Goal: Task Accomplishment & Management: Manage account settings

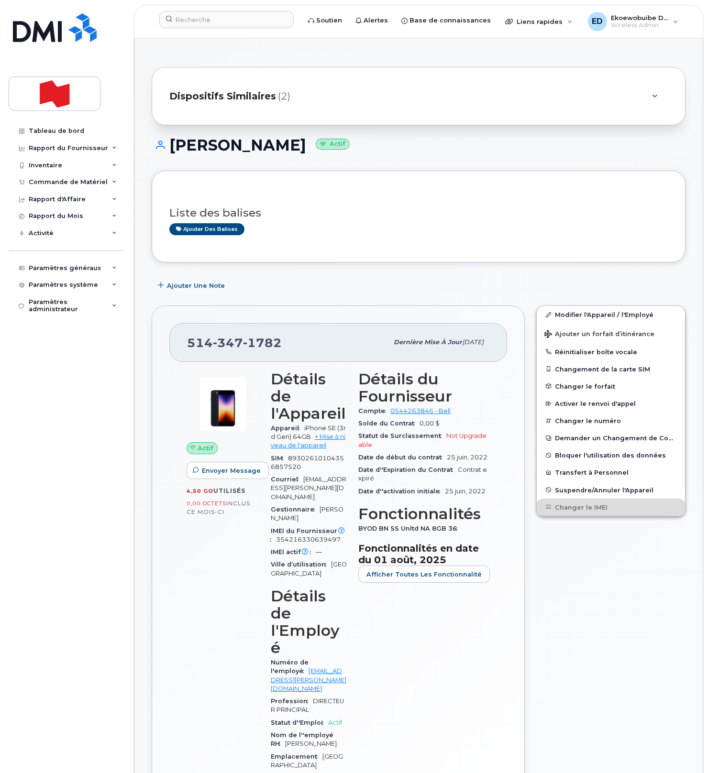
scroll to position [643, 0]
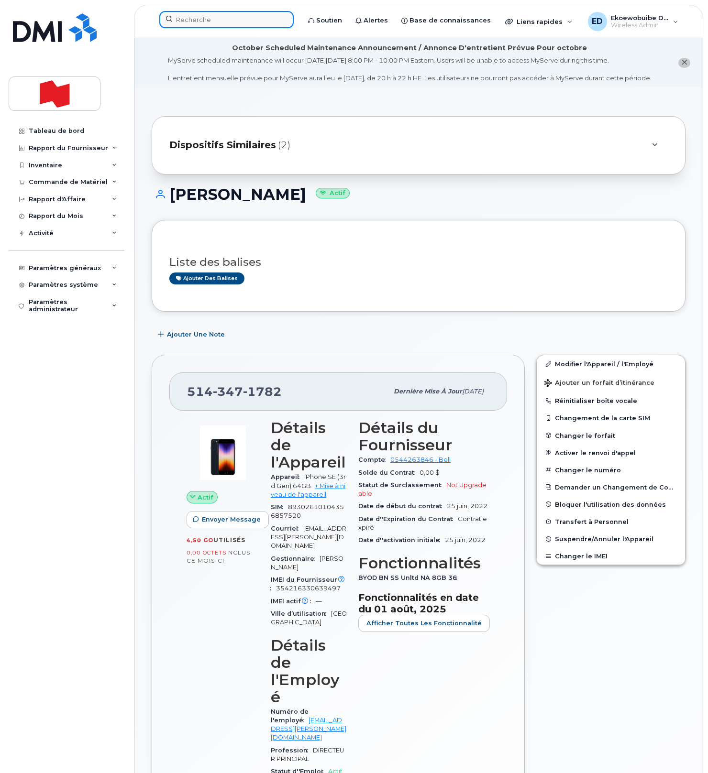
click at [218, 24] on input at bounding box center [226, 19] width 134 height 17
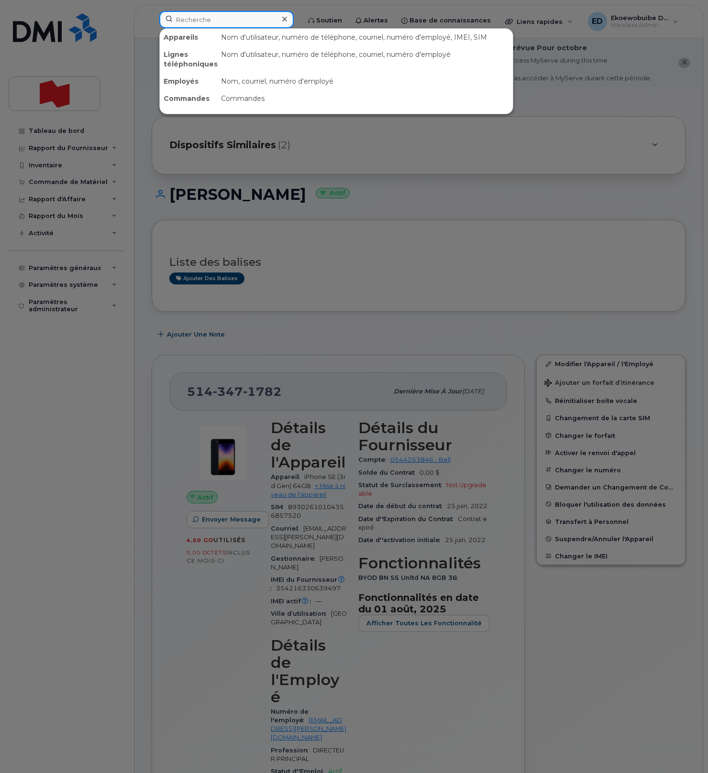
paste input "Yan Zhou"
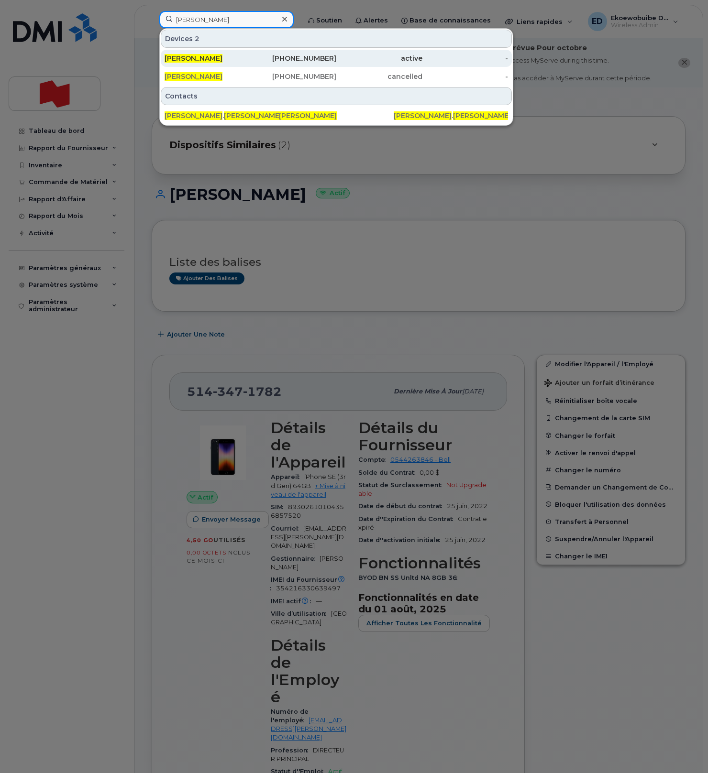
type input "Yan Zhou"
click at [179, 58] on span "Yan Zhou" at bounding box center [193, 58] width 58 height 9
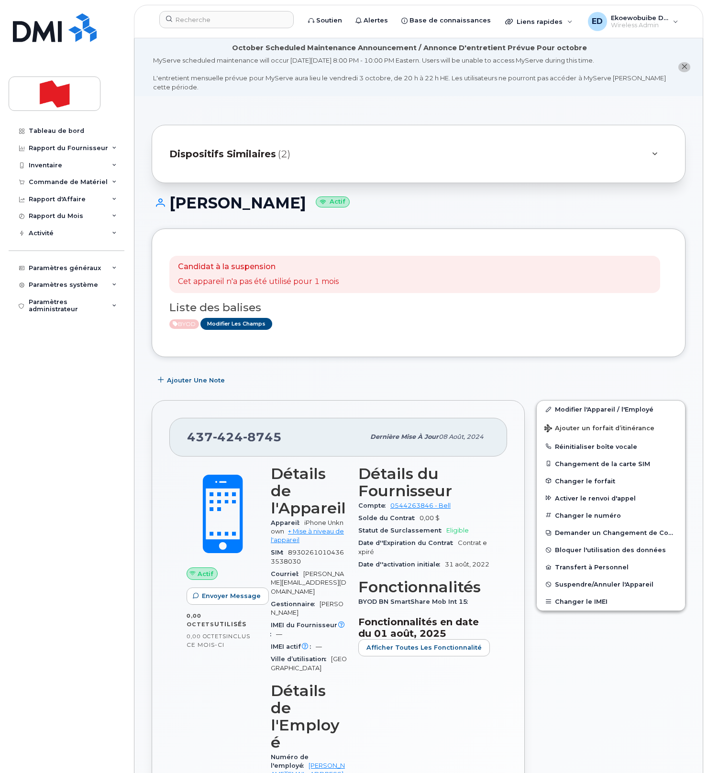
drag, startPoint x: 398, startPoint y: 315, endPoint x: 381, endPoint y: 339, distance: 30.1
click at [387, 324] on div "Liste des balises BYOD Modifier les Champs" at bounding box center [418, 311] width 498 height 37
drag, startPoint x: 292, startPoint y: 438, endPoint x: 190, endPoint y: 437, distance: 102.3
click at [190, 437] on div "437 424 8745" at bounding box center [275, 437] width 177 height 20
copy span "437 424 8745"
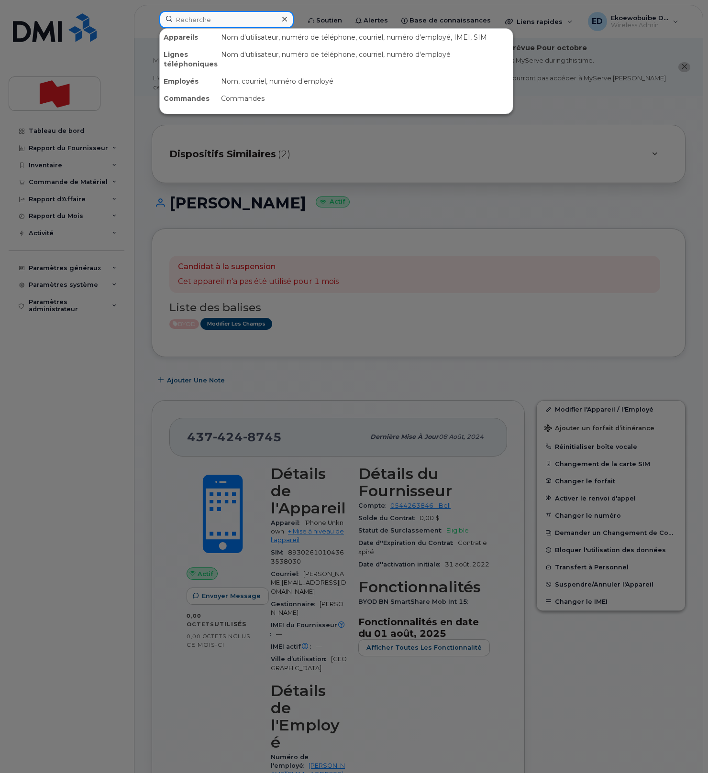
click at [196, 22] on input at bounding box center [226, 19] width 134 height 17
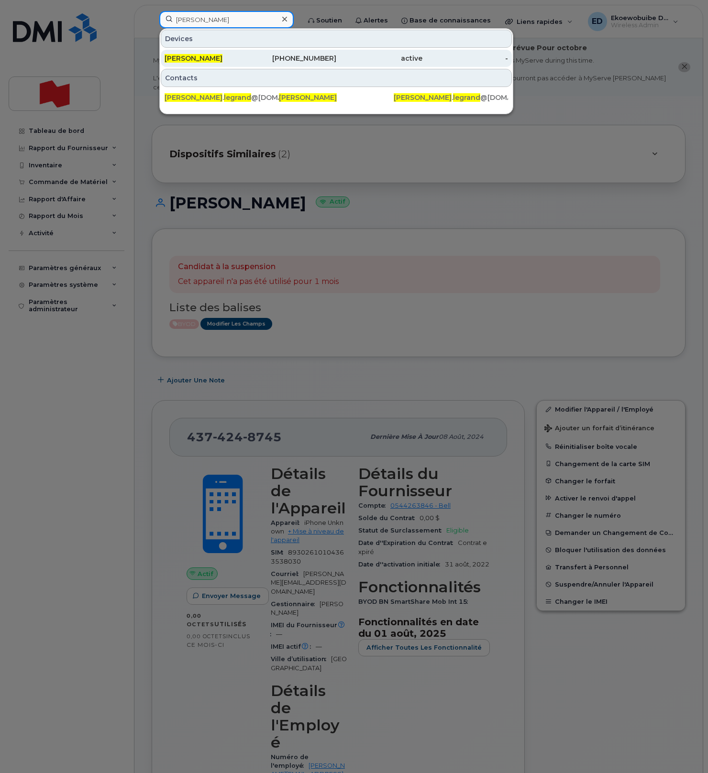
type input "michelle legrand"
drag, startPoint x: 214, startPoint y: 60, endPoint x: 195, endPoint y: 60, distance: 19.1
click at [214, 60] on span "Michelle Legrand" at bounding box center [193, 58] width 58 height 9
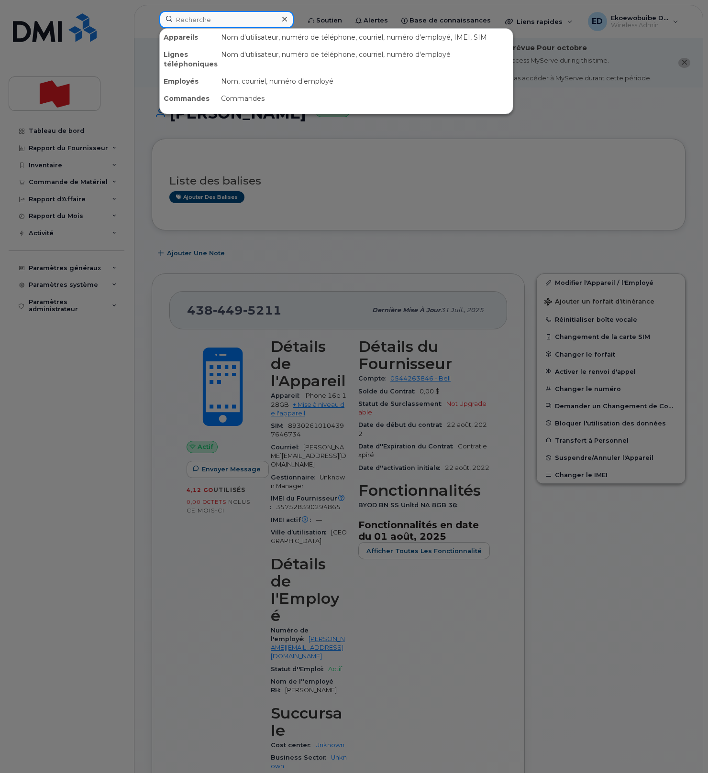
click at [205, 25] on input at bounding box center [226, 19] width 134 height 17
paste input "Vito Petrazzuoli"
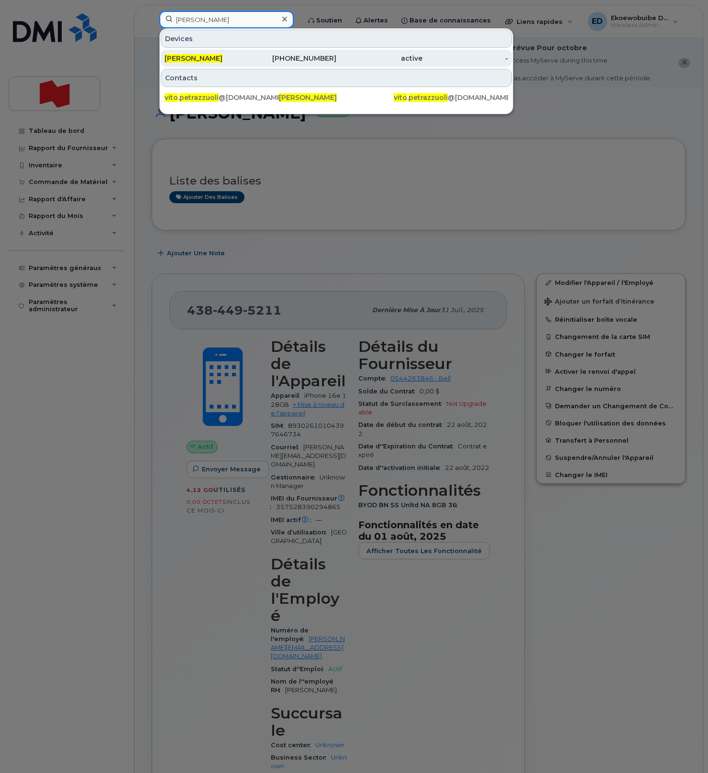
type input "Vito Petrazzuoli"
click at [201, 61] on span "Vito Petrazzuoli" at bounding box center [193, 58] width 58 height 9
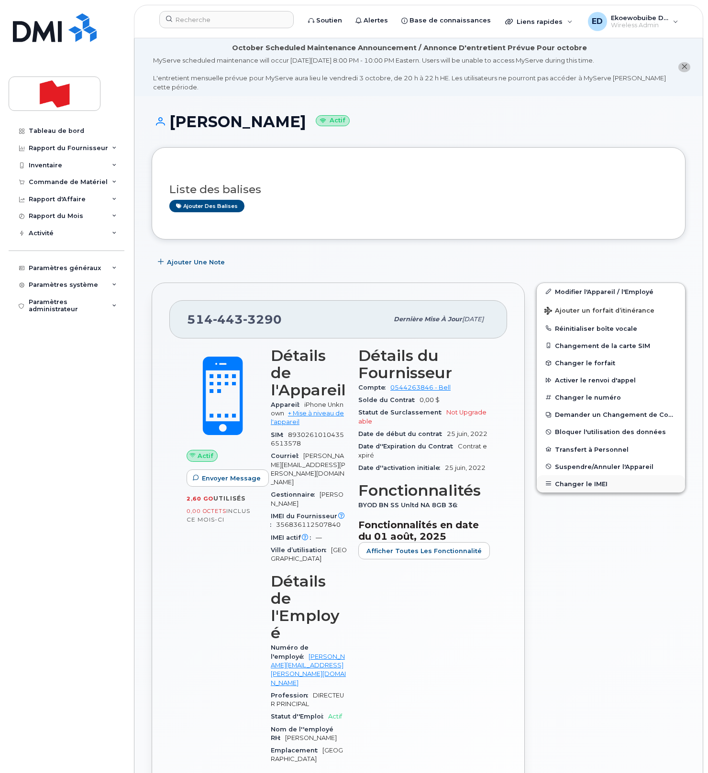
click at [572, 483] on button "Changer le IMEI" at bounding box center [610, 483] width 148 height 17
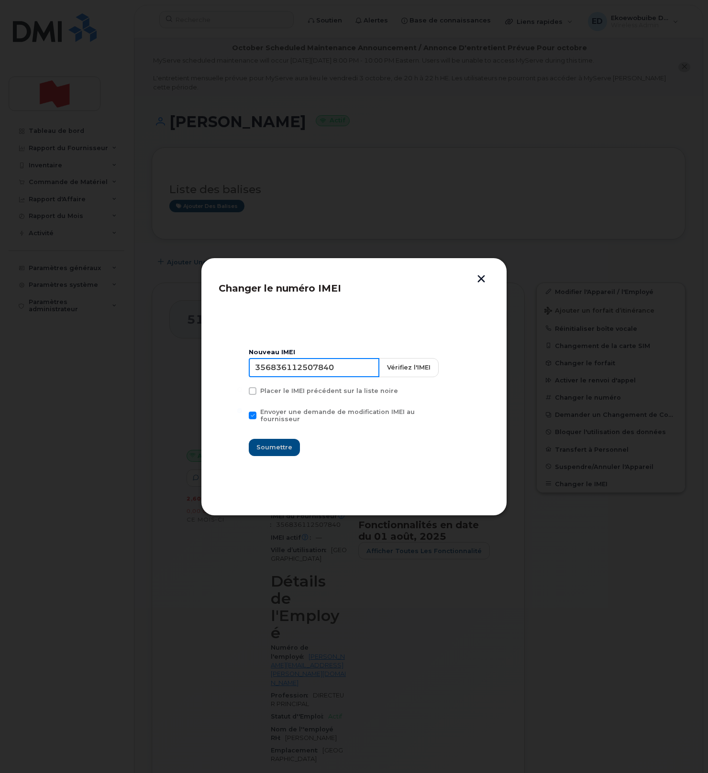
click at [330, 376] on input "356836112507840" at bounding box center [314, 367] width 131 height 19
click at [329, 376] on input "356836112507840" at bounding box center [314, 367] width 131 height 19
type input "354216330949441"
click at [282, 443] on span "Soumettre" at bounding box center [274, 447] width 36 height 9
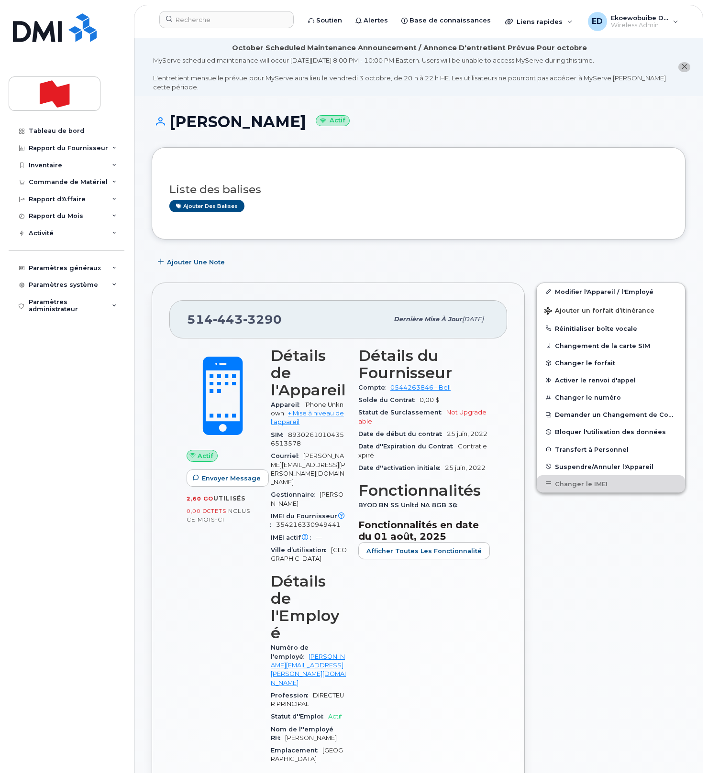
drag, startPoint x: 298, startPoint y: 121, endPoint x: 175, endPoint y: 123, distance: 123.3
click at [175, 123] on h1 "Vito Petrazzuoli Actif" at bounding box center [419, 121] width 534 height 17
copy h1 "Vito Petrazzuoli"
click at [289, 326] on div "514 443 3290" at bounding box center [287, 319] width 201 height 20
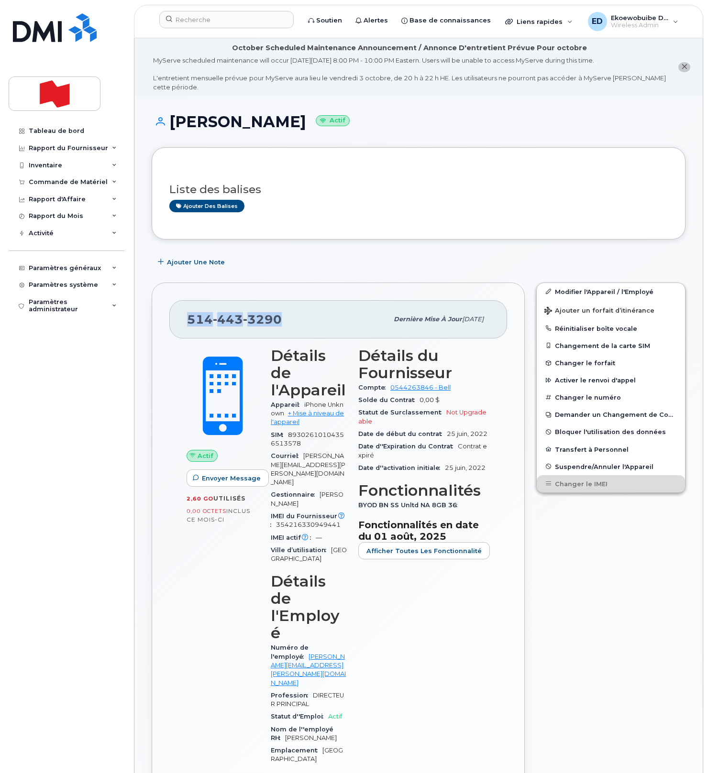
drag, startPoint x: 288, startPoint y: 323, endPoint x: 186, endPoint y: 323, distance: 101.8
click at [186, 323] on div "514 443 3290 Dernière mise à jour 29 oct., 2024" at bounding box center [338, 319] width 338 height 38
copy span "514 443 3290"
click at [215, 19] on input at bounding box center [226, 19] width 134 height 17
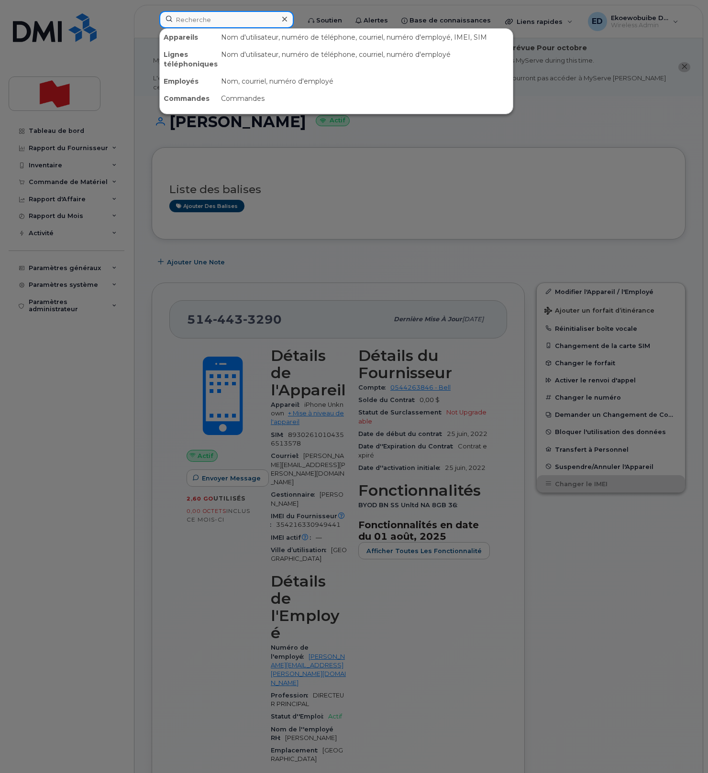
paste input "780-690-0227"
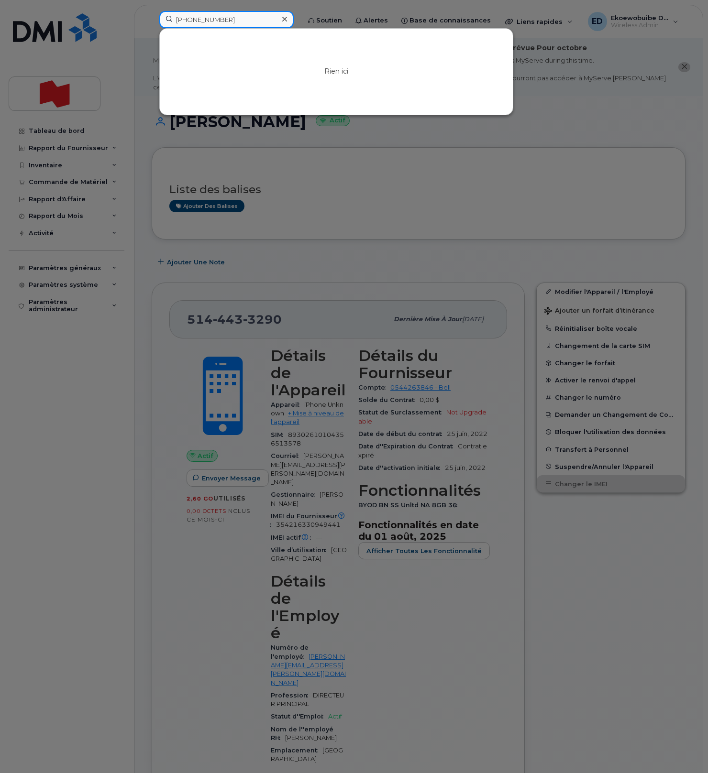
type input "780-690-0227"
click at [290, 23] on div at bounding box center [284, 19] width 14 height 14
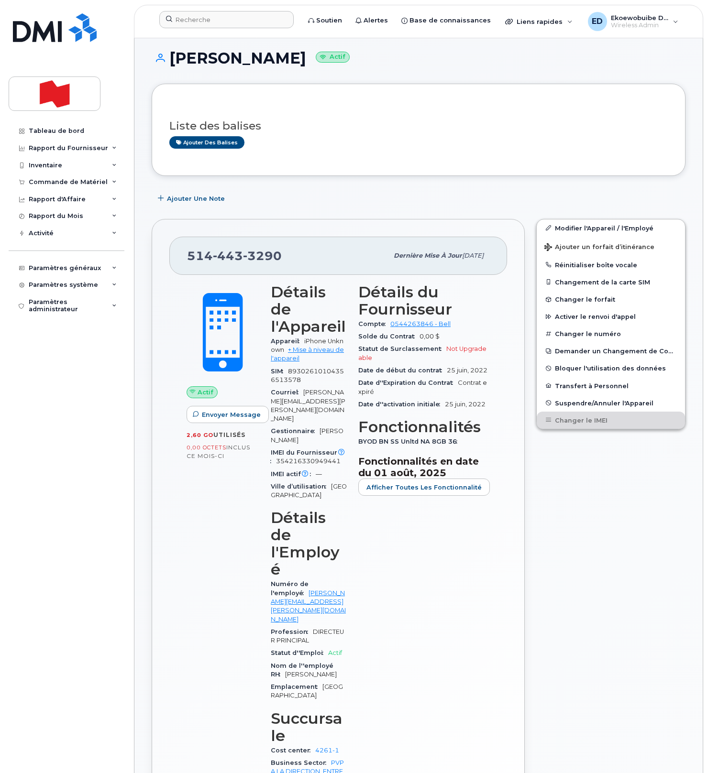
scroll to position [65, 0]
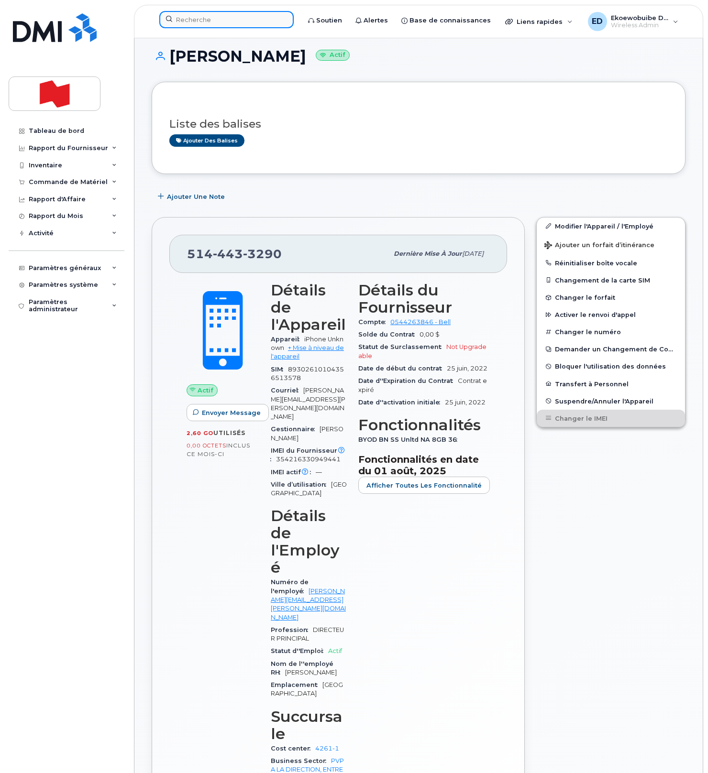
click at [223, 22] on input at bounding box center [226, 19] width 134 height 17
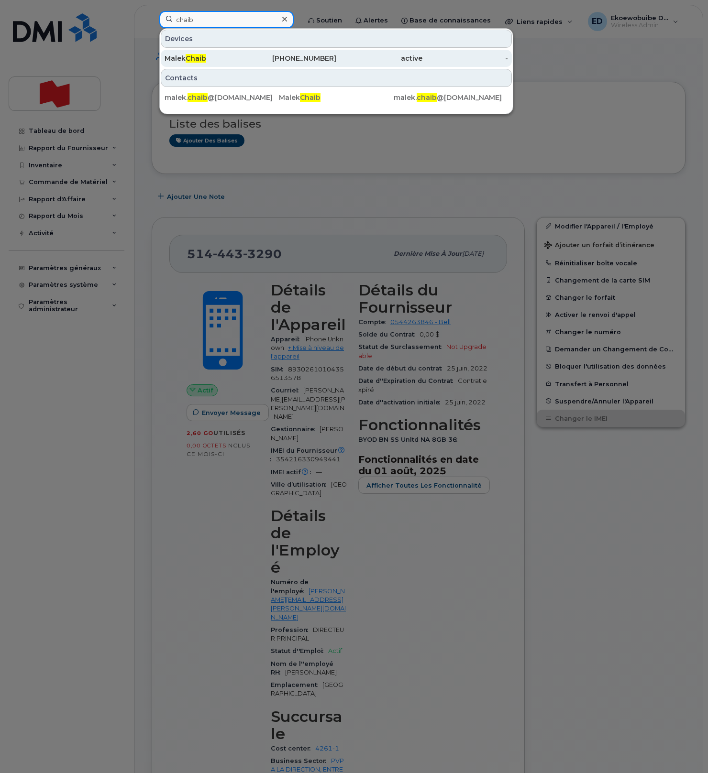
type input "chaib"
click at [256, 64] on div "438-336-2059" at bounding box center [294, 58] width 86 height 17
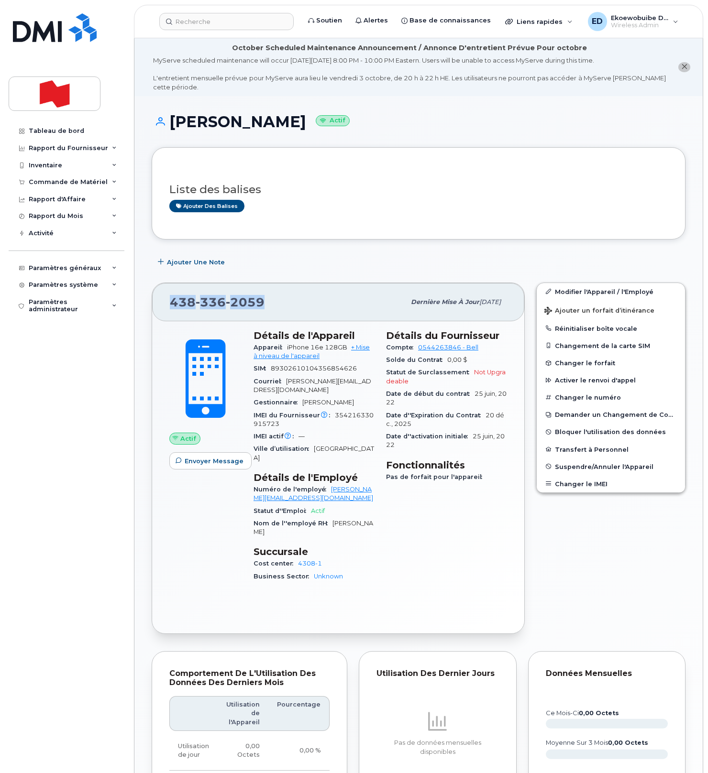
drag, startPoint x: 263, startPoint y: 305, endPoint x: 170, endPoint y: 303, distance: 93.7
click at [170, 303] on div "[PHONE_NUMBER]" at bounding box center [287, 302] width 235 height 20
copy span "[PHONE_NUMBER]"
click at [203, 25] on input at bounding box center [226, 21] width 134 height 17
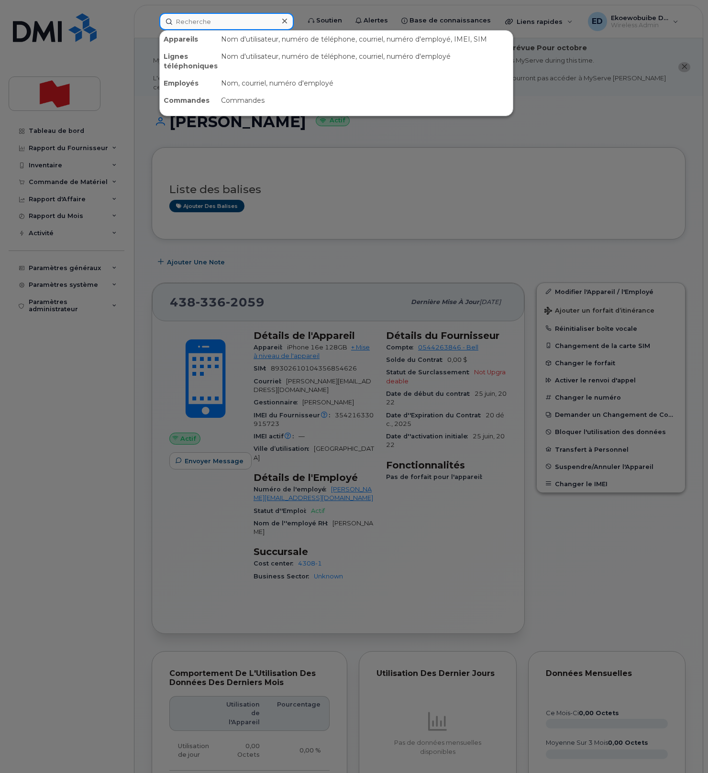
paste input "4037036540"
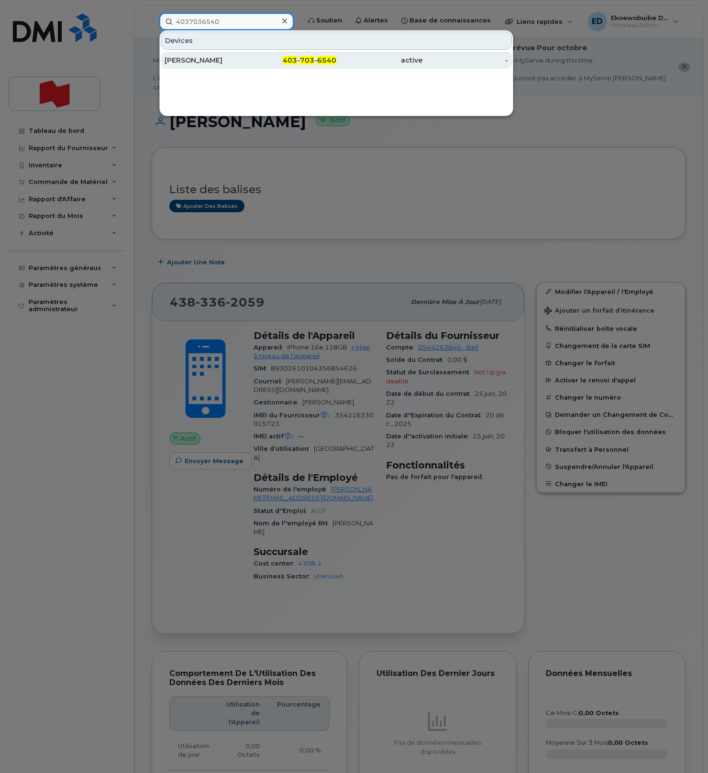
type input "4037036540"
click at [223, 59] on div "Alexandra Hollister" at bounding box center [207, 60] width 86 height 10
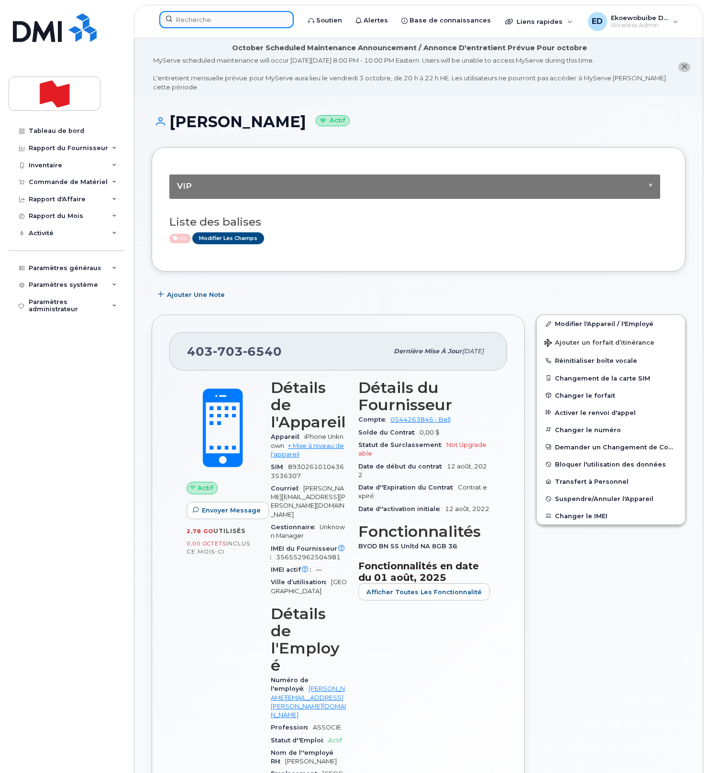
click at [197, 19] on input at bounding box center [226, 19] width 134 height 17
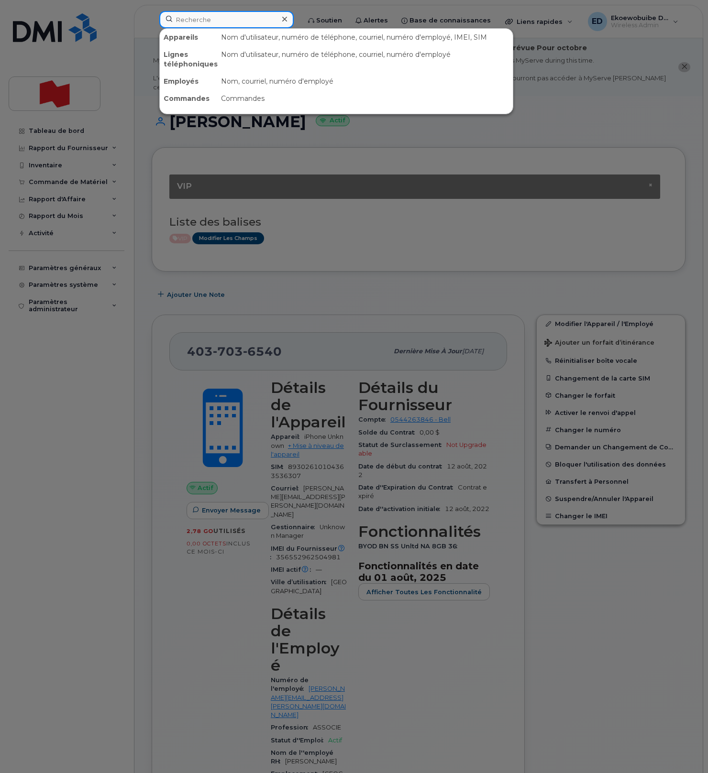
paste input "514-927-5336"
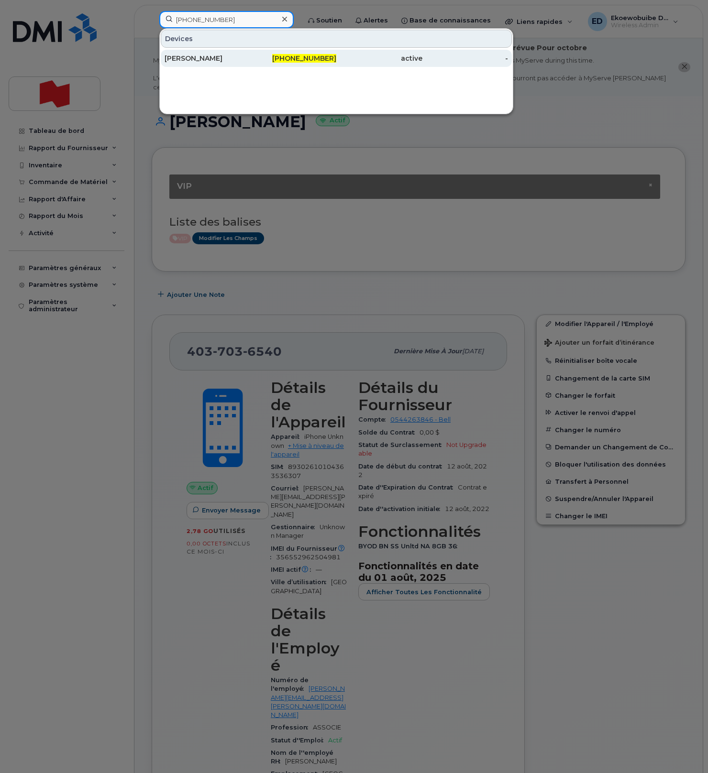
type input "514-927-5336"
click at [199, 60] on div "Melanie Reyes" at bounding box center [207, 59] width 86 height 10
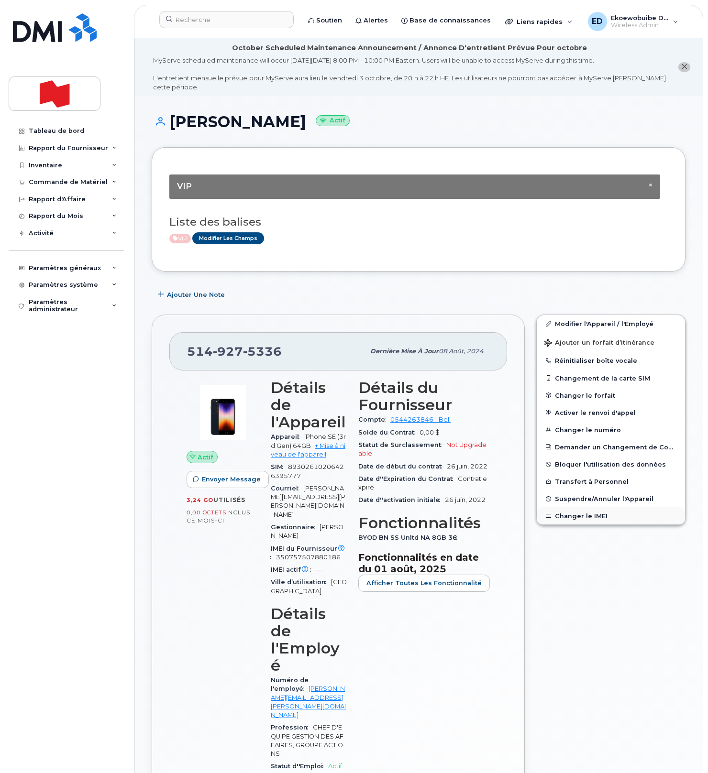
click at [573, 519] on button "Changer le IMEI" at bounding box center [610, 515] width 148 height 17
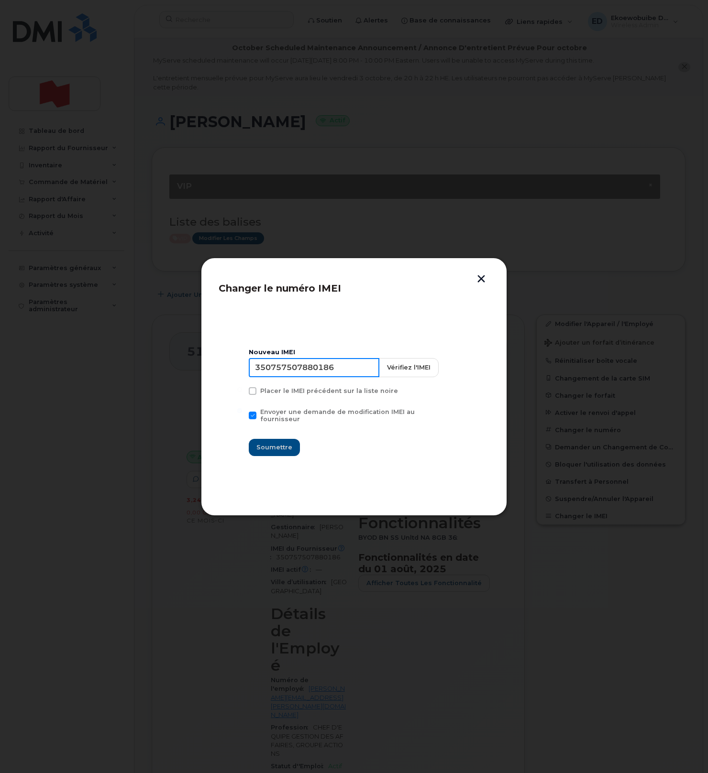
click at [305, 370] on input "350757507880186" at bounding box center [314, 367] width 131 height 19
click at [481, 278] on button "button" at bounding box center [481, 280] width 14 height 10
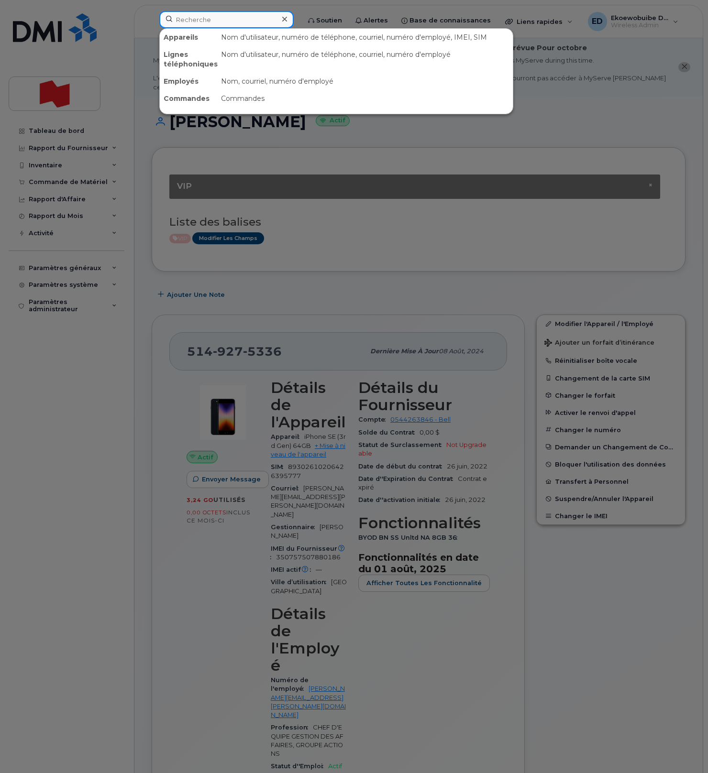
click at [214, 21] on input at bounding box center [226, 19] width 134 height 17
paste input "[PERSON_NAME]"
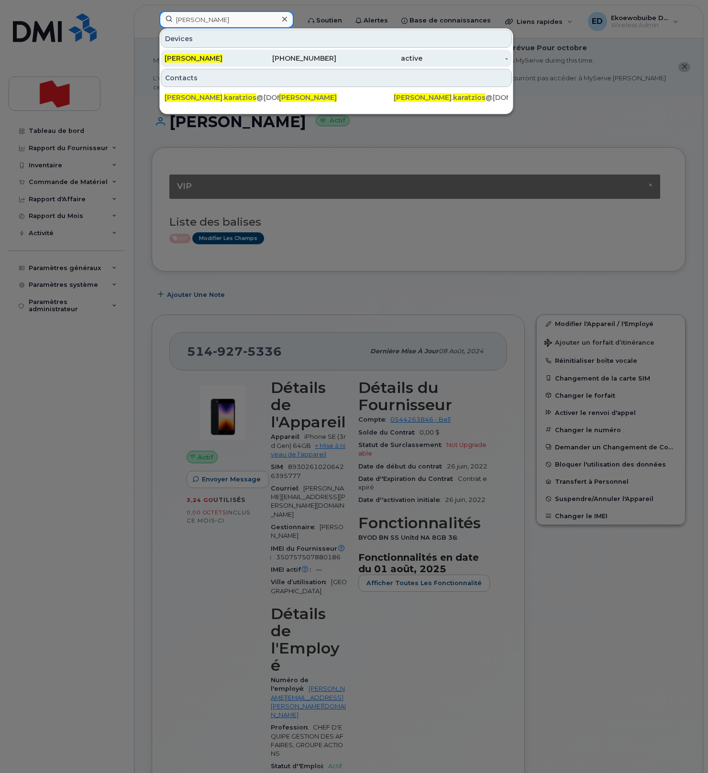
type input "Philippe Karatzios"
click at [206, 62] on span "Philippe Karatzios" at bounding box center [193, 58] width 58 height 9
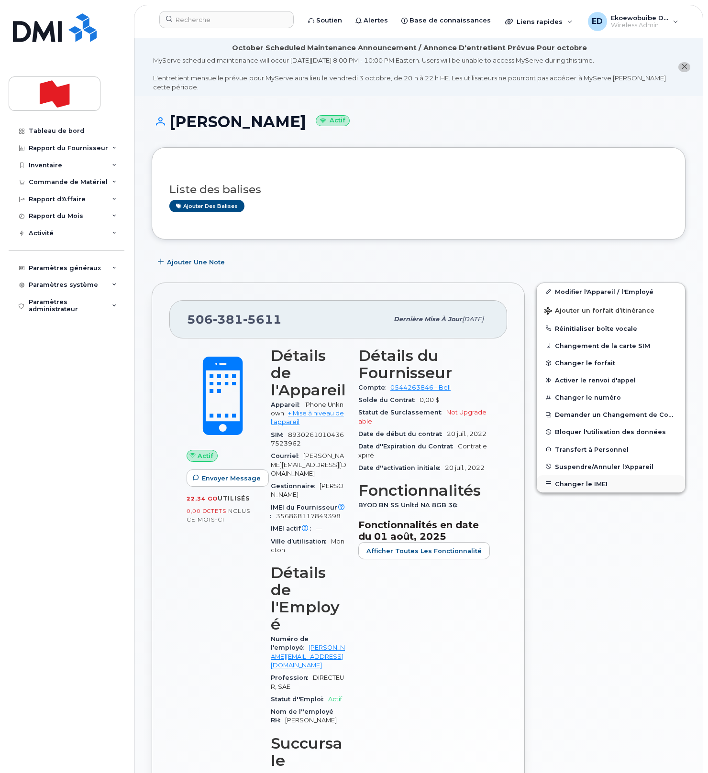
click at [581, 483] on button "Changer le IMEI" at bounding box center [610, 483] width 148 height 17
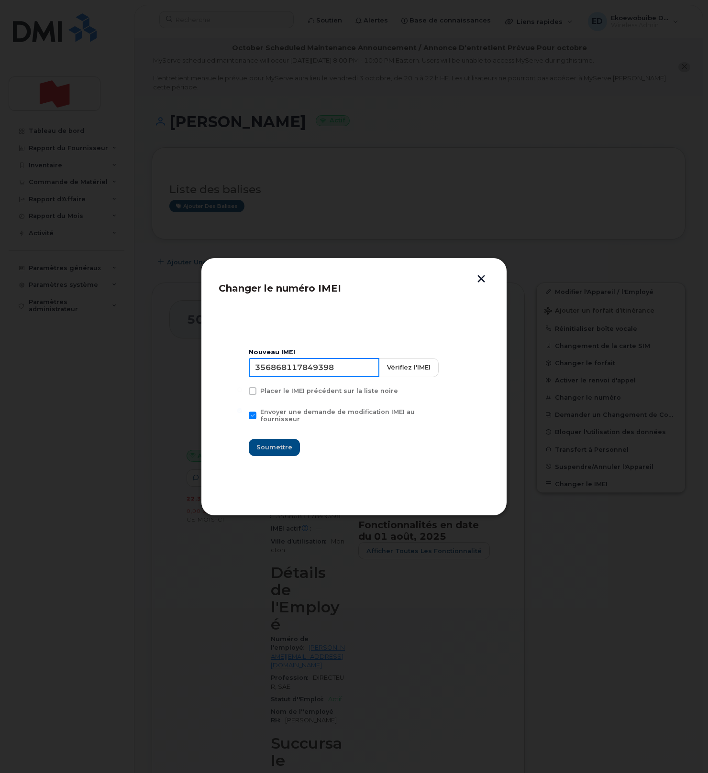
click at [320, 369] on input "356868117849398" at bounding box center [314, 367] width 131 height 19
click at [564, 560] on div at bounding box center [354, 386] width 708 height 773
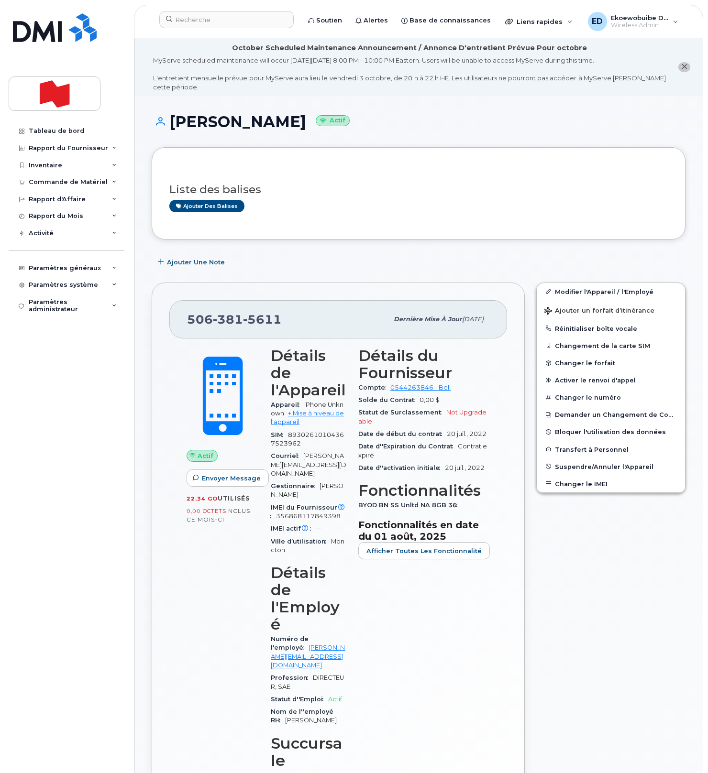
drag, startPoint x: 446, startPoint y: 212, endPoint x: 458, endPoint y: 282, distance: 71.0
click at [446, 212] on div "Ajouter des balises" at bounding box center [414, 206] width 490 height 12
click at [566, 483] on button "Changer le IMEI" at bounding box center [610, 483] width 148 height 17
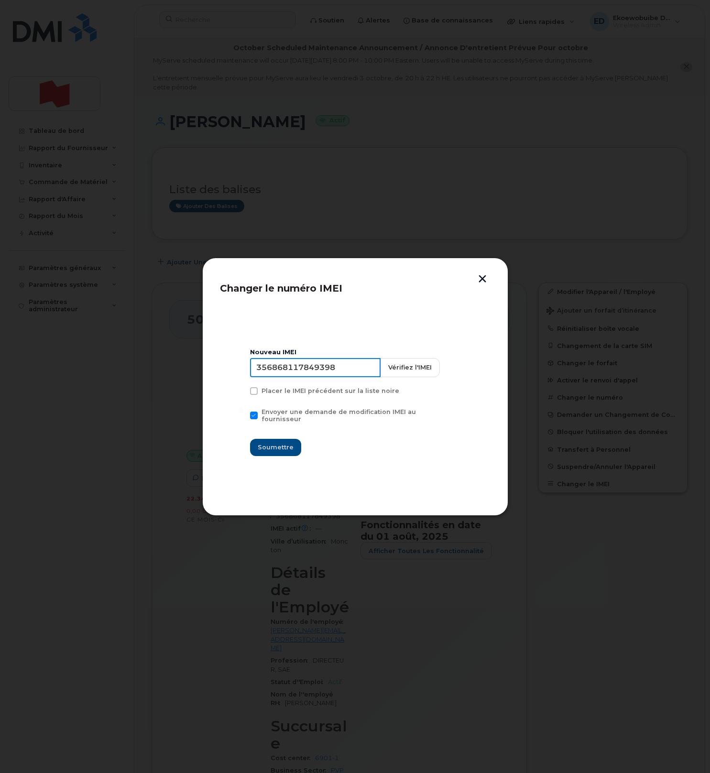
click at [316, 374] on input "356868117849398" at bounding box center [315, 367] width 131 height 19
type input "354216331288492"
drag, startPoint x: 281, startPoint y: 443, endPoint x: 338, endPoint y: 464, distance: 60.7
click at [281, 443] on span "Soumettre" at bounding box center [276, 447] width 36 height 9
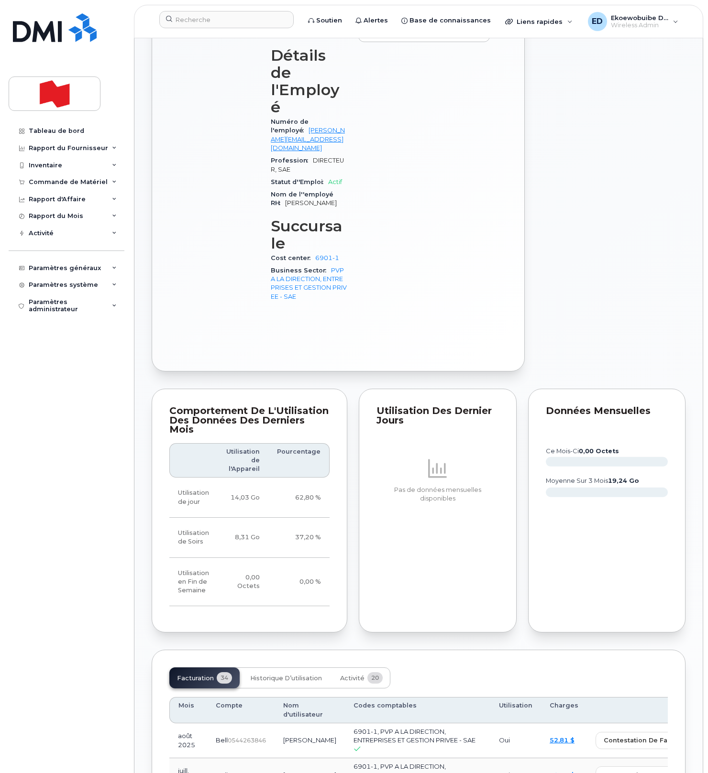
scroll to position [520, 0]
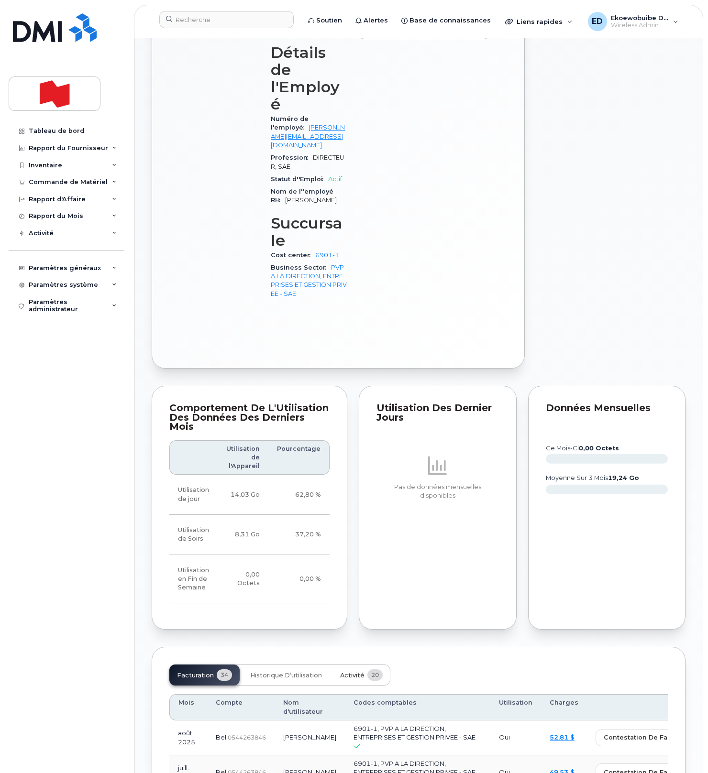
click at [349, 672] on span "Activité" at bounding box center [352, 676] width 24 height 8
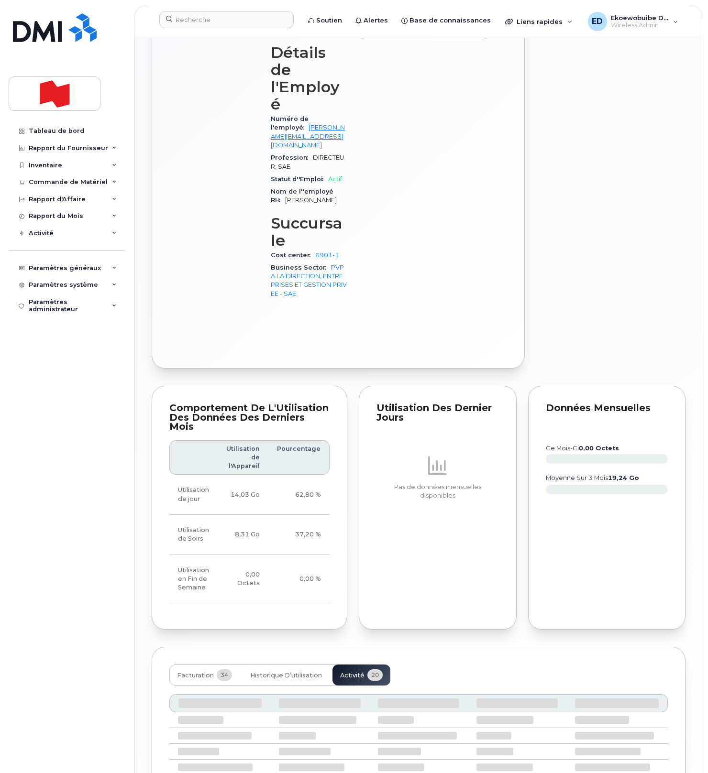
scroll to position [519, 0]
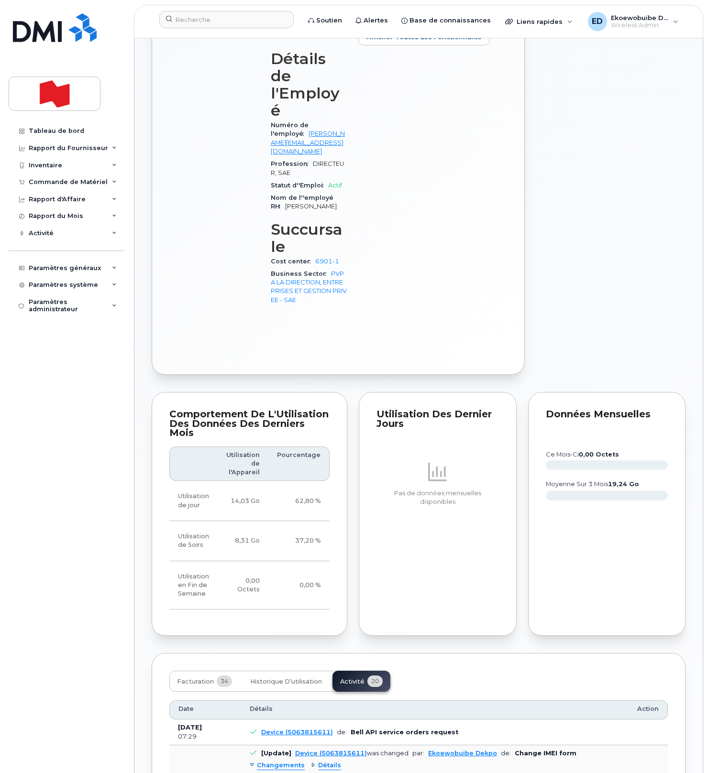
drag, startPoint x: 455, startPoint y: 719, endPoint x: 259, endPoint y: 713, distance: 195.6
copy pre "Imei Number was changed from 356868117849398 to 354216331288492 Imei Change Ext…"
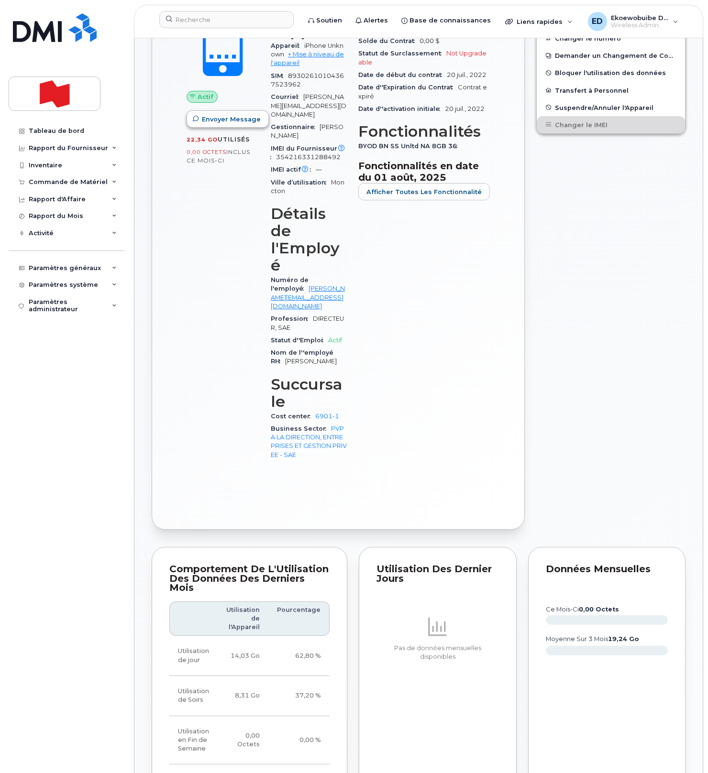
scroll to position [0, 0]
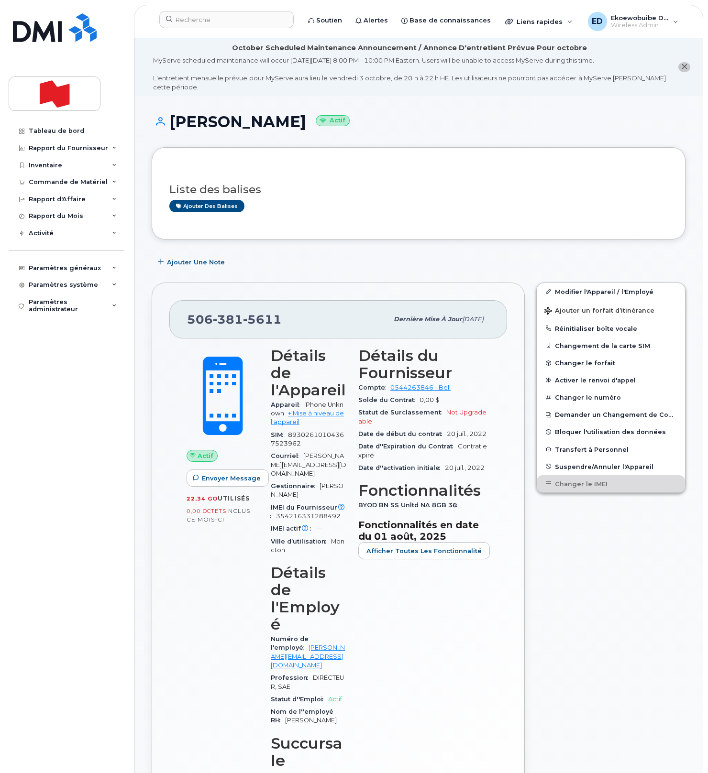
click at [287, 329] on div "506 381 5611" at bounding box center [287, 319] width 201 height 20
drag, startPoint x: 288, startPoint y: 326, endPoint x: 187, endPoint y: 326, distance: 100.9
click at [187, 326] on div "506 381 5611" at bounding box center [287, 319] width 201 height 20
copy span "506 381 5611"
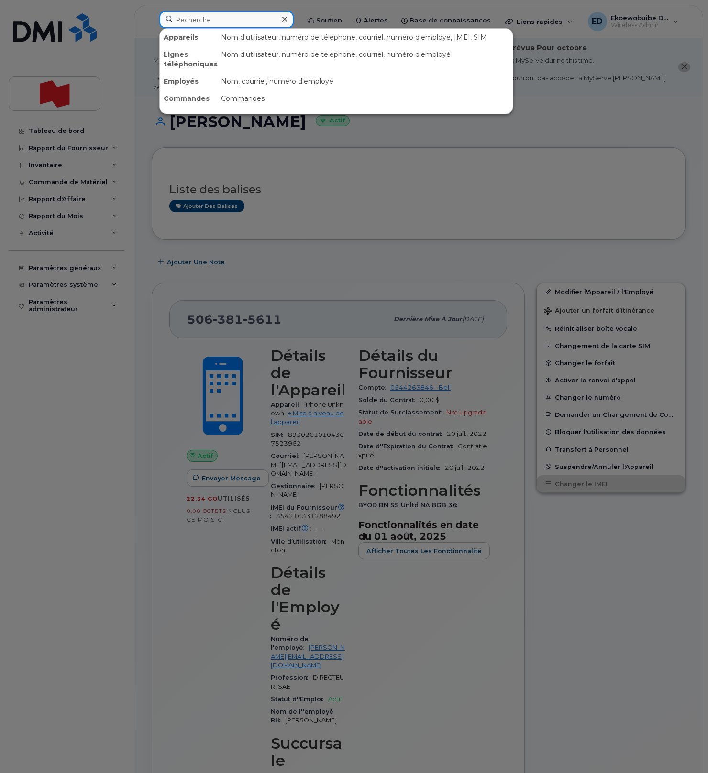
click at [209, 24] on input at bounding box center [226, 19] width 134 height 17
paste input "514-927-5336"
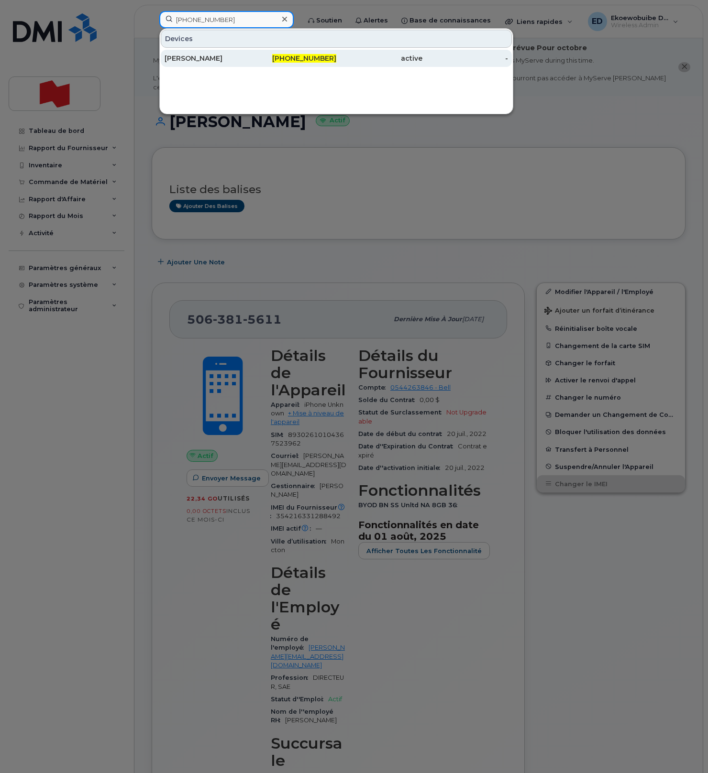
type input "514-927-5336"
drag, startPoint x: 206, startPoint y: 58, endPoint x: 209, endPoint y: 66, distance: 8.2
click at [206, 59] on div "Melanie Reyes" at bounding box center [207, 59] width 86 height 10
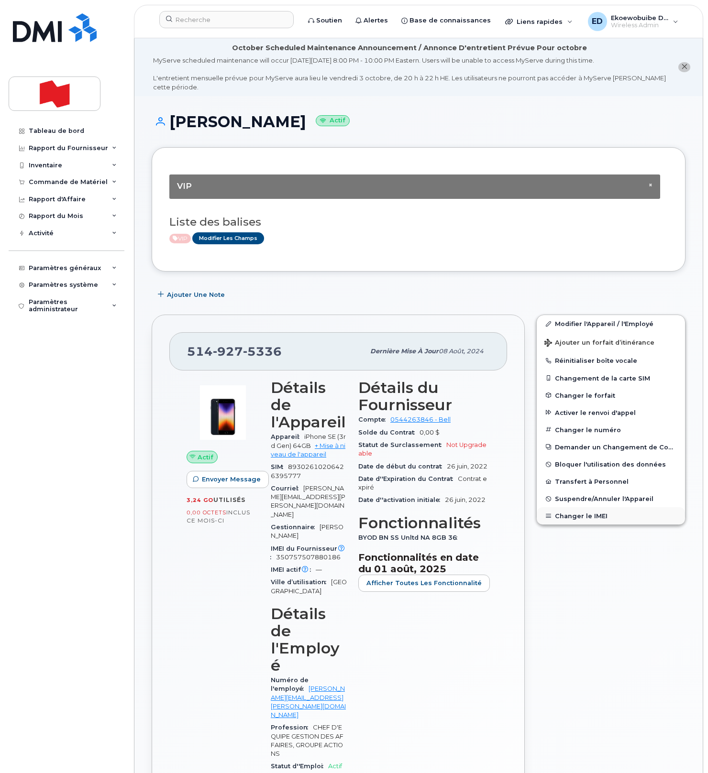
click at [580, 516] on button "Changer le IMEI" at bounding box center [610, 515] width 148 height 17
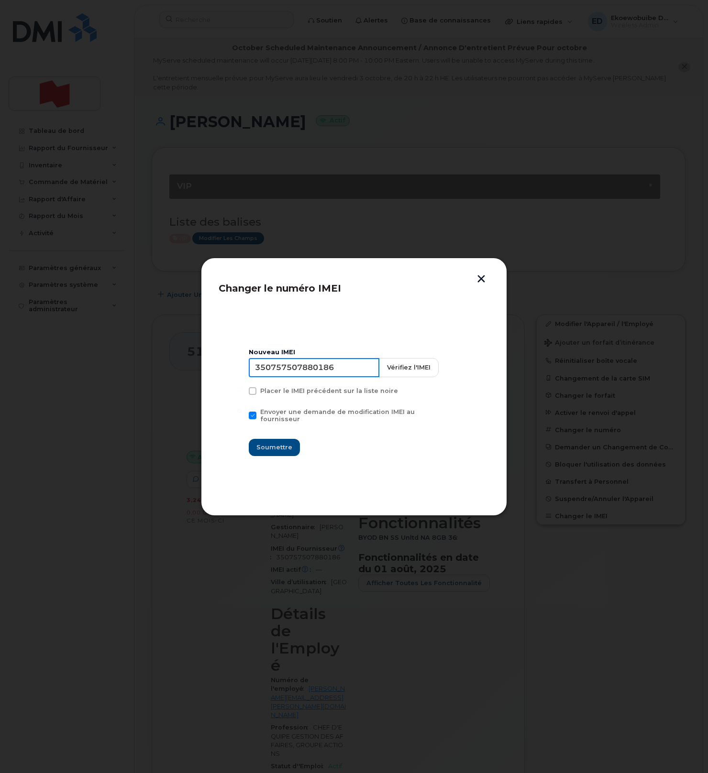
click at [325, 375] on input "350757507880186" at bounding box center [314, 367] width 131 height 19
click at [484, 280] on button "button" at bounding box center [481, 280] width 14 height 10
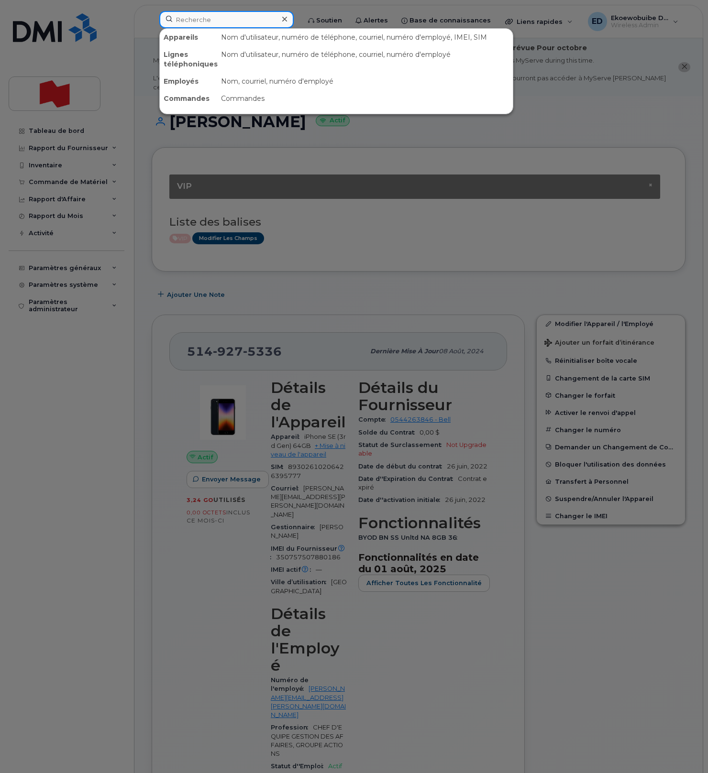
click at [204, 24] on input at bounding box center [226, 19] width 134 height 17
paste input "514-726-7233"
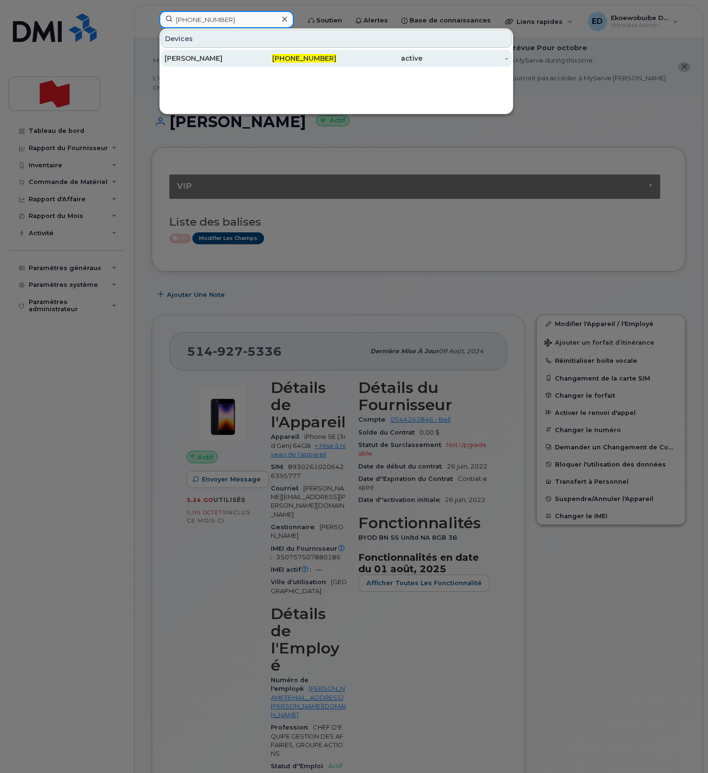
type input "514-726-7233"
click at [214, 60] on div "[PERSON_NAME]" at bounding box center [207, 59] width 86 height 10
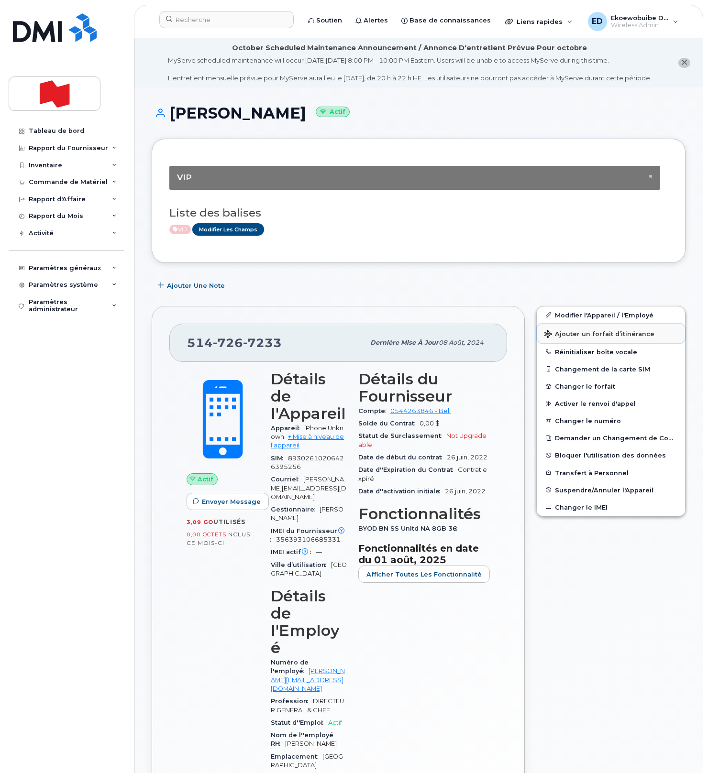
click at [564, 339] on span "Ajouter un forfait d’itinérance" at bounding box center [599, 334] width 110 height 9
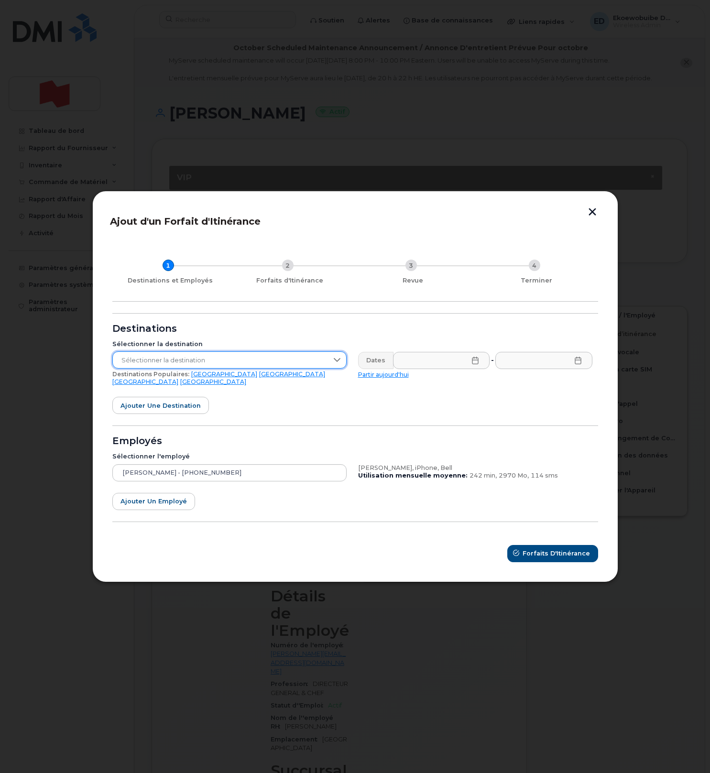
click at [230, 365] on span "Sélectionner la destination" at bounding box center [220, 360] width 215 height 17
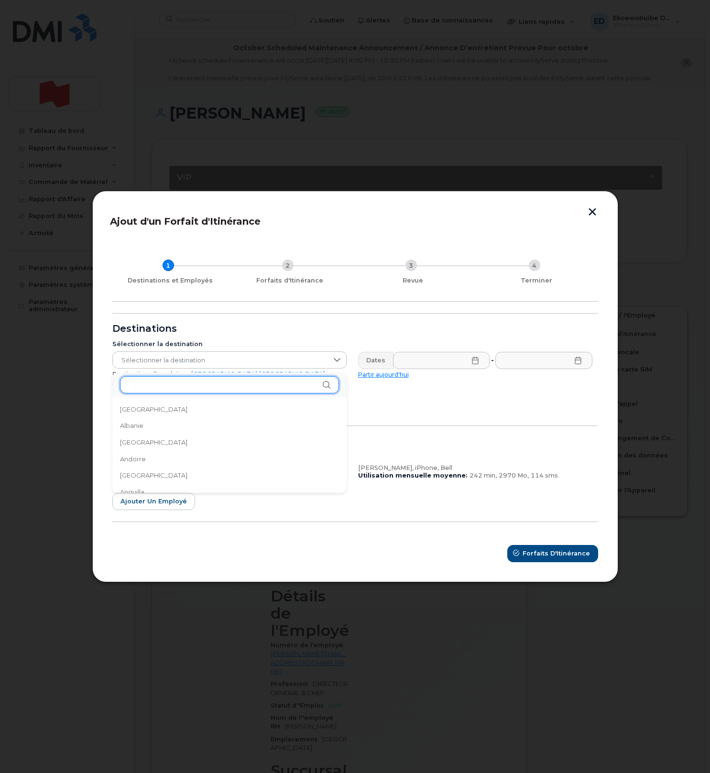
drag, startPoint x: 219, startPoint y: 378, endPoint x: 218, endPoint y: 383, distance: 4.8
click at [218, 382] on input "text" at bounding box center [229, 384] width 219 height 17
type input "d"
type input "a"
type input "emi"
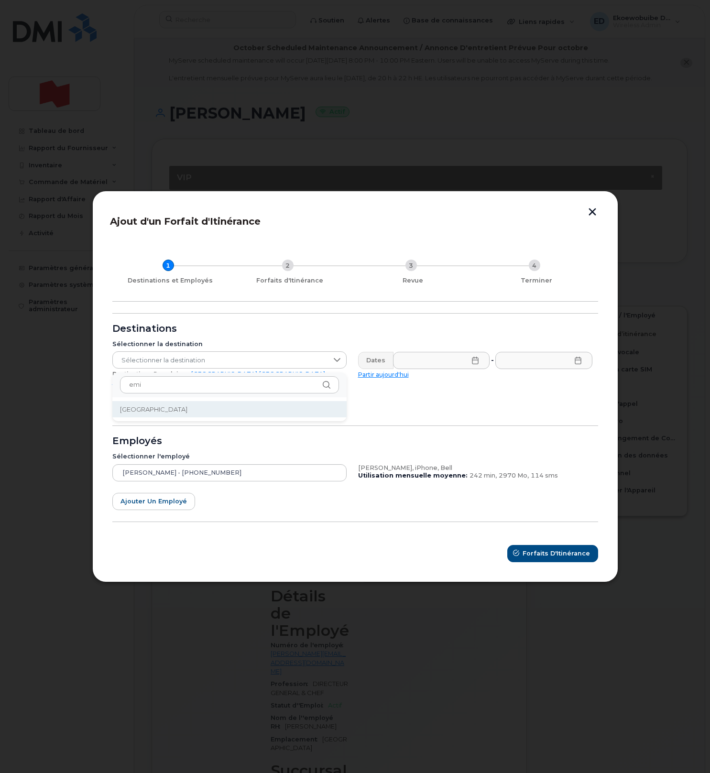
click at [182, 412] on li "Émirats arabes unis" at bounding box center [229, 409] width 234 height 17
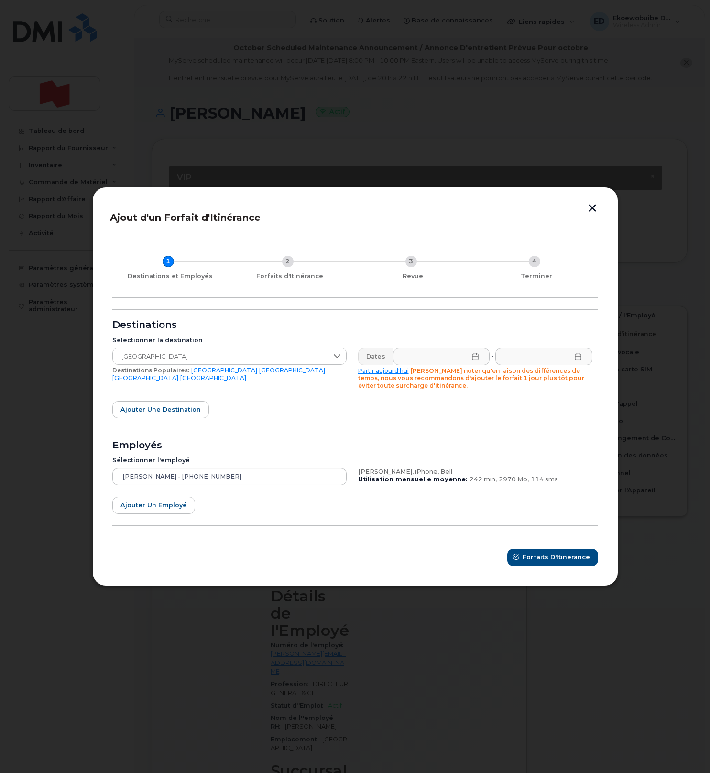
click at [475, 359] on icon at bounding box center [475, 357] width 8 height 8
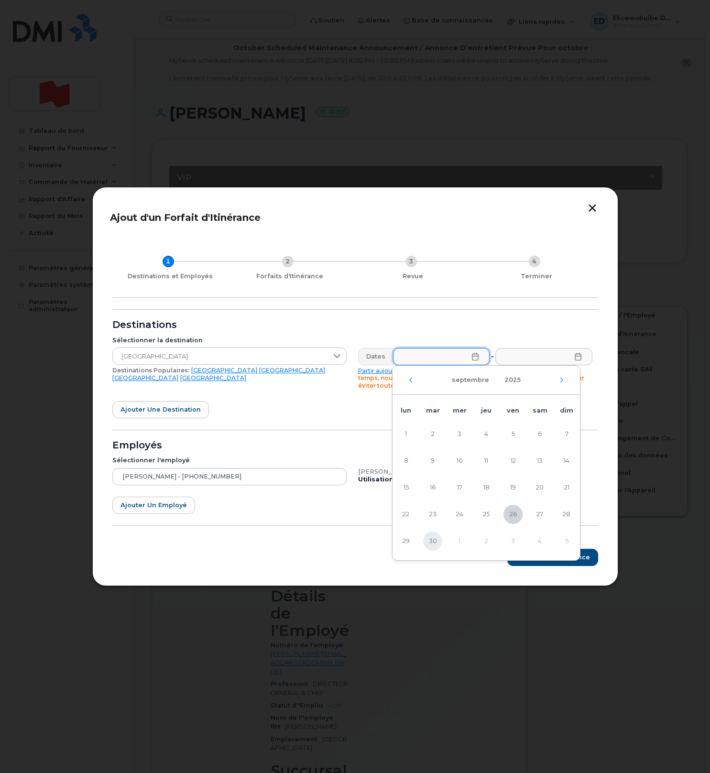
click at [428, 544] on span "30" at bounding box center [432, 541] width 19 height 19
type input "30/09/2025"
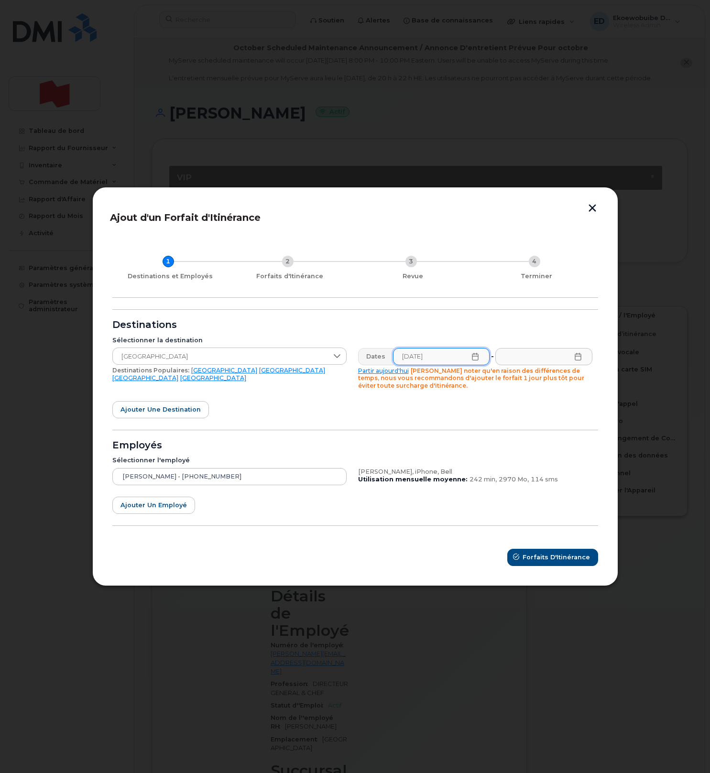
click at [578, 357] on icon at bounding box center [578, 357] width 8 height 8
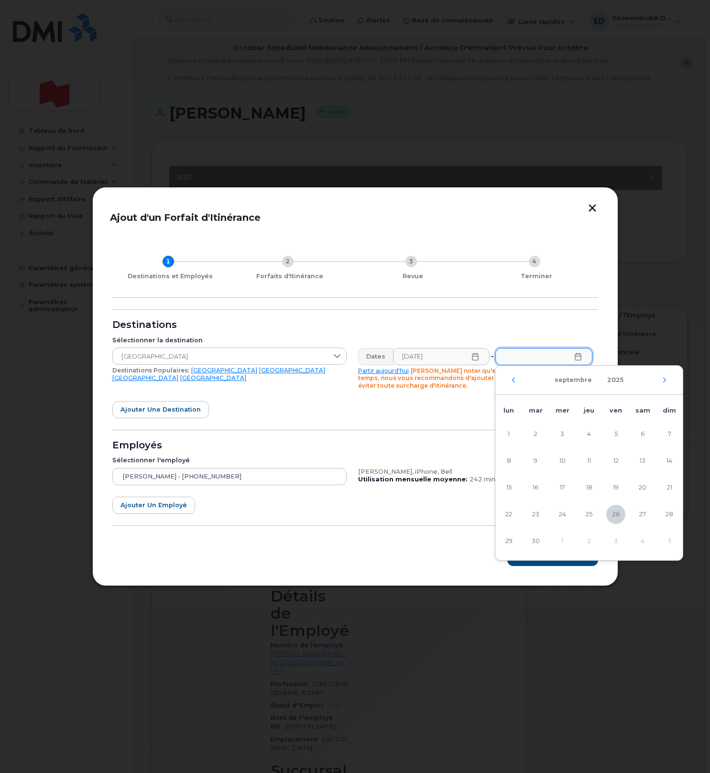
click at [664, 383] on div "septembre 2025" at bounding box center [588, 380] width 187 height 29
click at [666, 382] on icon "Mois suivant" at bounding box center [665, 380] width 6 height 8
click at [511, 484] on span "10" at bounding box center [508, 487] width 19 height 19
type input "10/11/2025"
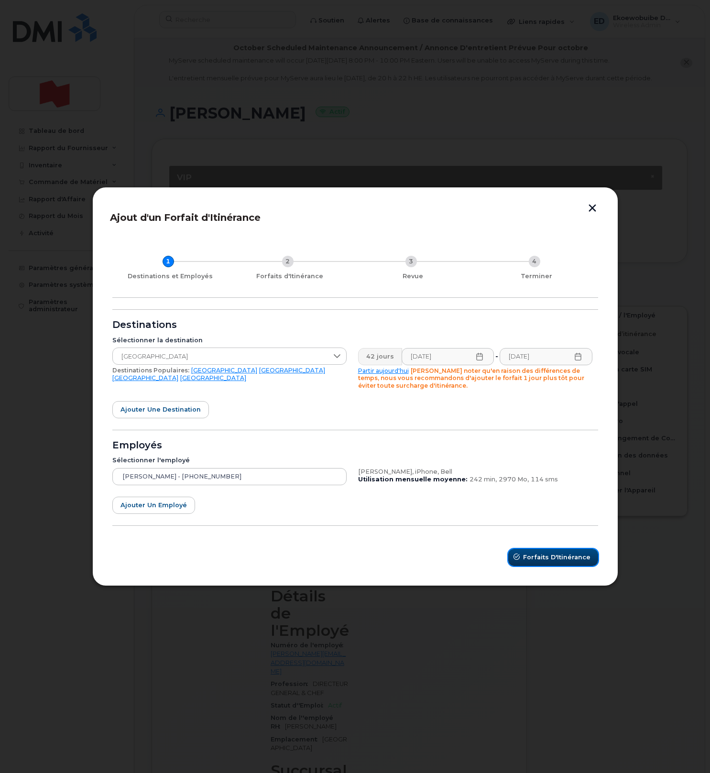
click at [543, 560] on span "Forfaits d'Itinérance" at bounding box center [556, 557] width 67 height 9
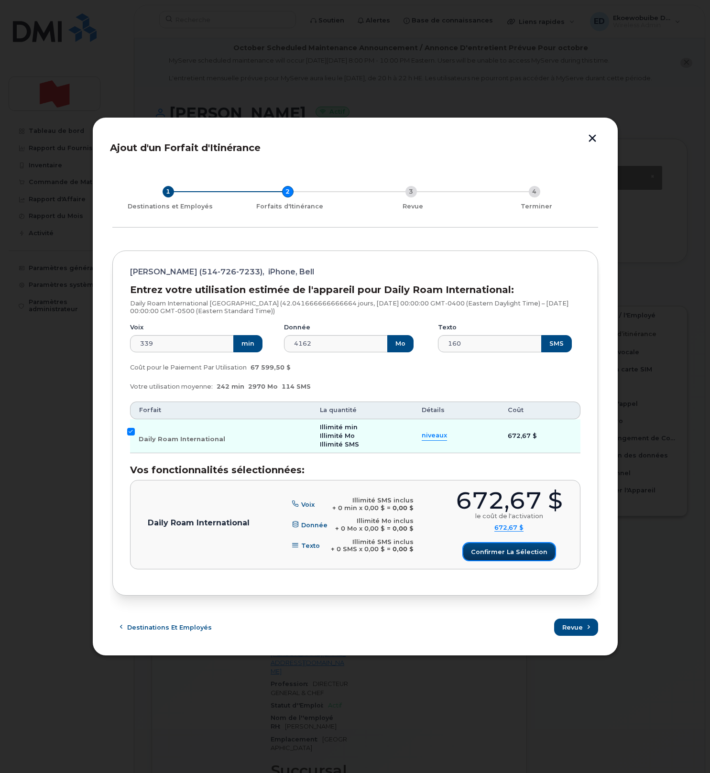
click at [506, 557] on button "Confirmer la sélection" at bounding box center [509, 551] width 92 height 17
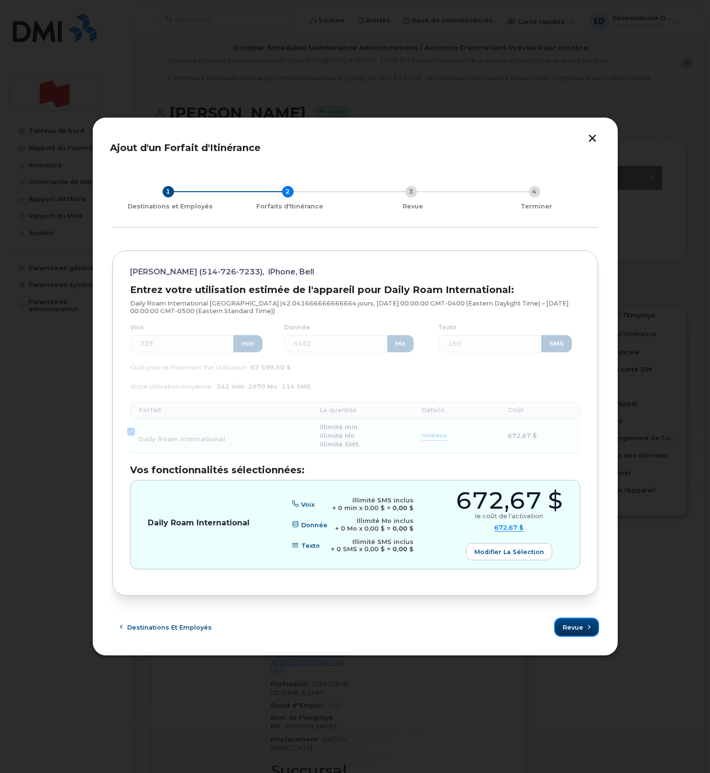
click at [572, 632] on span "Revue" at bounding box center [573, 627] width 21 height 9
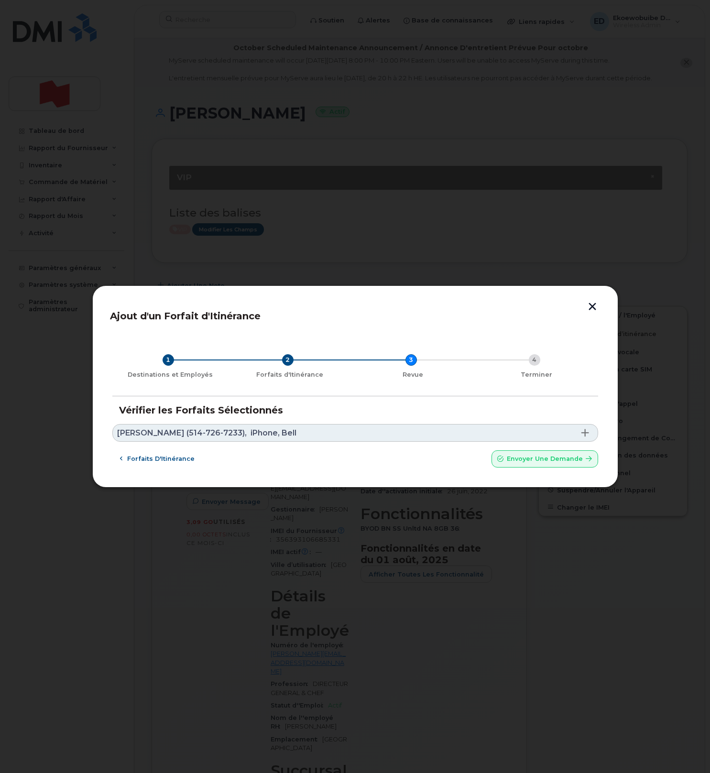
click at [329, 434] on link "Martin Robitaille (514-726-7233), iPhone, Bell" at bounding box center [355, 433] width 486 height 18
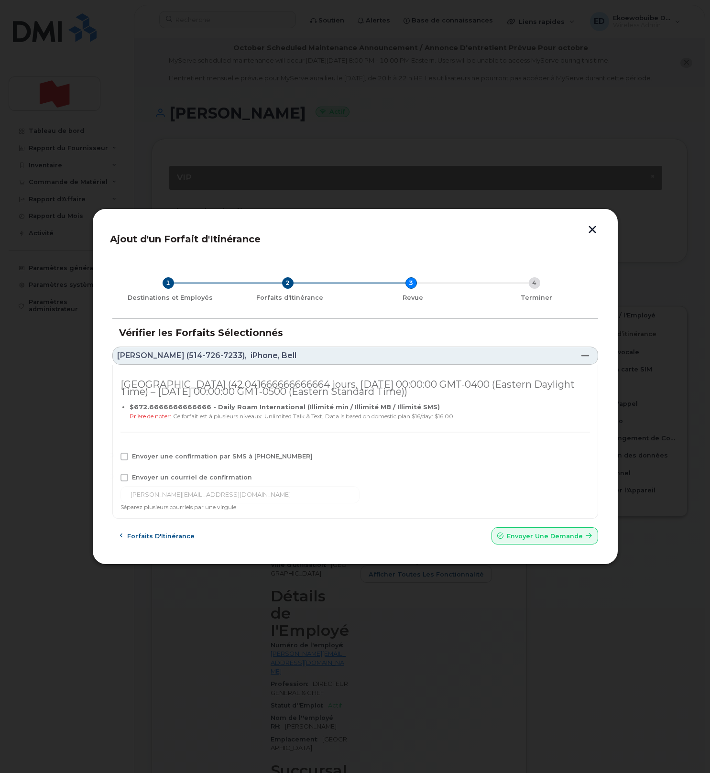
click at [156, 461] on div "Envoyer une confirmation par SMS à 514-726-7233" at bounding box center [354, 459] width 469 height 12
drag, startPoint x: 142, startPoint y: 474, endPoint x: 141, endPoint y: 463, distance: 10.5
click at [142, 474] on span "Envoyer un courriel de confirmation" at bounding box center [192, 477] width 120 height 7
click at [114, 474] on input "Envoyer un courriel de confirmation" at bounding box center [111, 476] width 5 height 5
checkbox input "true"
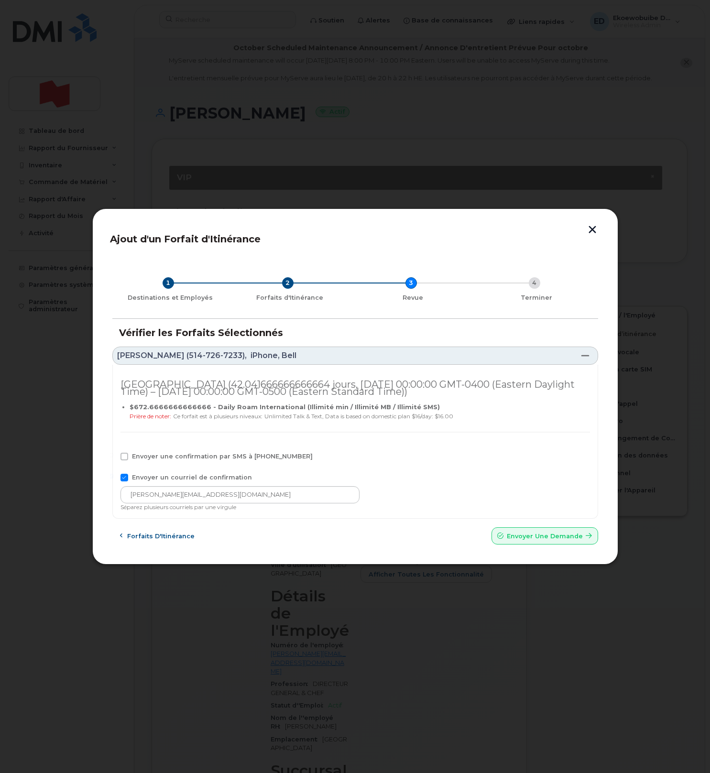
click at [140, 458] on span "Envoyer une confirmation par SMS à 514-726-7233" at bounding box center [222, 456] width 181 height 7
click at [114, 458] on input "Envoyer une confirmation par SMS à 514-726-7233" at bounding box center [111, 455] width 5 height 5
checkbox input "true"
drag, startPoint x: 232, startPoint y: 501, endPoint x: 115, endPoint y: 493, distance: 117.4
click at [115, 493] on div "Émirats arabes unis (42.041666666666664 jours, Tue Sep 30 2025 00:00:00 GMT-040…" at bounding box center [355, 442] width 486 height 154
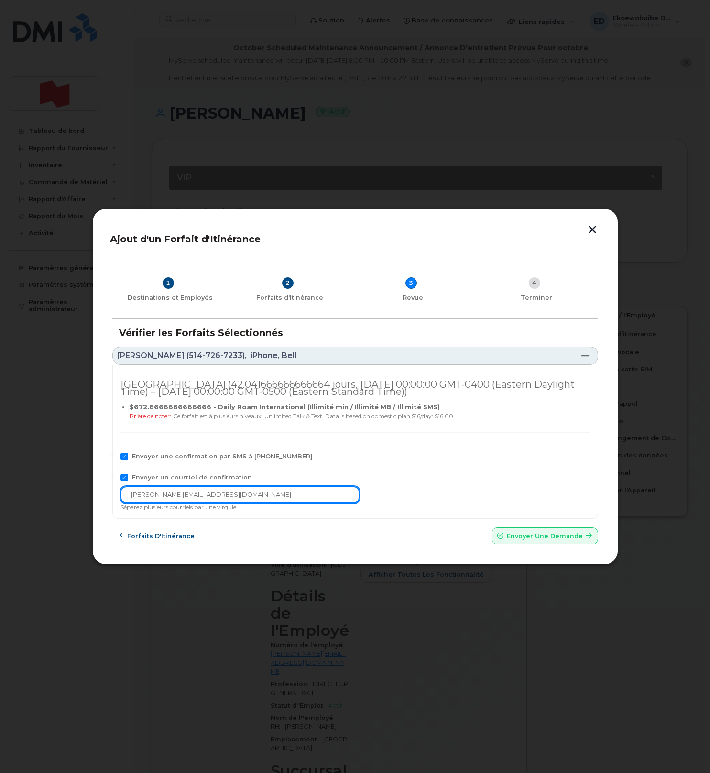
paste input "telecom-voix@bnc.ca"
type input "telecom-voix@bnc.ca"
click at [521, 538] on span "Envoyer une Demande" at bounding box center [545, 536] width 76 height 9
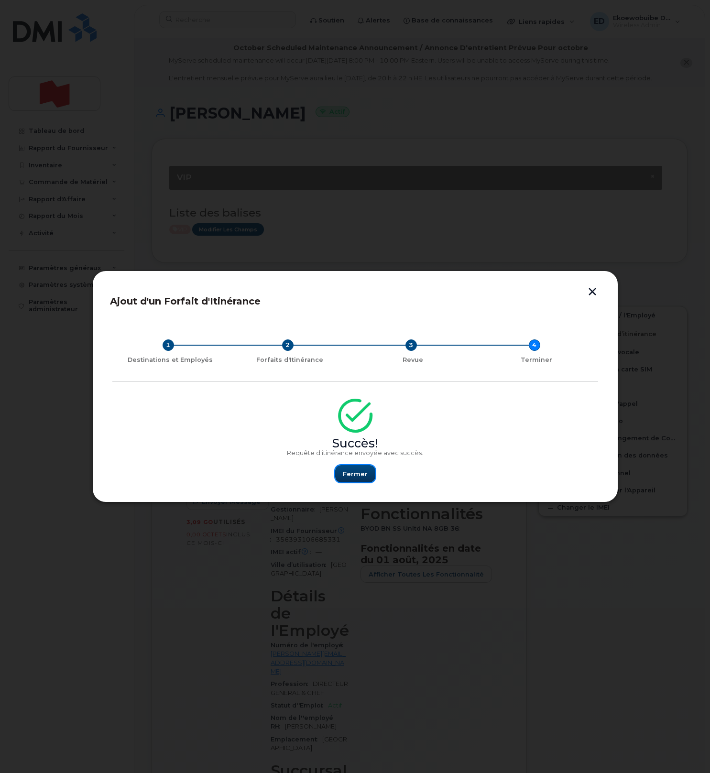
click at [349, 475] on span "Fermer" at bounding box center [355, 473] width 25 height 9
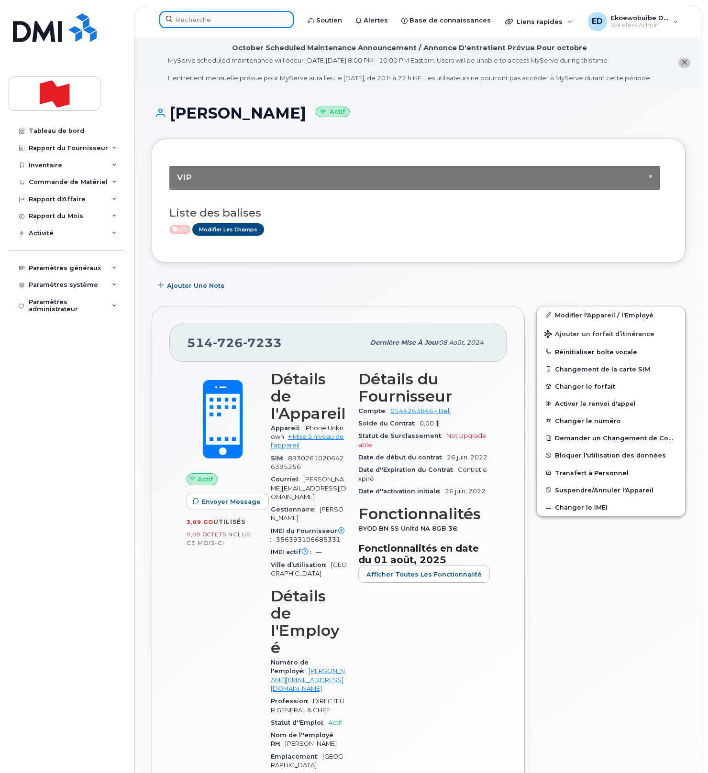
click at [220, 23] on input at bounding box center [226, 19] width 134 height 17
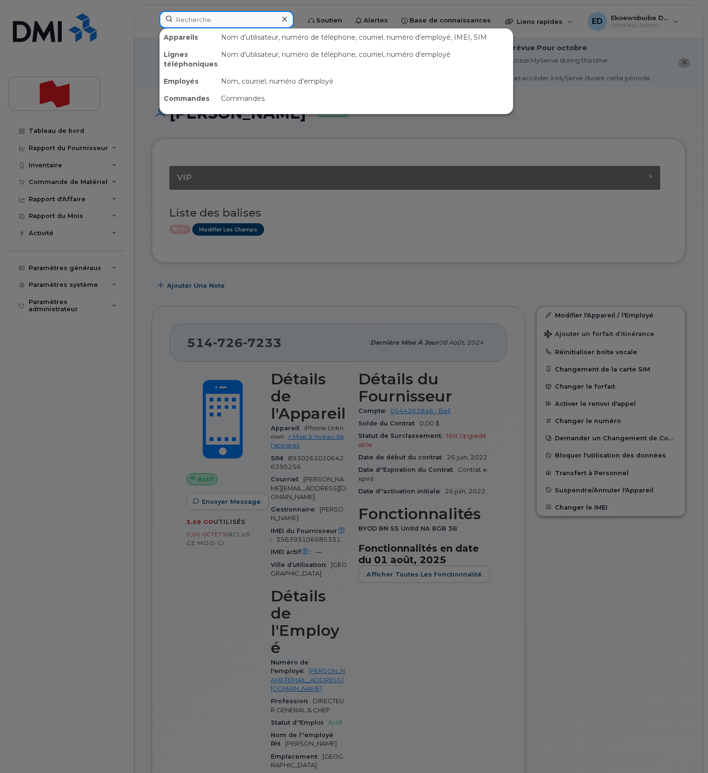
paste input "Rodrick Martin"
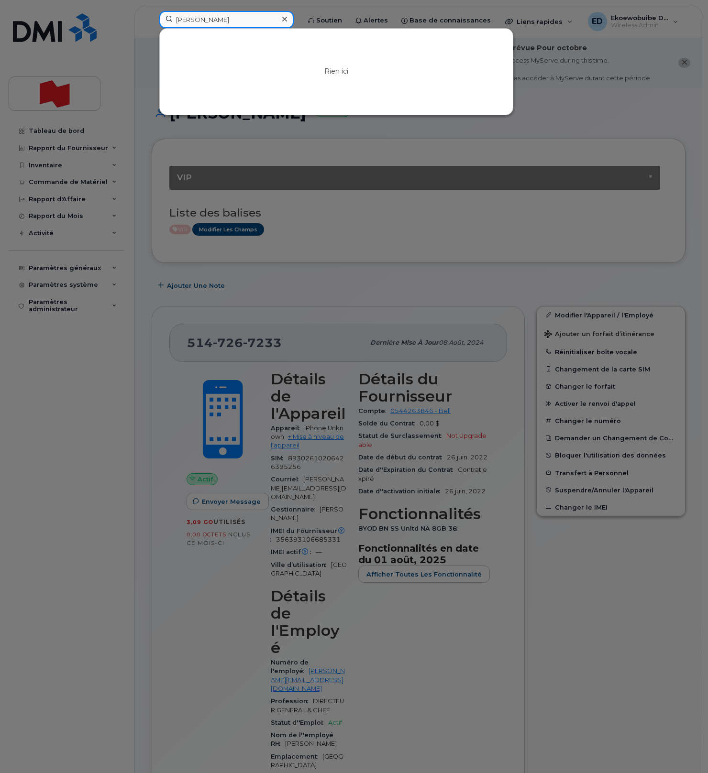
click at [237, 21] on input "Rodrick Martin" at bounding box center [226, 19] width 134 height 17
drag, startPoint x: 256, startPoint y: 20, endPoint x: 169, endPoint y: 20, distance: 87.0
click at [169, 20] on input "Rodrick Martin" at bounding box center [226, 19] width 134 height 17
paste input "Melanie Desjardins"
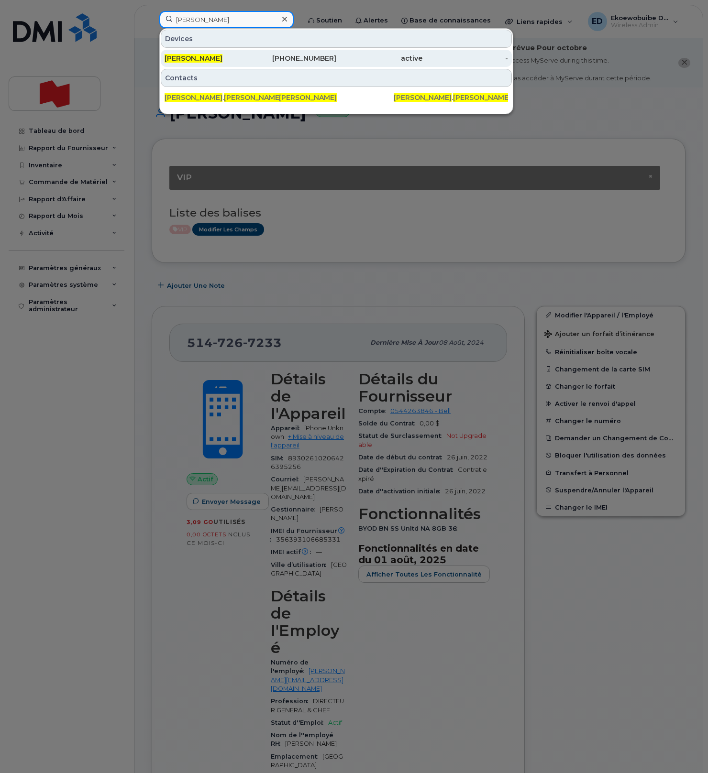
type input "Melanie Desjardins"
click at [198, 59] on span "Melanie Desjardins" at bounding box center [193, 58] width 58 height 9
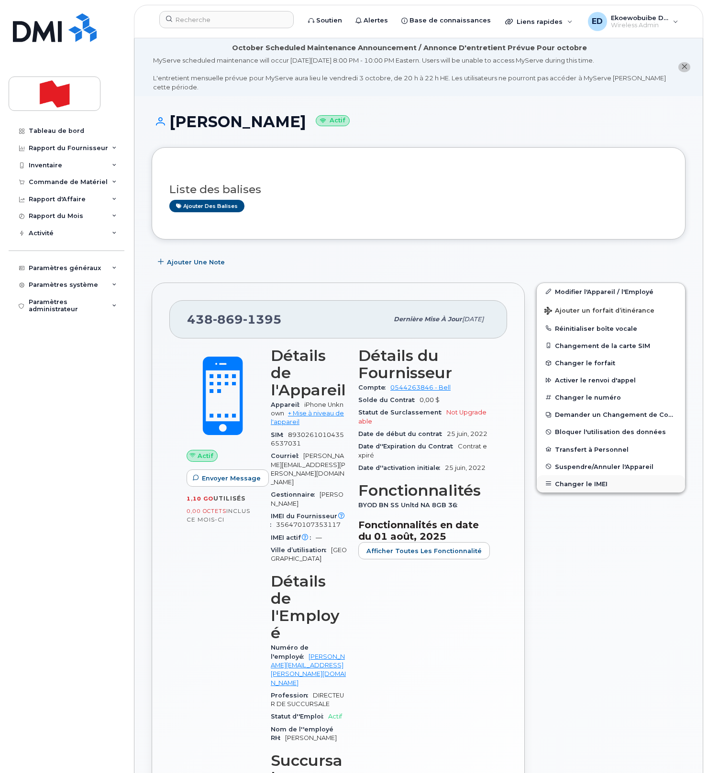
click at [569, 481] on button "Changer le IMEI" at bounding box center [610, 483] width 148 height 17
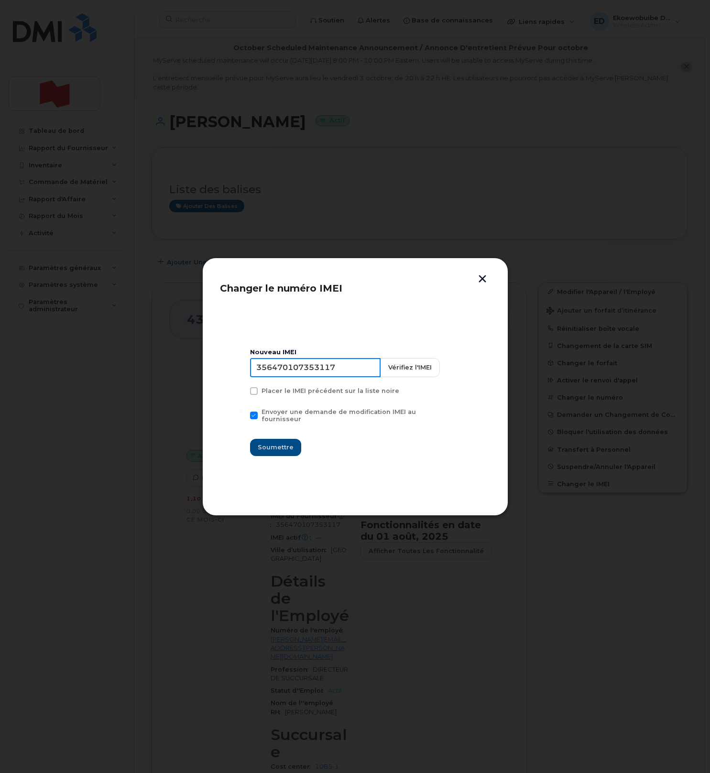
click at [309, 372] on input "356470107353117" at bounding box center [315, 367] width 131 height 19
click at [480, 280] on button "button" at bounding box center [482, 280] width 14 height 10
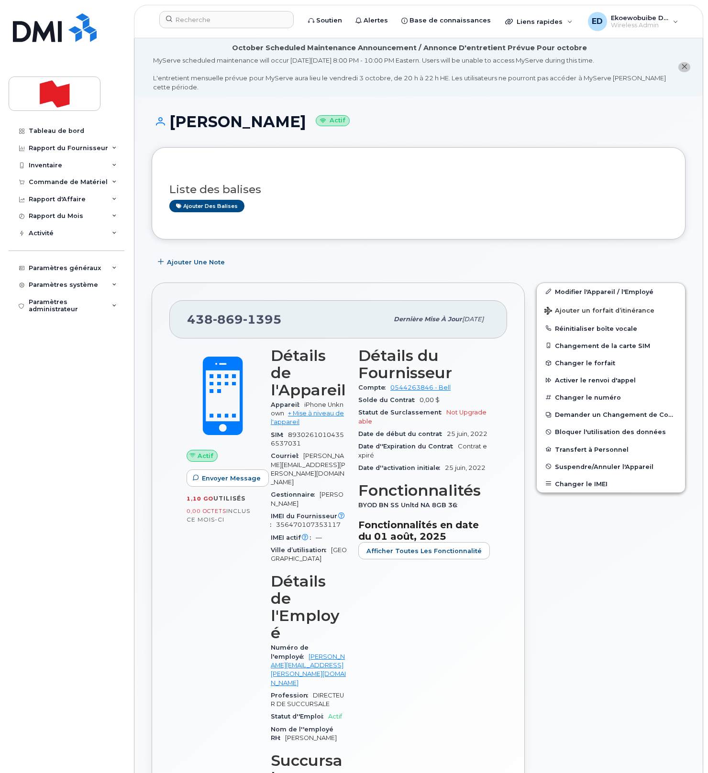
click at [342, 195] on h3 "Liste des balises" at bounding box center [418, 190] width 498 height 12
drag, startPoint x: 325, startPoint y: 126, endPoint x: 171, endPoint y: 127, distance: 153.9
click at [171, 127] on h1 "Melanie Desjardins Actif" at bounding box center [419, 121] width 534 height 17
copy h1 "Melanie Desjardins"
click at [565, 484] on button "Changer le IMEI" at bounding box center [610, 483] width 148 height 17
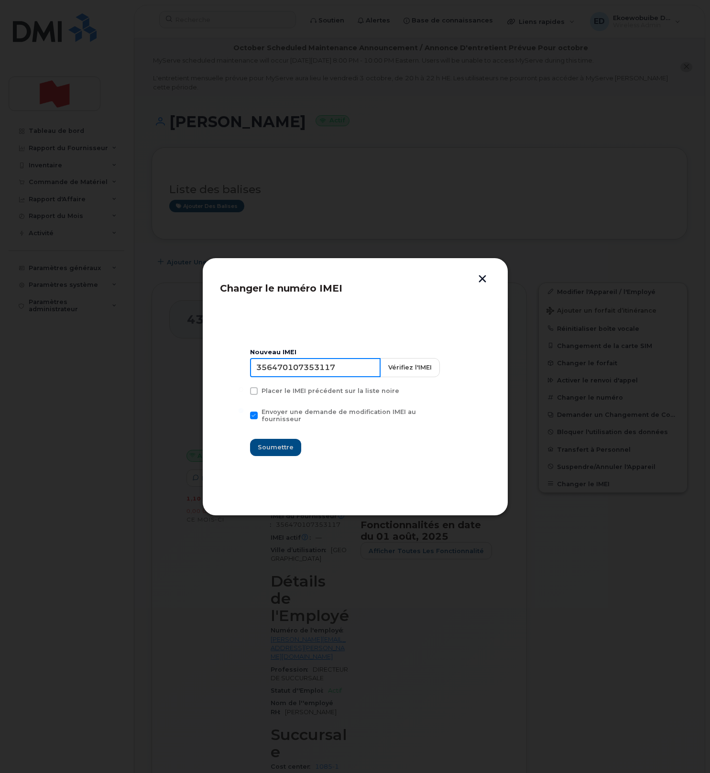
click at [323, 375] on input "356470107353117" at bounding box center [315, 367] width 131 height 19
type input "354216331294326"
click at [274, 446] on span "Soumettre" at bounding box center [276, 447] width 36 height 9
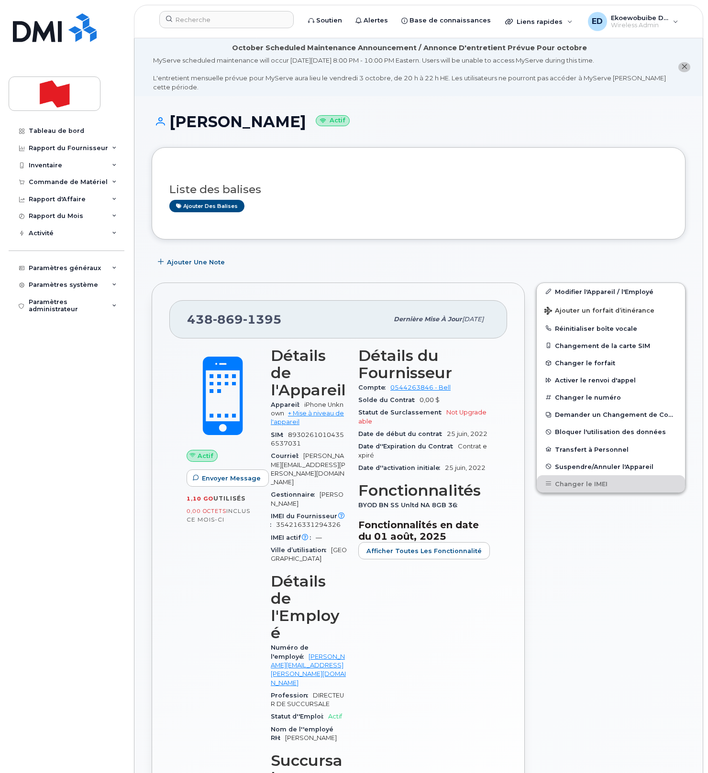
drag, startPoint x: 469, startPoint y: 174, endPoint x: 458, endPoint y: 155, distance: 23.0
click at [469, 174] on div at bounding box center [418, 174] width 498 height 0
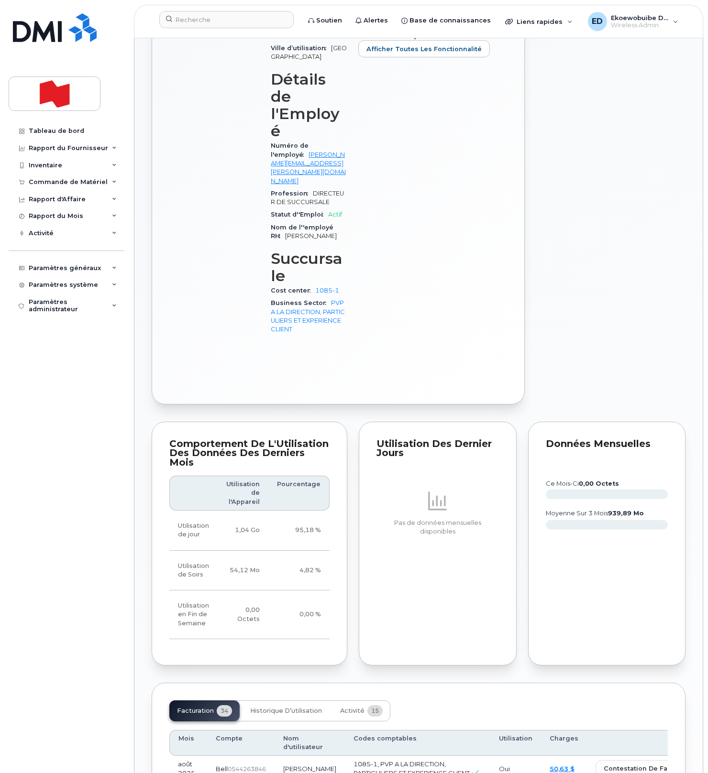
scroll to position [503, 0]
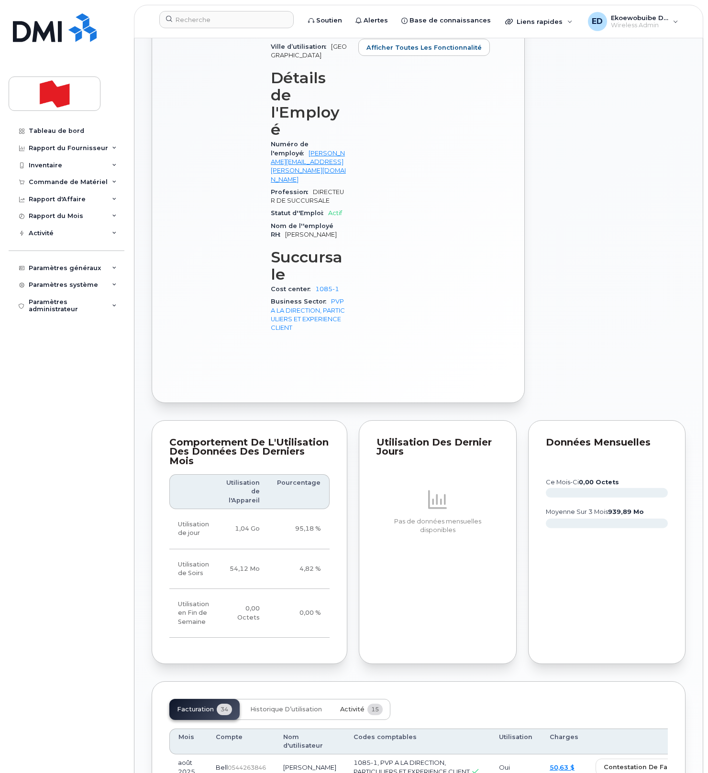
click at [350, 706] on span "Activité" at bounding box center [352, 710] width 24 height 8
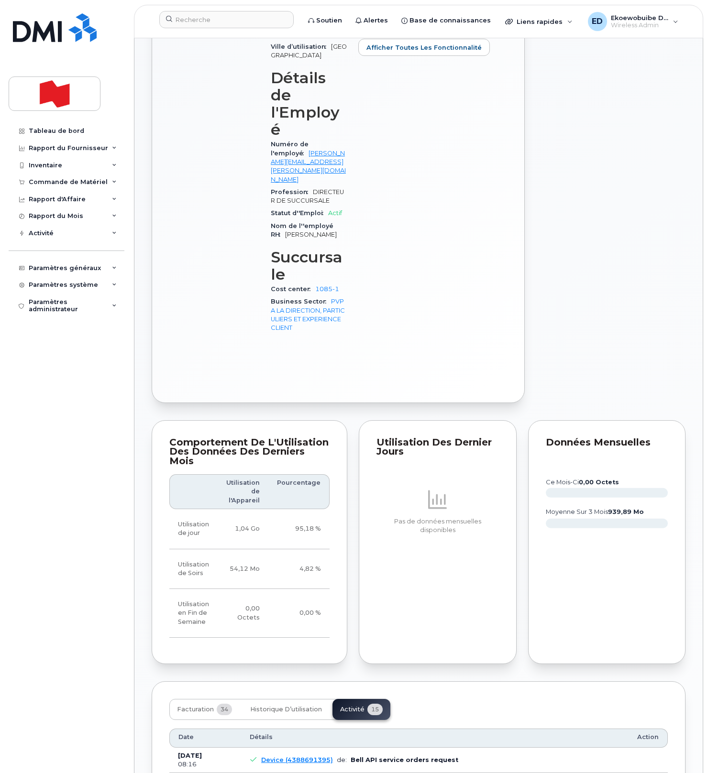
drag, startPoint x: 451, startPoint y: 735, endPoint x: 254, endPoint y: 720, distance: 197.6
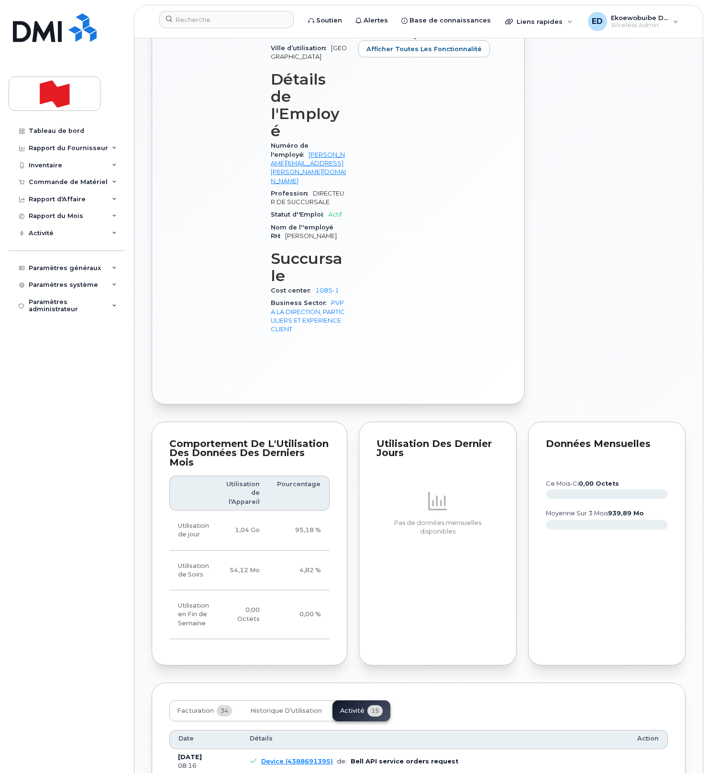
copy pre "Imei Number was changed from 356470107353117 to 354216331294326 Imei Change Ext…"
drag, startPoint x: 569, startPoint y: 168, endPoint x: 497, endPoint y: 213, distance: 85.0
click at [569, 169] on div "Modifier l'Appareil / l'Employé Ajouter un forfait d’itinérance Réinitialiser b…" at bounding box center [610, 92] width 161 height 635
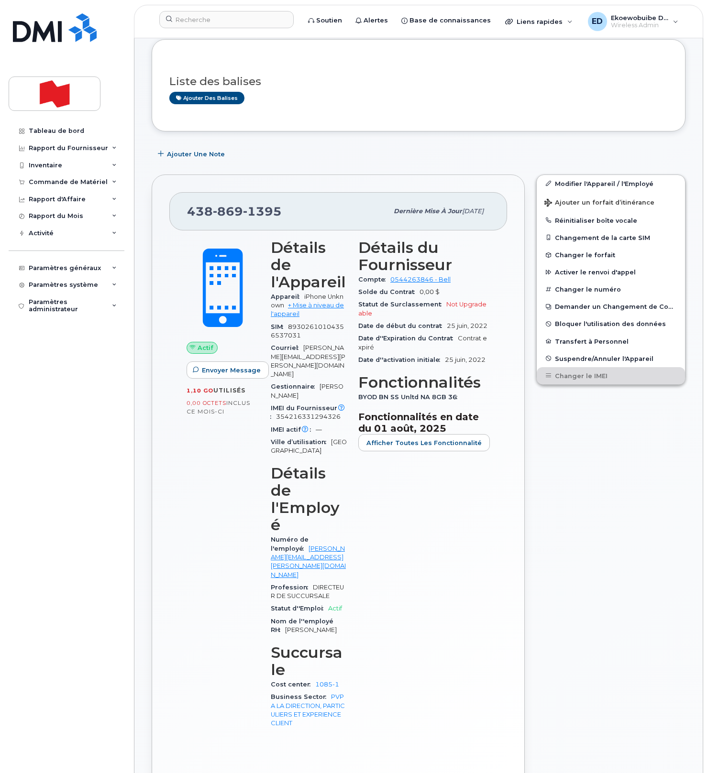
scroll to position [0, 0]
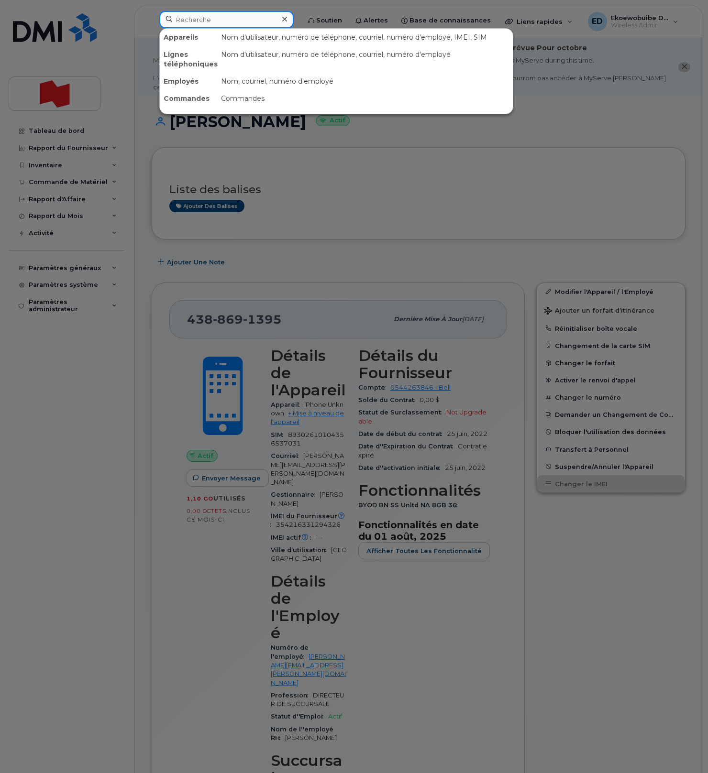
click at [221, 20] on input at bounding box center [226, 19] width 134 height 17
paste input "Mackinley Sylvestre"
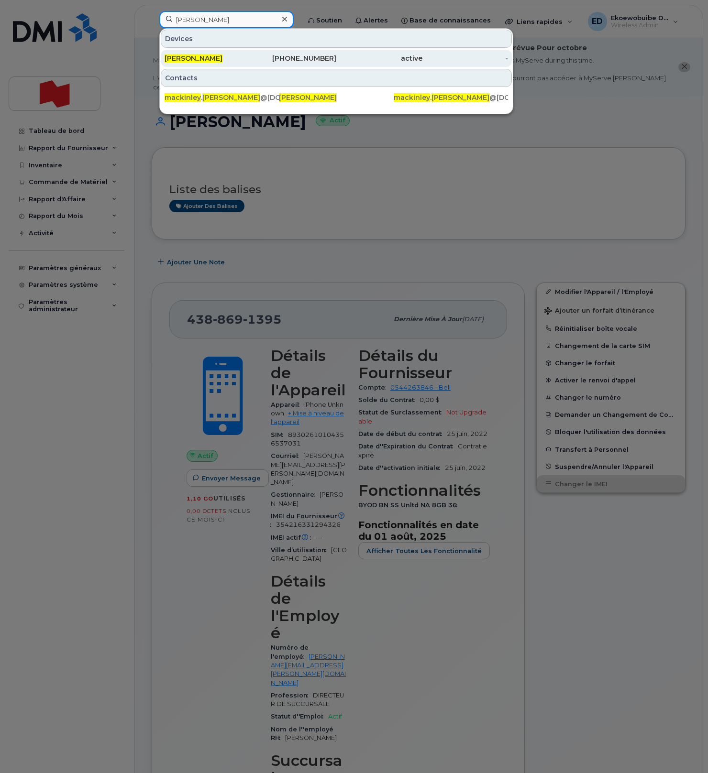
type input "Mackinley Sylvestre"
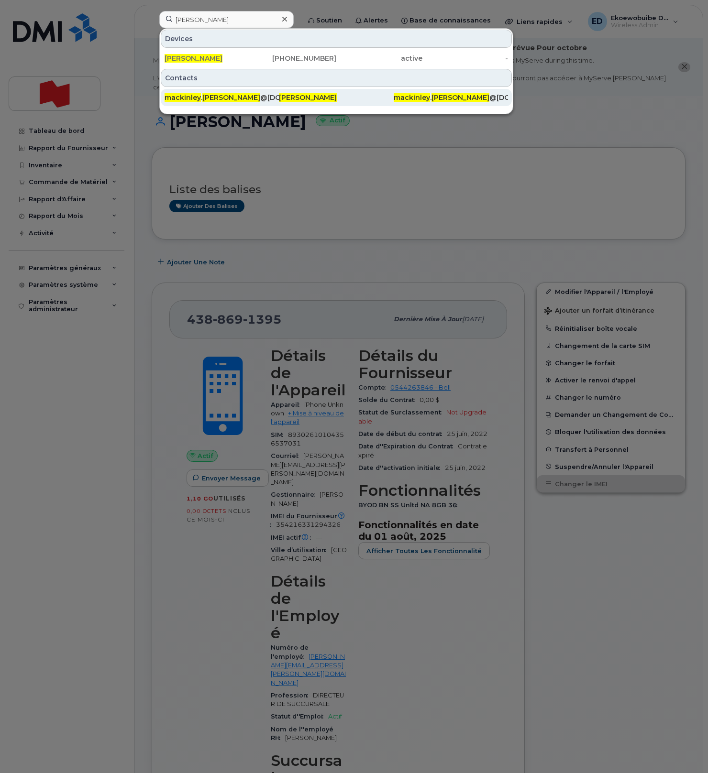
drag, startPoint x: 220, startPoint y: 61, endPoint x: 336, endPoint y: 89, distance: 119.7
click at [220, 61] on span "Mackinley Sylvestre" at bounding box center [193, 58] width 58 height 9
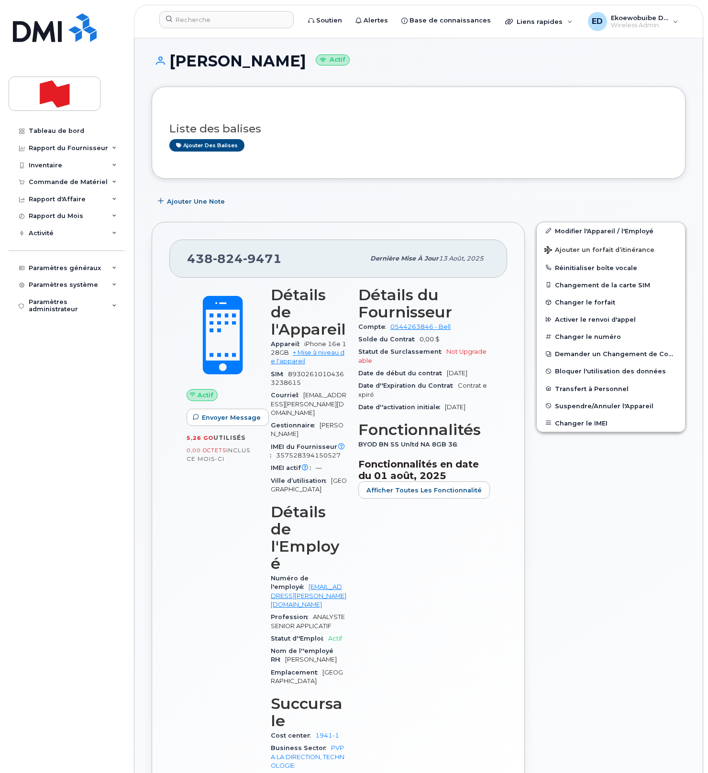
scroll to position [67, 0]
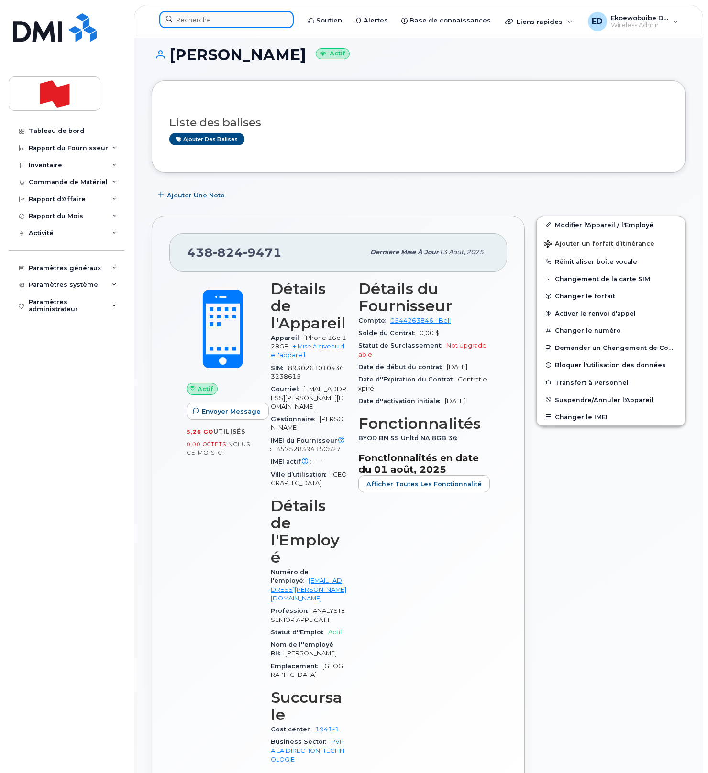
click at [206, 22] on input at bounding box center [226, 19] width 134 height 17
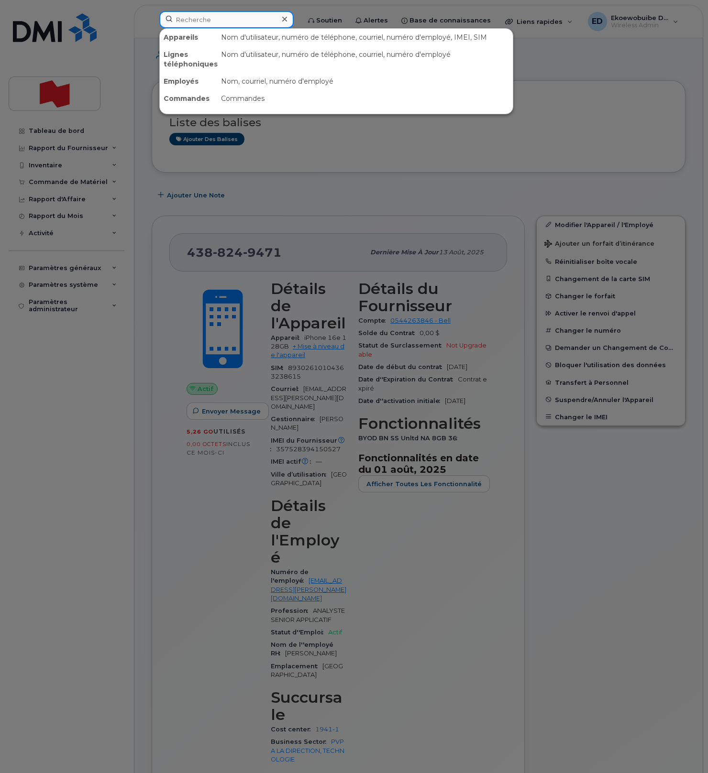
paste input "[PERSON_NAME]"
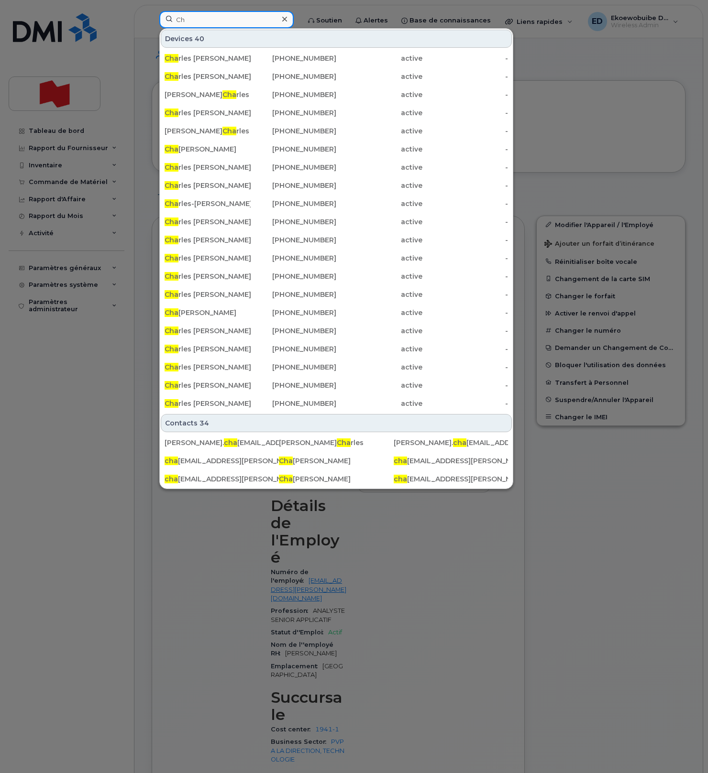
type input "C"
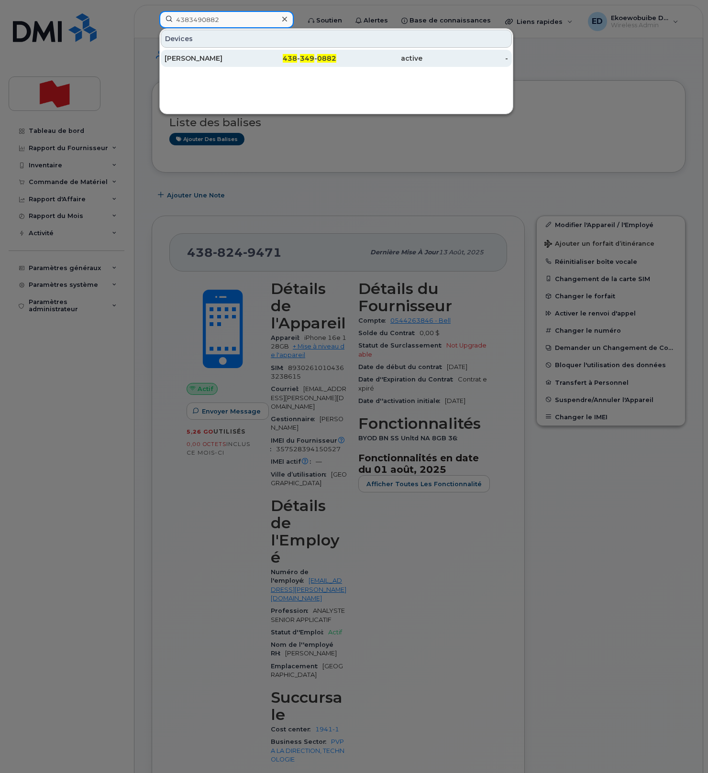
type input "4383490882"
click at [195, 62] on div "[PERSON_NAME]" at bounding box center [207, 59] width 86 height 10
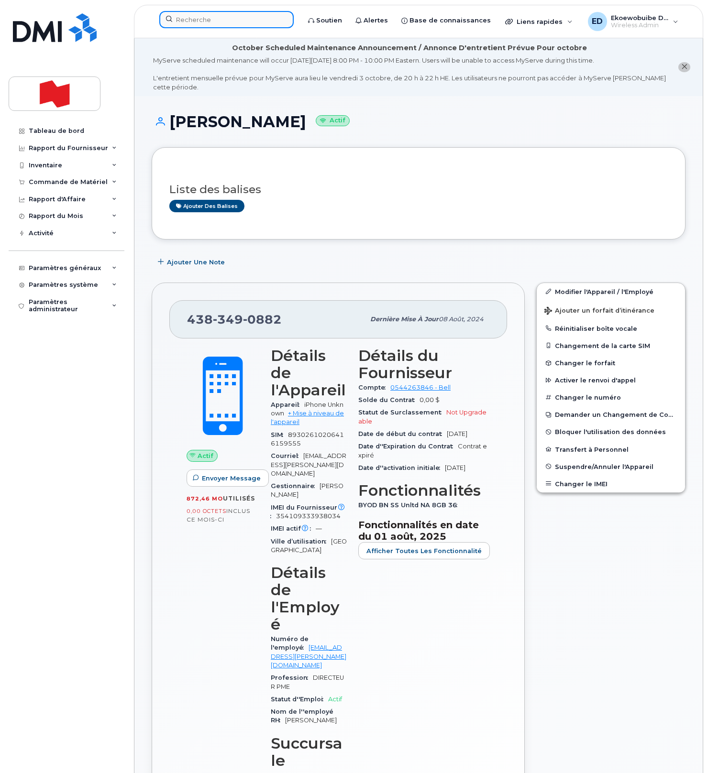
click at [213, 22] on input at bounding box center [226, 19] width 134 height 17
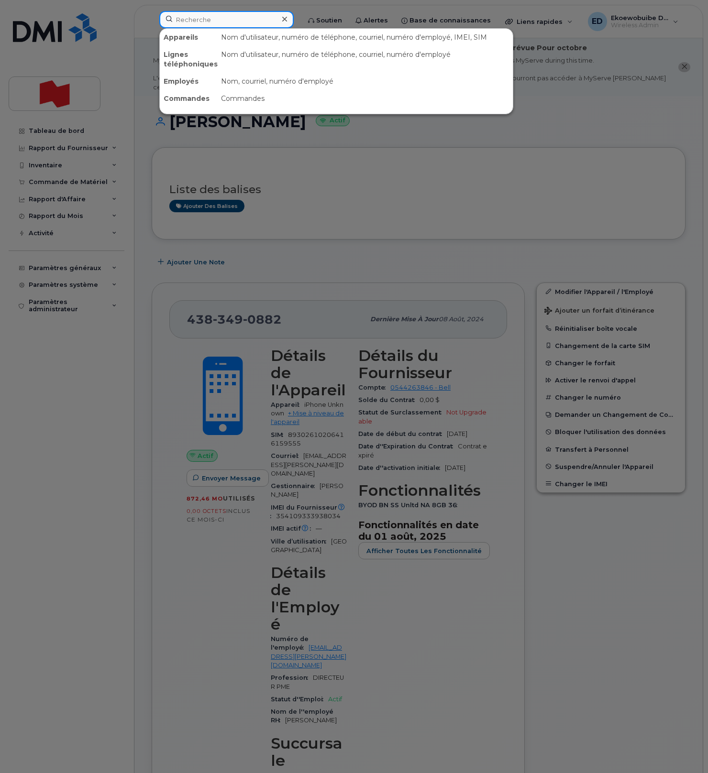
paste input "[PERSON_NAME]"
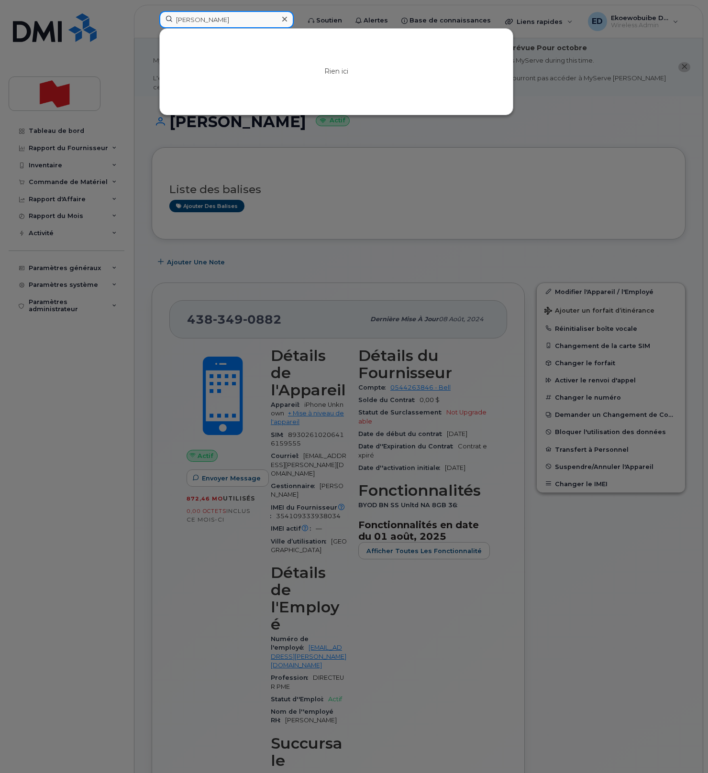
type input "[PERSON_NAME]"
click at [287, 19] on icon at bounding box center [284, 19] width 5 height 8
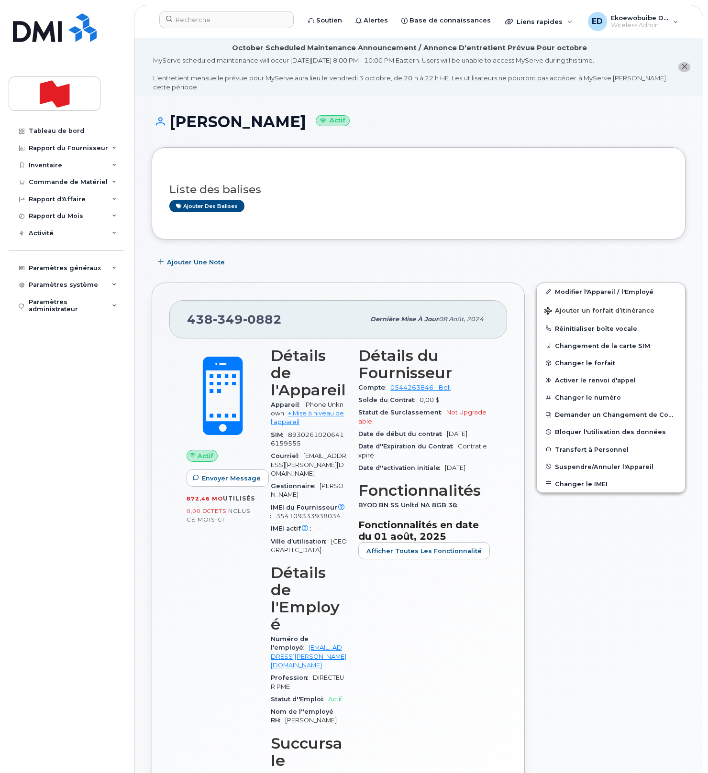
click at [393, 117] on h1 "[PERSON_NAME] Actif" at bounding box center [419, 121] width 534 height 17
click at [566, 291] on link "Modifier l'Appareil / l'Employé" at bounding box center [610, 291] width 148 height 17
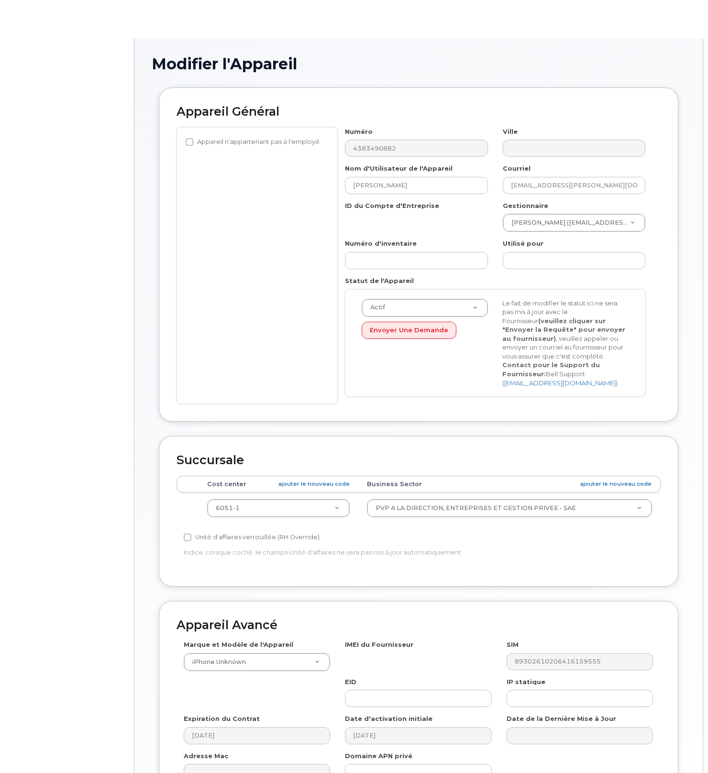
select select "22917079"
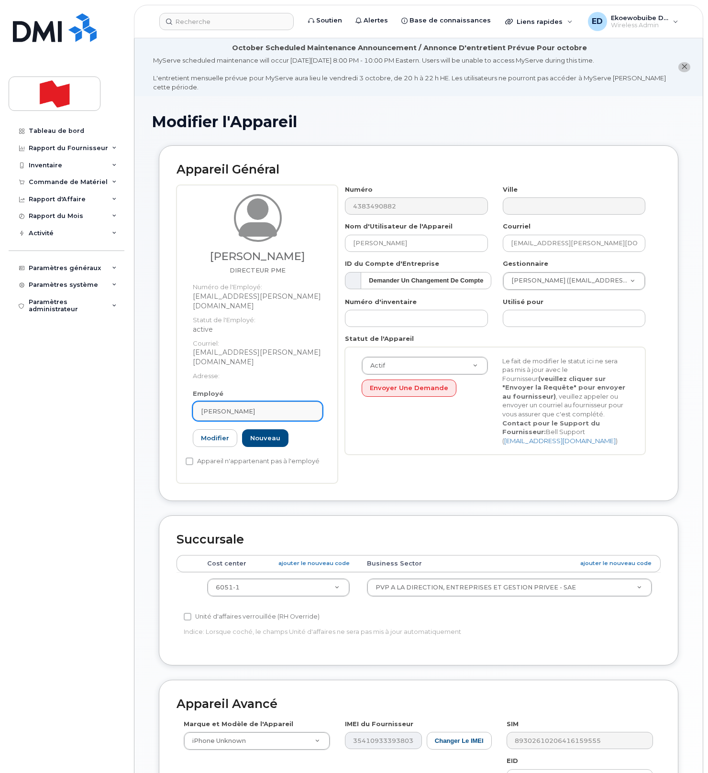
click at [252, 407] on div "[PERSON_NAME]" at bounding box center [257, 411] width 113 height 9
click at [303, 432] on icon at bounding box center [305, 435] width 6 height 6
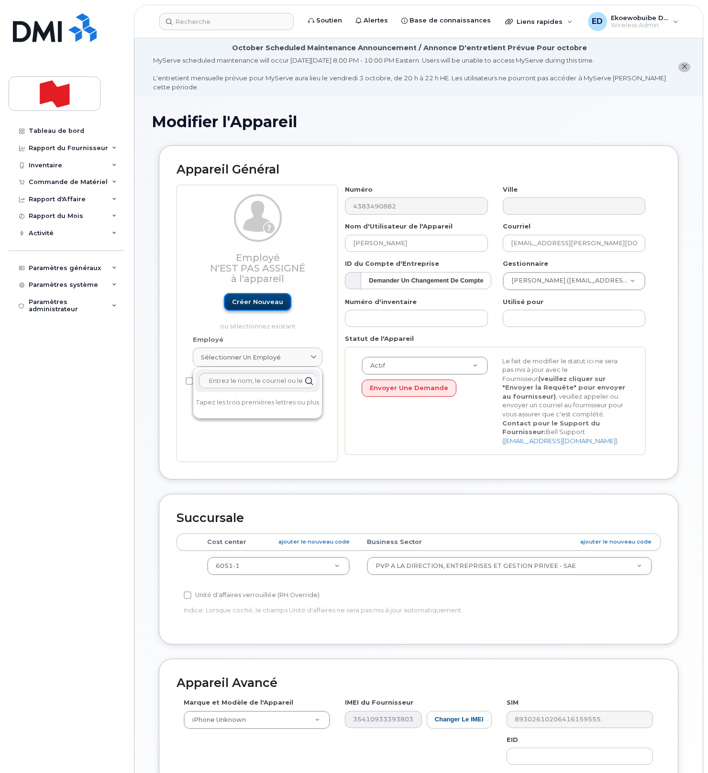
click at [249, 301] on link "Créer nouveau" at bounding box center [257, 302] width 67 height 18
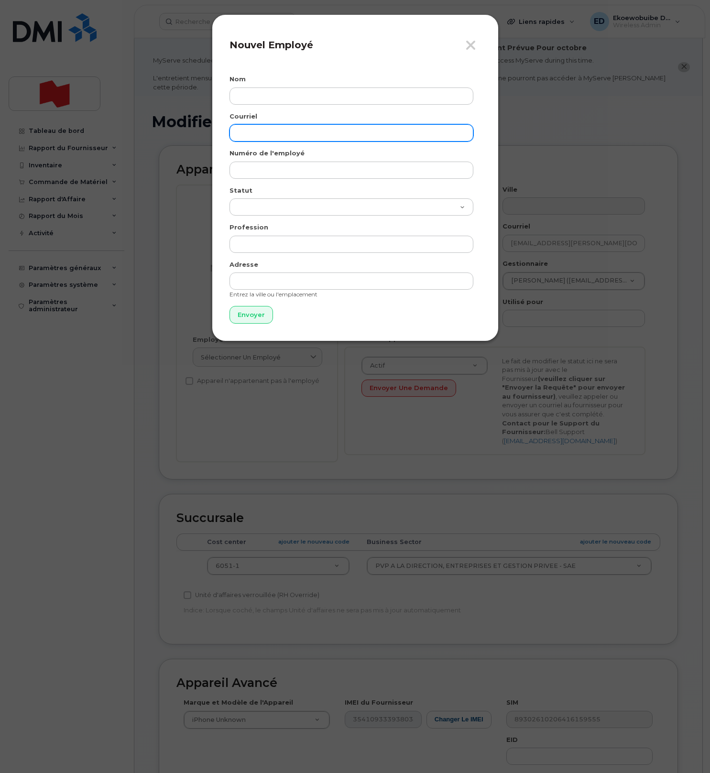
click at [259, 131] on input "email" at bounding box center [351, 132] width 244 height 17
paste input "[EMAIL_ADDRESS][DOMAIN_NAME]"
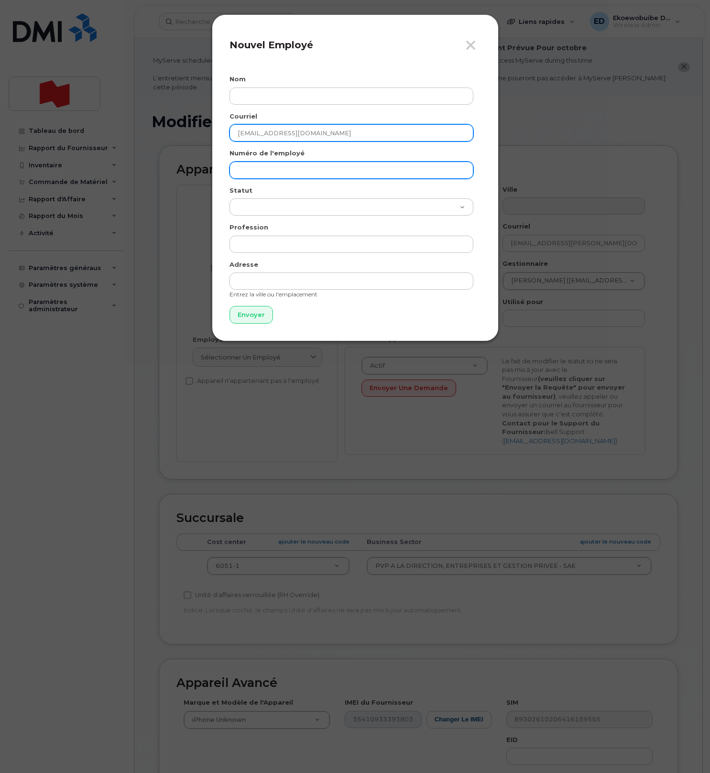
type input "[EMAIL_ADDRESS][DOMAIN_NAME]"
click at [265, 172] on input "text" at bounding box center [351, 170] width 244 height 17
paste input "[EMAIL_ADDRESS][DOMAIN_NAME]"
type input "[EMAIL_ADDRESS][DOMAIN_NAME]"
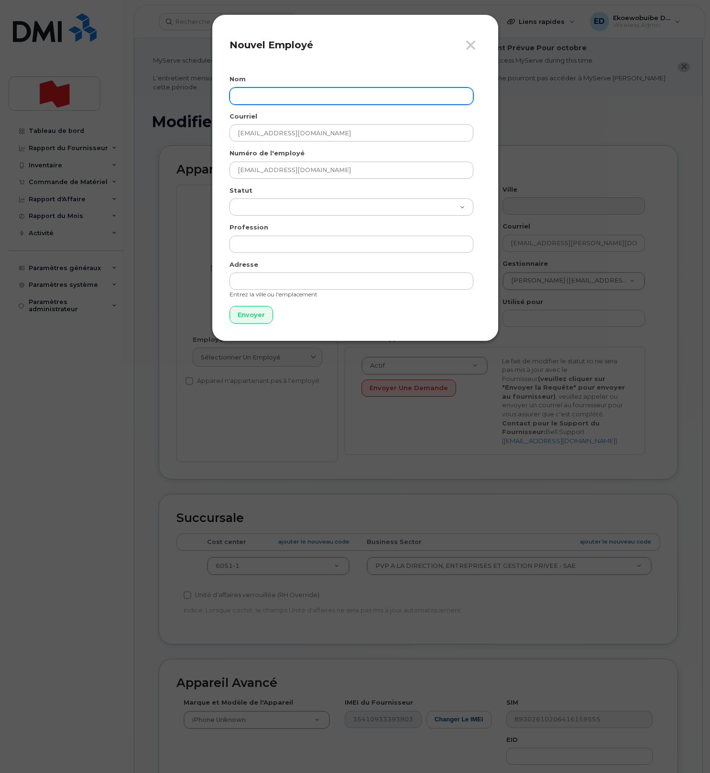
click at [264, 96] on input "text" at bounding box center [351, 95] width 244 height 17
paste input "[PERSON_NAME]"
type input "[PERSON_NAME]"
click at [246, 316] on input "Envoyer" at bounding box center [251, 315] width 44 height 18
type input "Envoyer"
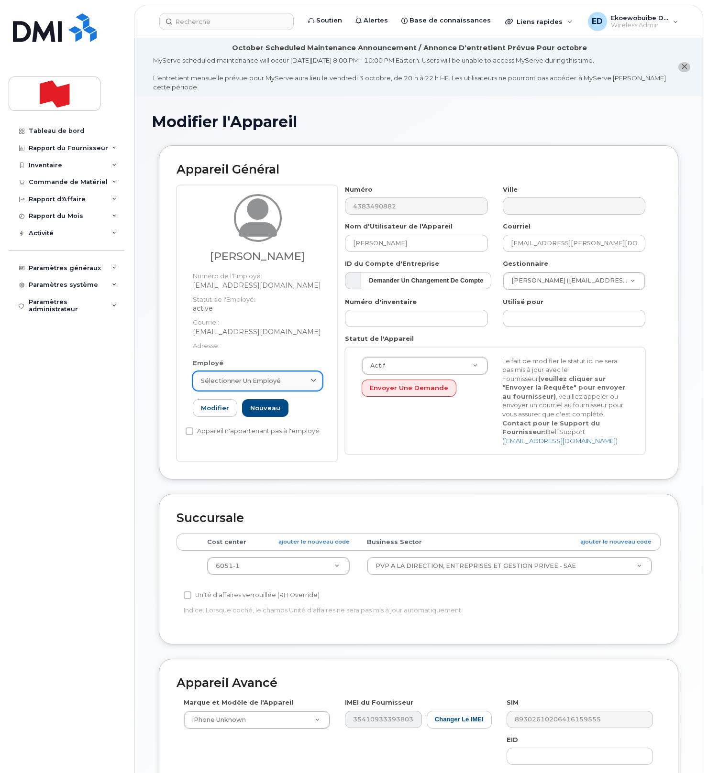
click at [293, 376] on div "Sélectionner un employé" at bounding box center [257, 380] width 113 height 9
paste input "[PERSON_NAME]"
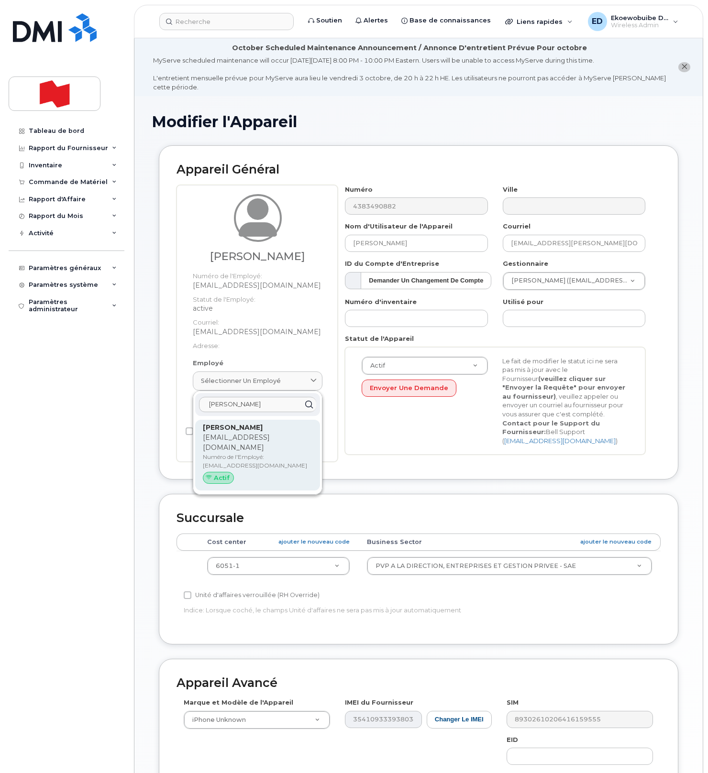
type input "[PERSON_NAME]"
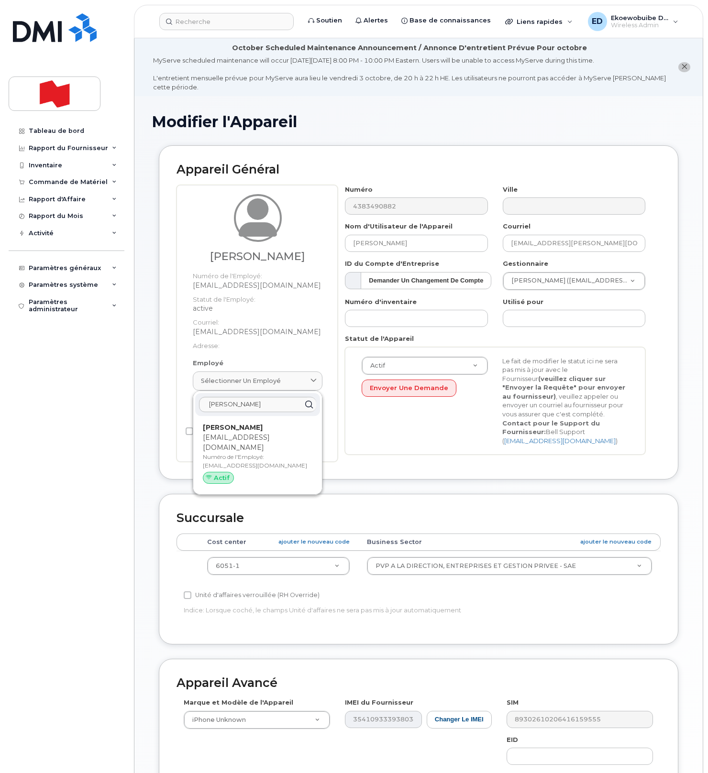
click at [238, 429] on strong "[PERSON_NAME]" at bounding box center [233, 427] width 60 height 9
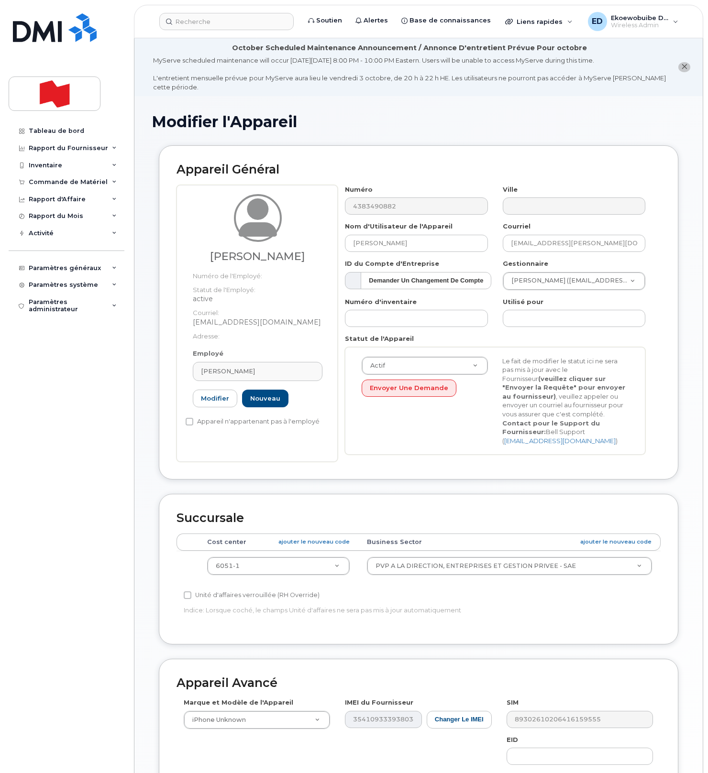
type input "[PERSON_NAME]"
type input "[EMAIL_ADDRESS][DOMAIN_NAME]"
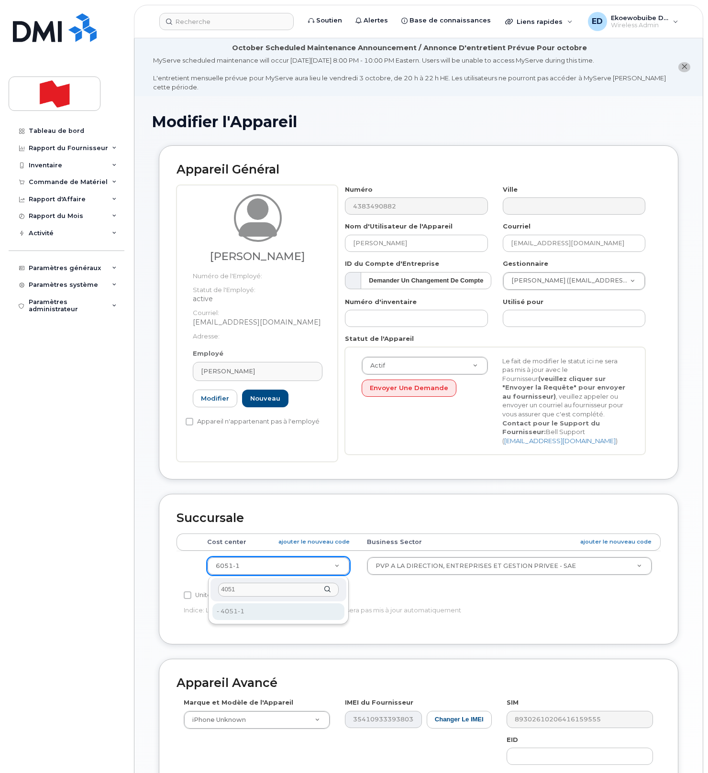
type input "4051"
type input "25594315"
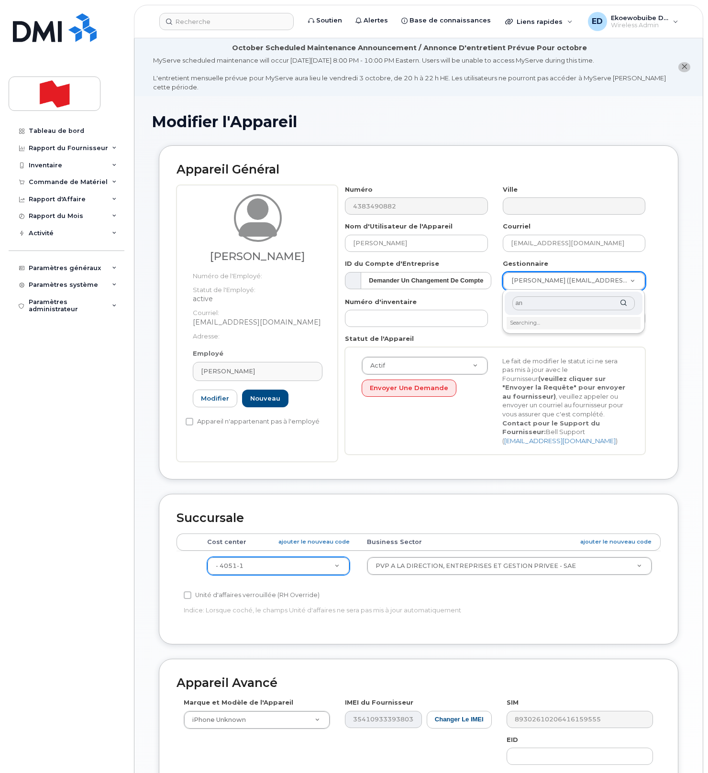
type input "a"
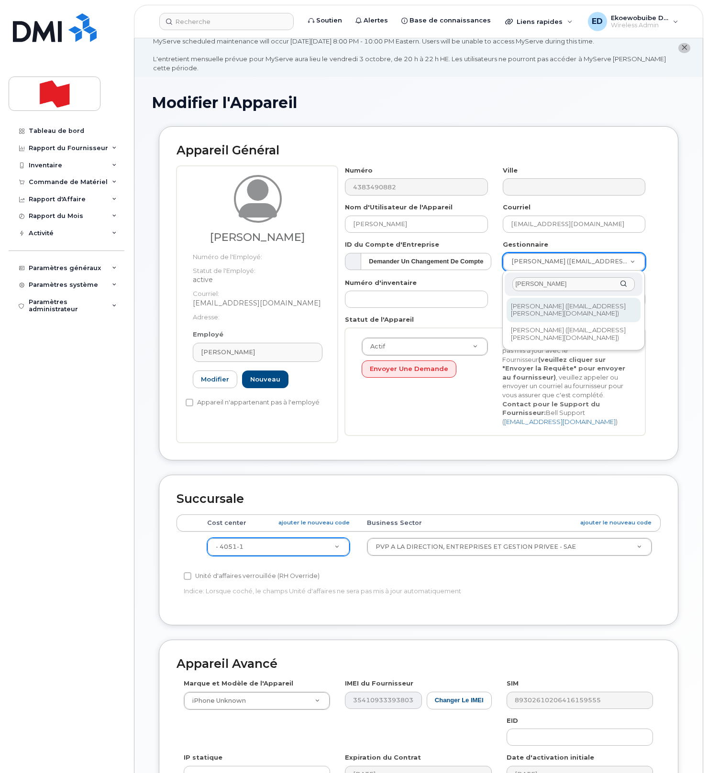
scroll to position [23, 0]
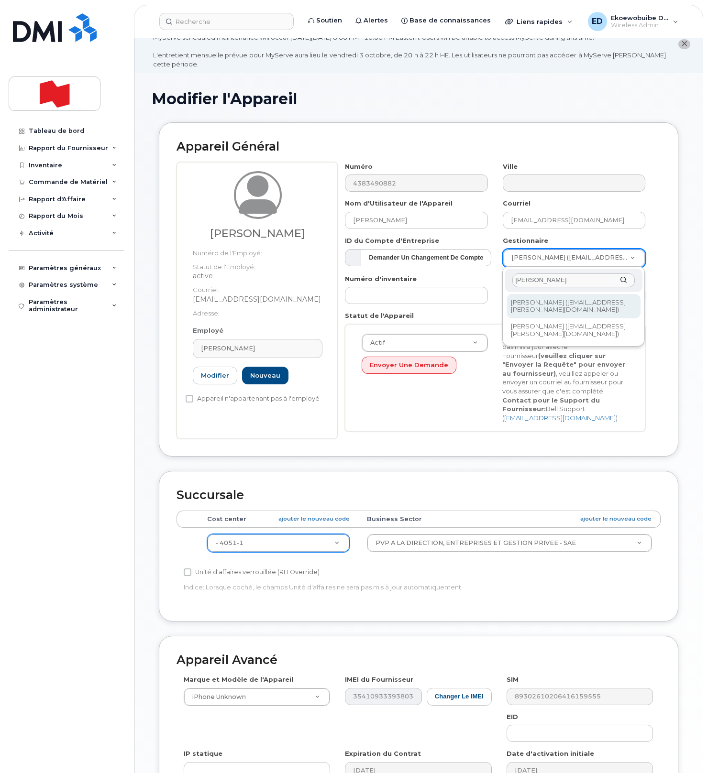
type input "laberge"
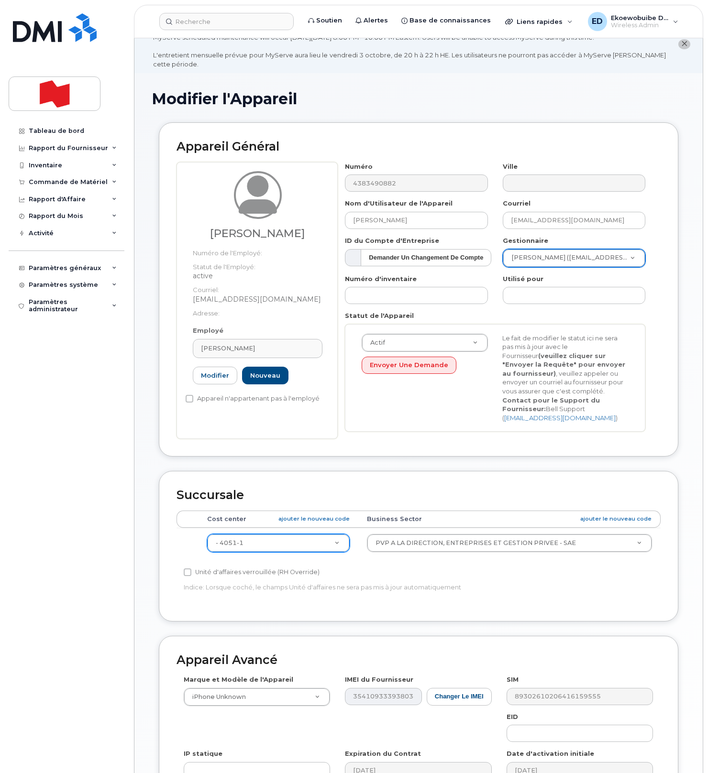
scroll to position [173, 0]
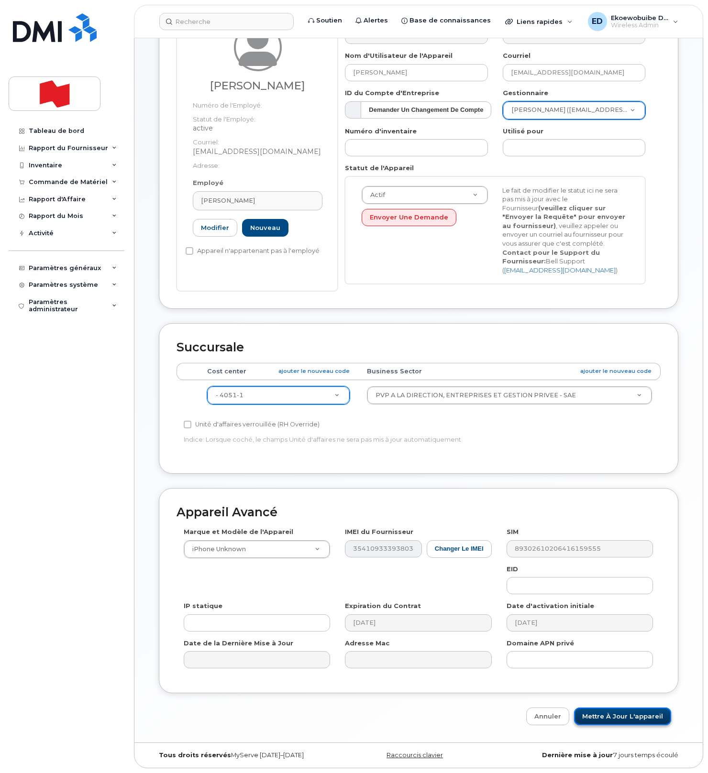
click at [604, 711] on input "Mettre à jour l'appareil" at bounding box center [622, 717] width 97 height 18
type input "Sauvegarde..."
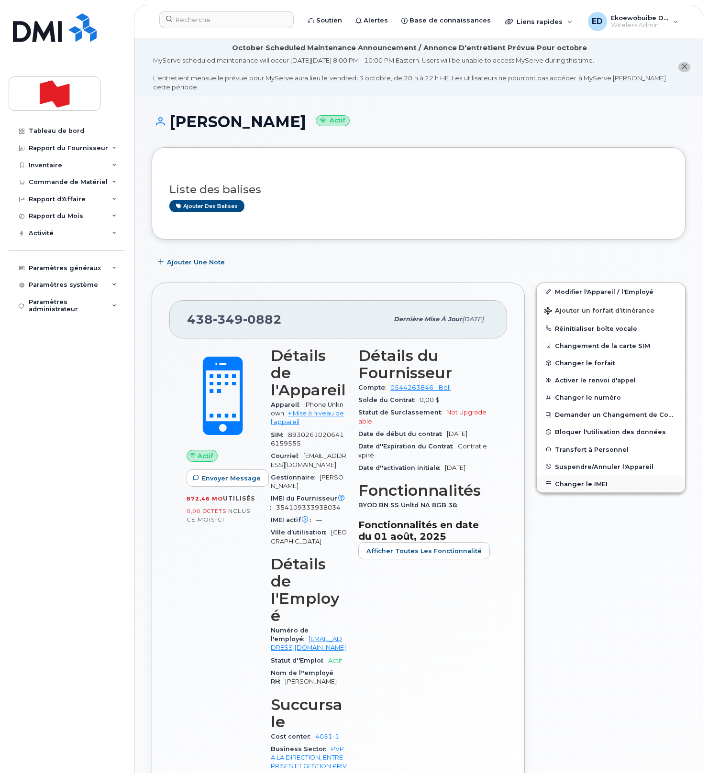
click at [575, 484] on button "Changer le IMEI" at bounding box center [610, 483] width 148 height 17
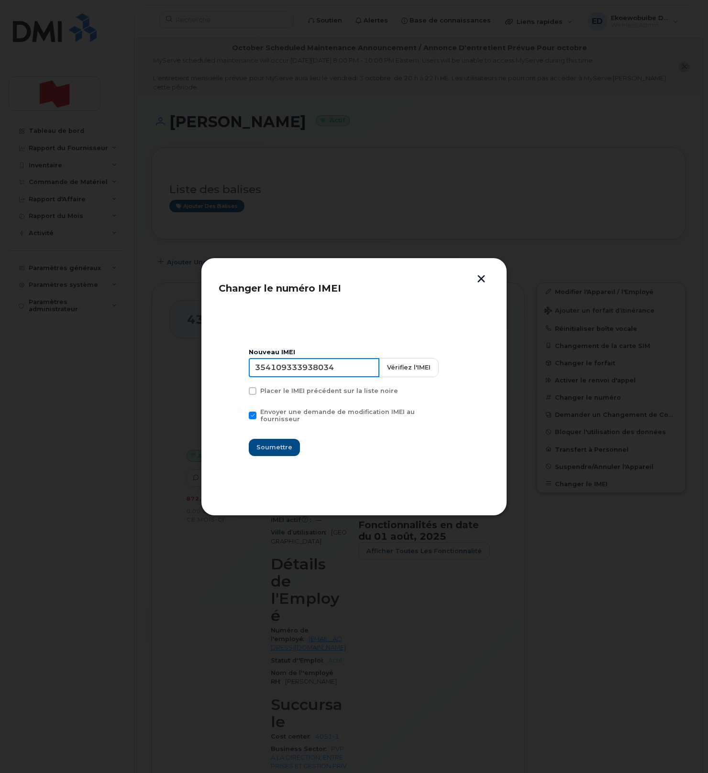
click at [321, 377] on input "354109333938034" at bounding box center [314, 367] width 131 height 19
drag, startPoint x: 321, startPoint y: 379, endPoint x: 334, endPoint y: 379, distance: 12.4
click at [321, 377] on input "354109333938034" at bounding box center [314, 367] width 131 height 19
type input "356846118695853"
click at [282, 446] on span "Soumettre" at bounding box center [274, 447] width 36 height 9
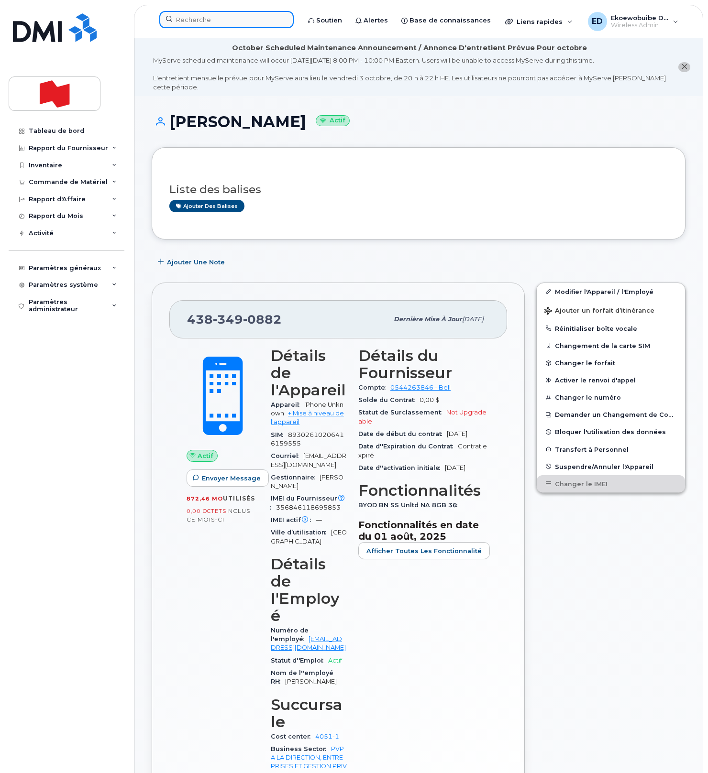
click at [209, 22] on input at bounding box center [226, 19] width 134 height 17
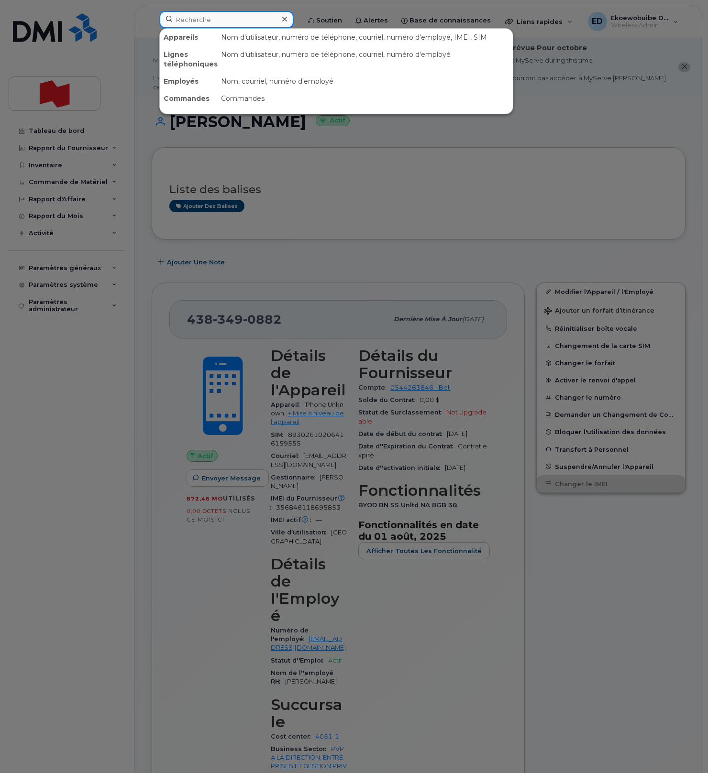
paste input "charles-antoine.pelletier@bnc.ca"
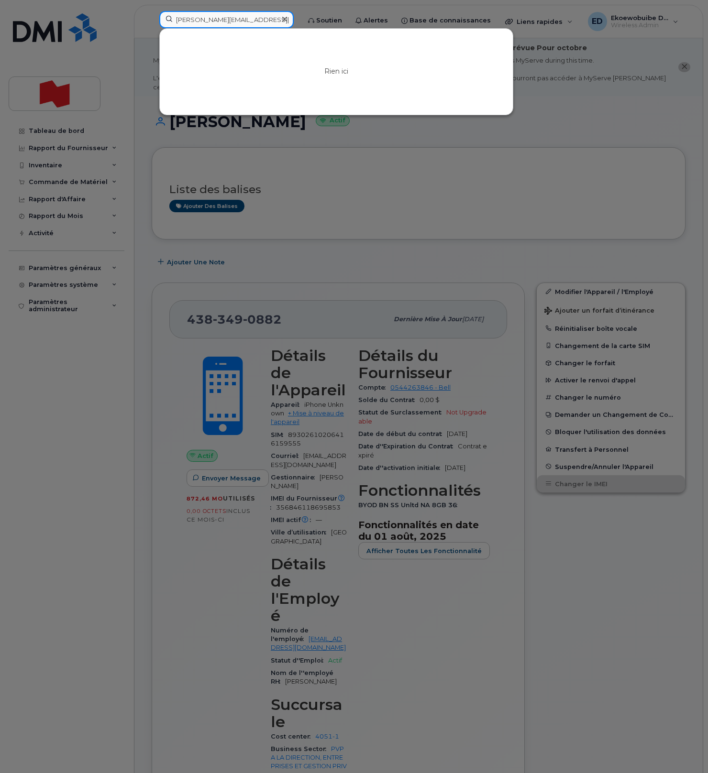
type input "charles-antoine.pelletier@bnc.ca"
click at [287, 21] on icon at bounding box center [284, 19] width 5 height 5
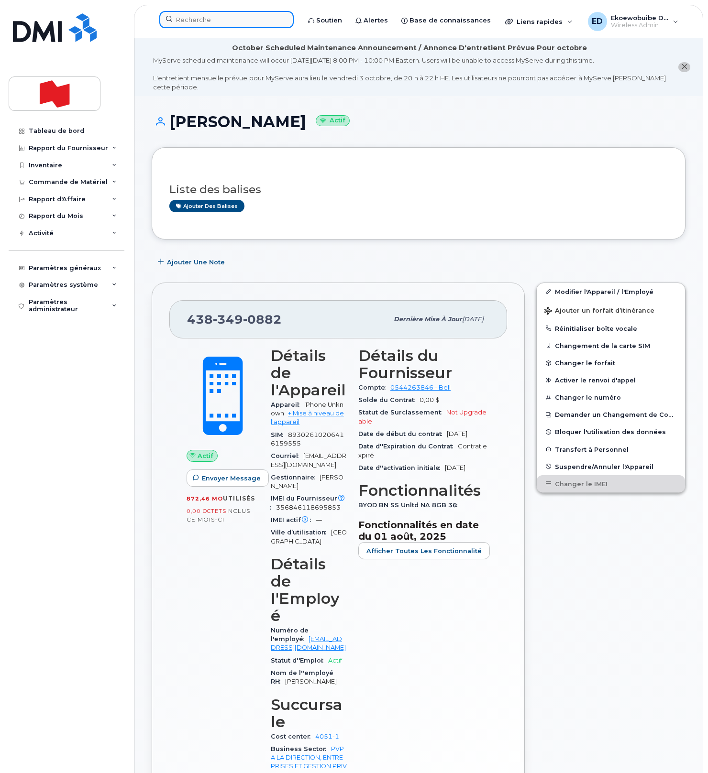
click at [267, 21] on input at bounding box center [226, 19] width 134 height 17
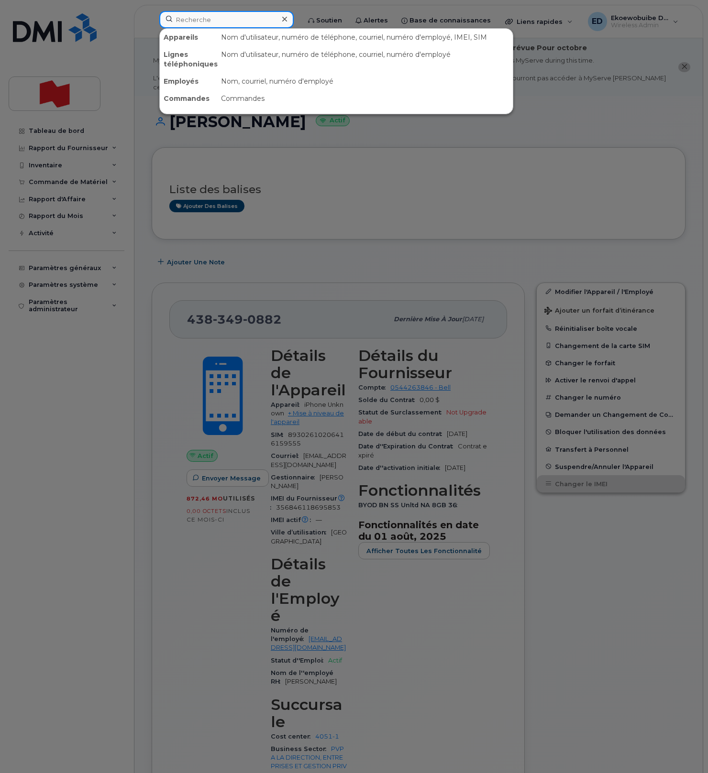
paste input "418-955-8038"
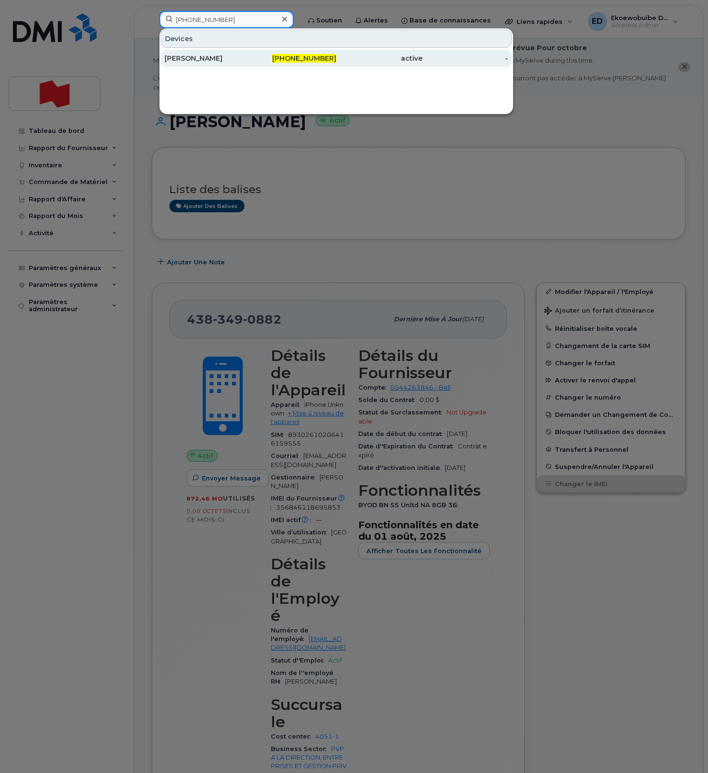
type input "418-955-8038"
click at [218, 60] on div "Charles Antoine Pelletier" at bounding box center [207, 59] width 86 height 10
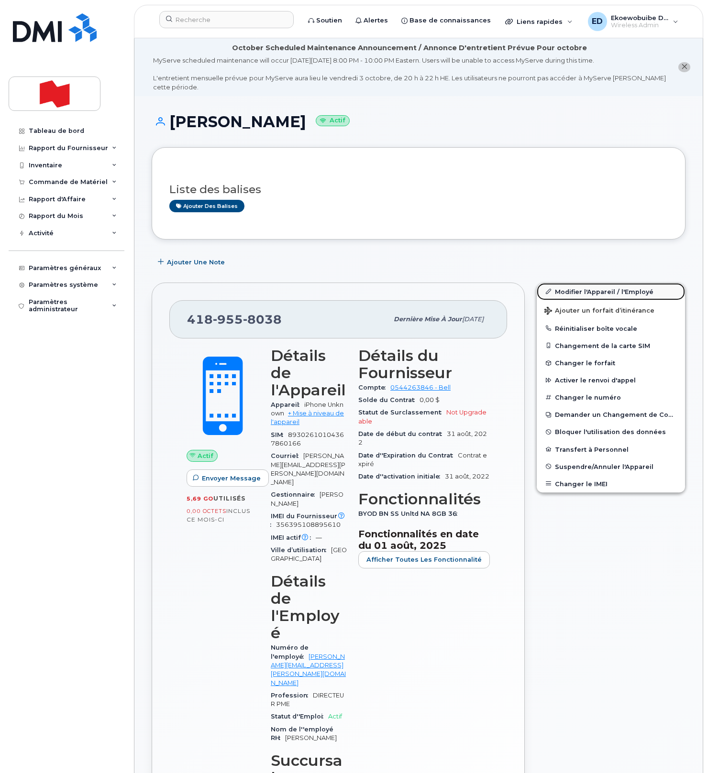
click at [565, 295] on link "Modifier l'Appareil / l'Employé" at bounding box center [610, 291] width 148 height 17
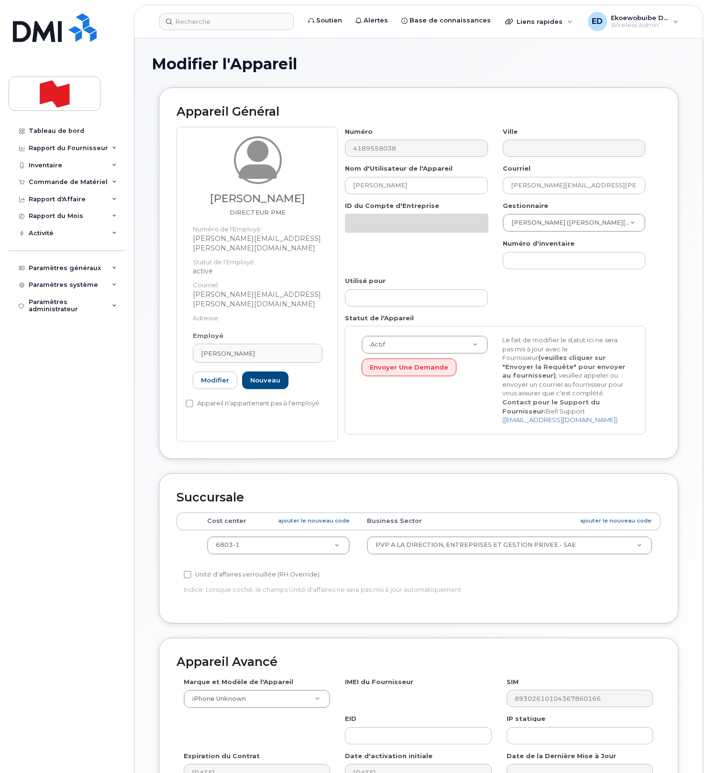
select select "22917079"
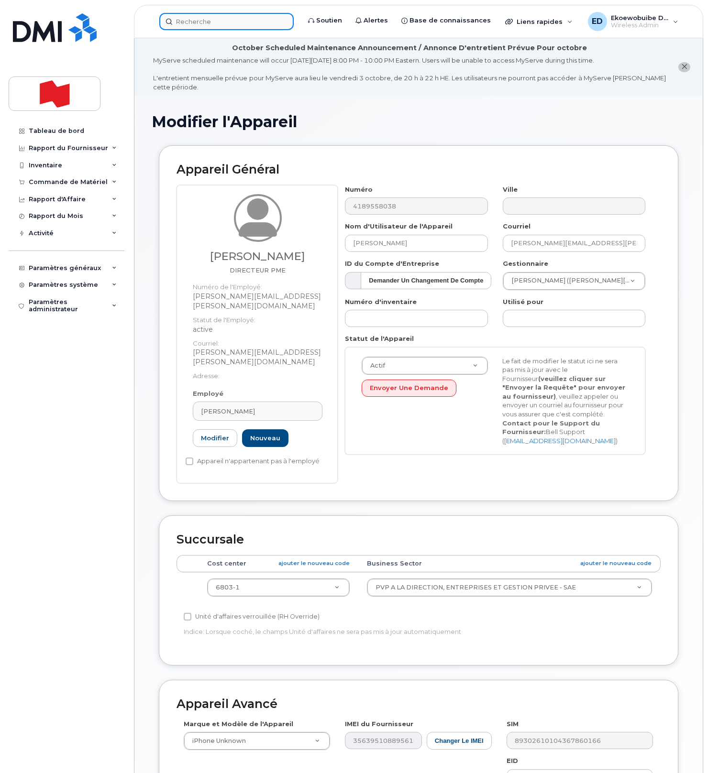
click at [206, 22] on input at bounding box center [226, 21] width 134 height 17
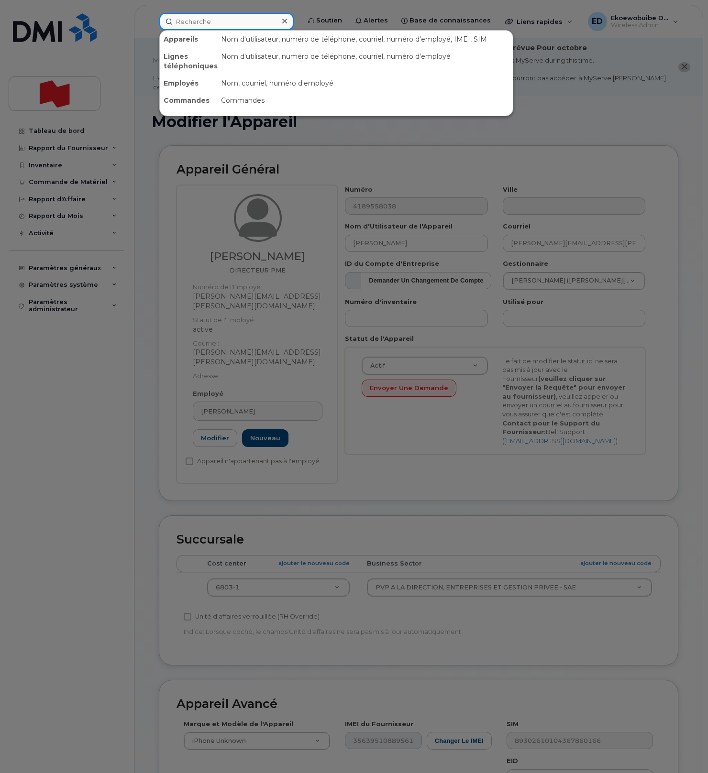
paste input "[PERSON_NAME][EMAIL_ADDRESS][DOMAIN_NAME]"
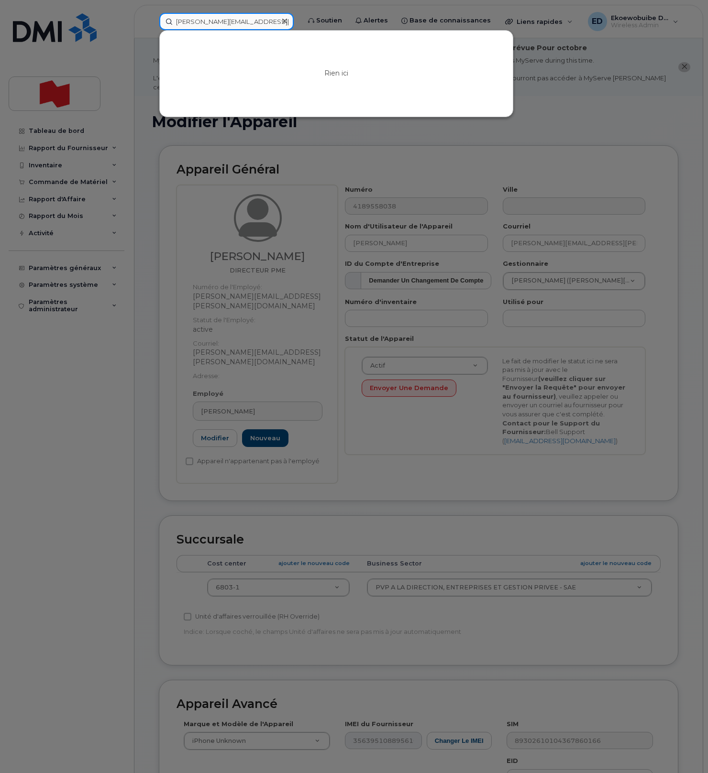
type input "charles-antoine.pelletier@bnc.ca"
drag, startPoint x: 577, startPoint y: 104, endPoint x: 578, endPoint y: 110, distance: 6.2
click at [577, 105] on div at bounding box center [354, 386] width 708 height 773
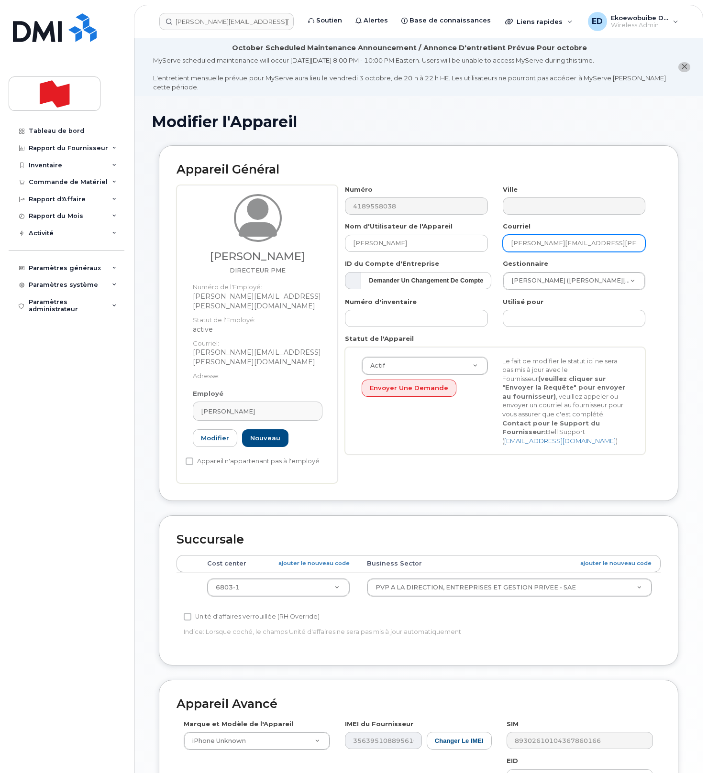
click at [621, 246] on input "charles-antoine.pelletier@bnc.ca" at bounding box center [573, 243] width 142 height 17
drag, startPoint x: 629, startPoint y: 243, endPoint x: 505, endPoint y: 242, distance: 123.3
click at [505, 242] on input "charles-antoine.pelletier@bnc.ca" at bounding box center [573, 243] width 142 height 17
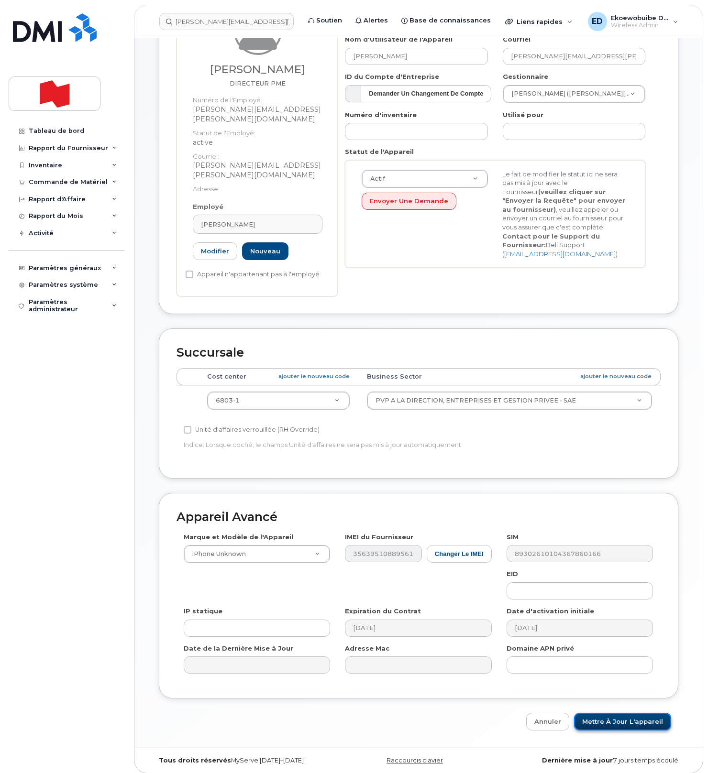
drag, startPoint x: 617, startPoint y: 717, endPoint x: 633, endPoint y: 718, distance: 15.8
click at [617, 717] on input "Mettre à jour l'appareil" at bounding box center [622, 722] width 97 height 18
type input "Sauvegarde..."
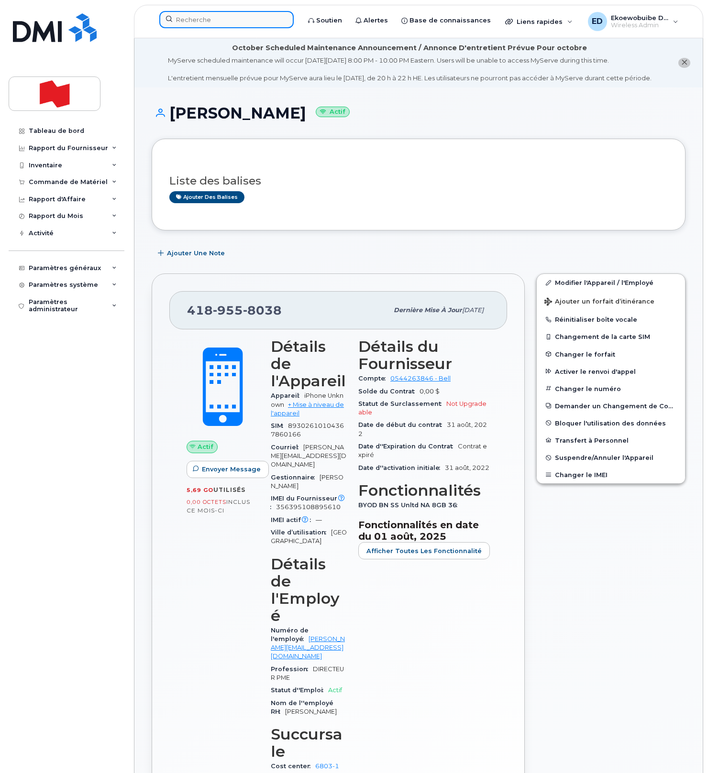
click at [230, 21] on input at bounding box center [226, 19] width 134 height 17
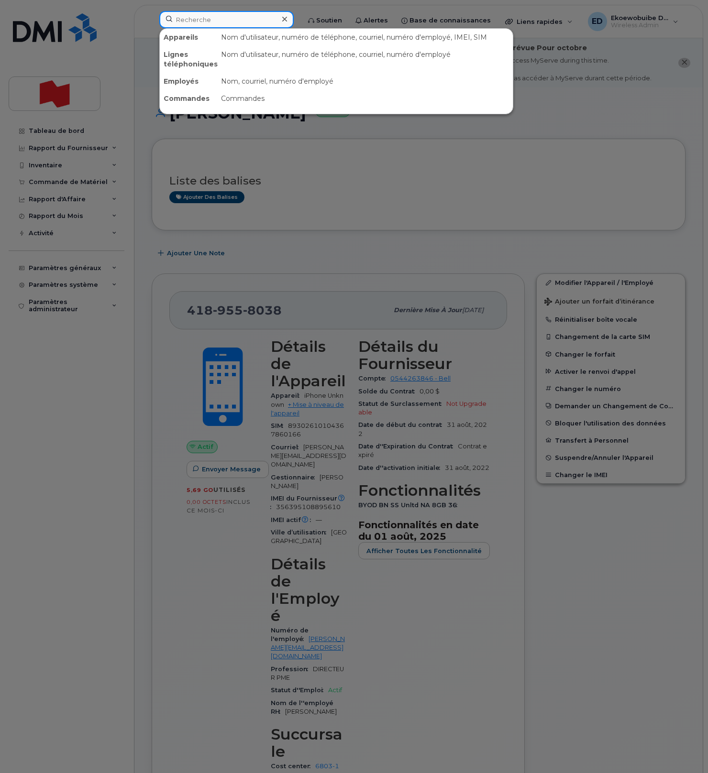
click at [230, 21] on input at bounding box center [226, 19] width 134 height 17
paste input "[PERSON_NAME]"
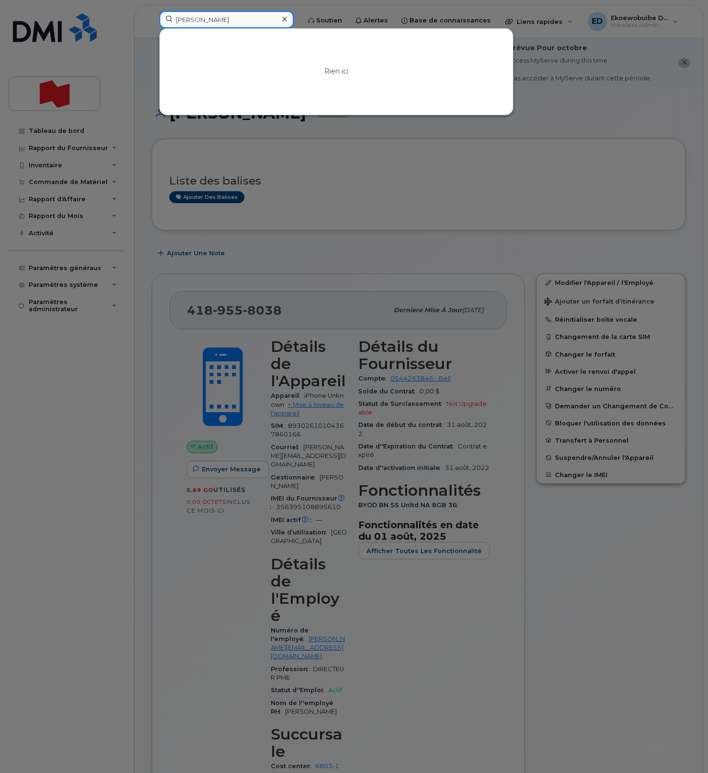
click at [204, 20] on input "[PERSON_NAME]" at bounding box center [226, 19] width 134 height 17
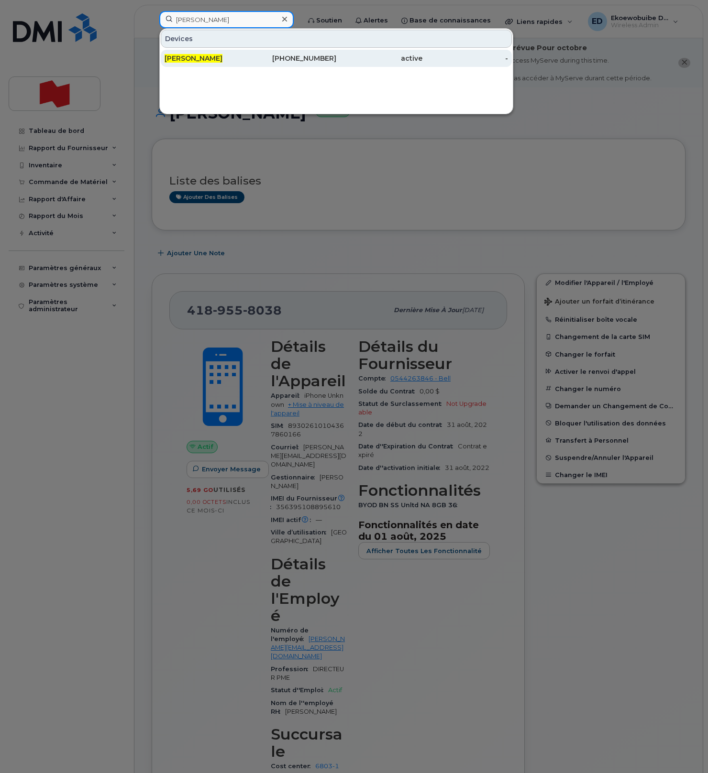
type input "[PERSON_NAME]"
drag, startPoint x: 220, startPoint y: 56, endPoint x: 230, endPoint y: 58, distance: 9.7
click at [220, 56] on span "[PERSON_NAME]" at bounding box center [193, 58] width 58 height 9
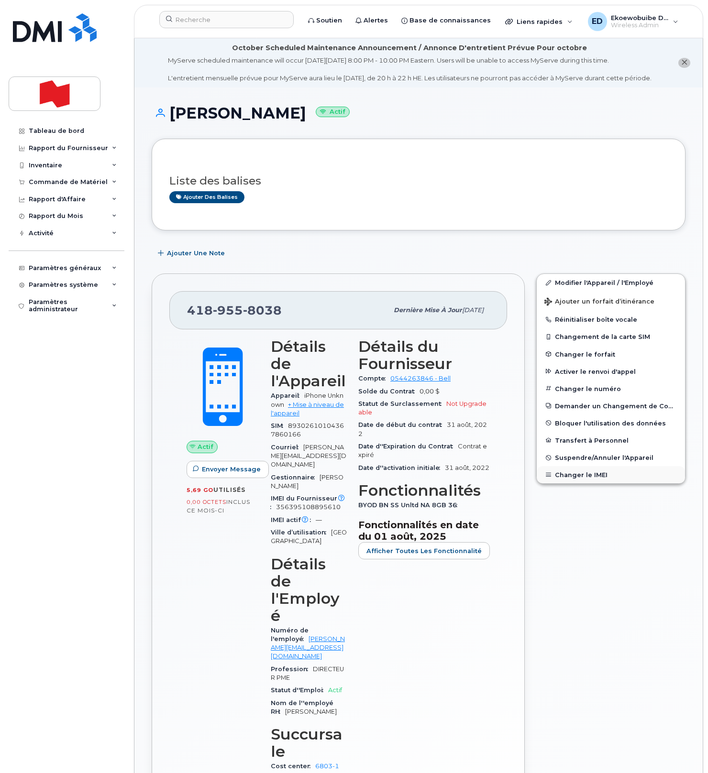
click at [572, 483] on button "Changer le IMEI" at bounding box center [610, 474] width 148 height 17
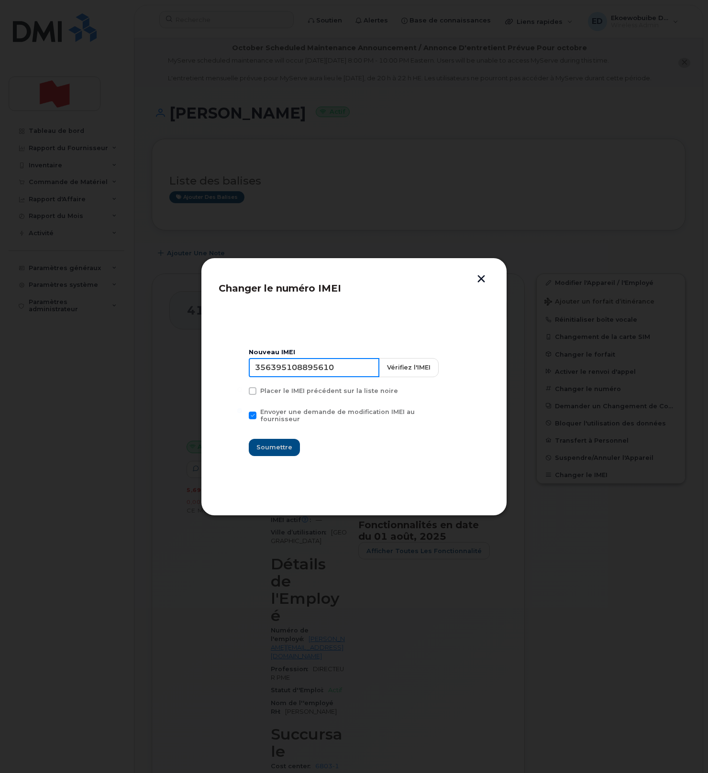
click at [303, 375] on input "356395108895610" at bounding box center [314, 367] width 131 height 19
drag, startPoint x: 479, startPoint y: 275, endPoint x: 387, endPoint y: 188, distance: 126.8
click at [479, 275] on button "button" at bounding box center [481, 280] width 14 height 10
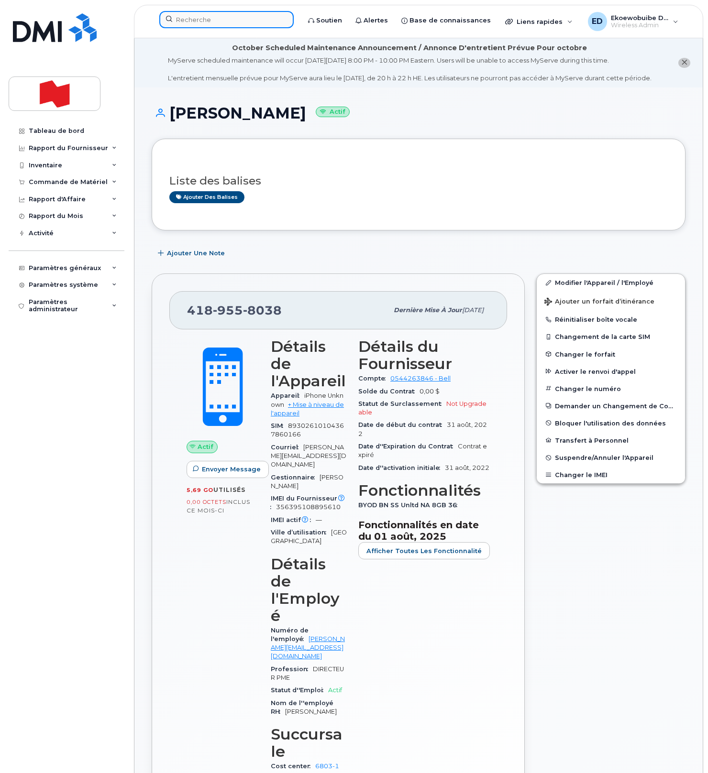
click at [213, 21] on input at bounding box center [226, 19] width 134 height 17
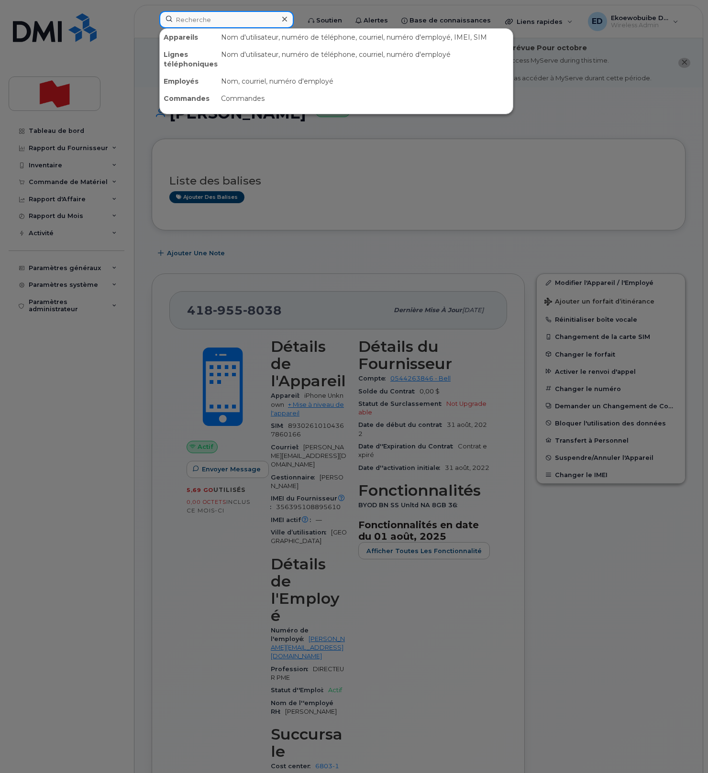
click at [213, 21] on input at bounding box center [226, 19] width 134 height 17
paste input "[PERSON_NAME]"
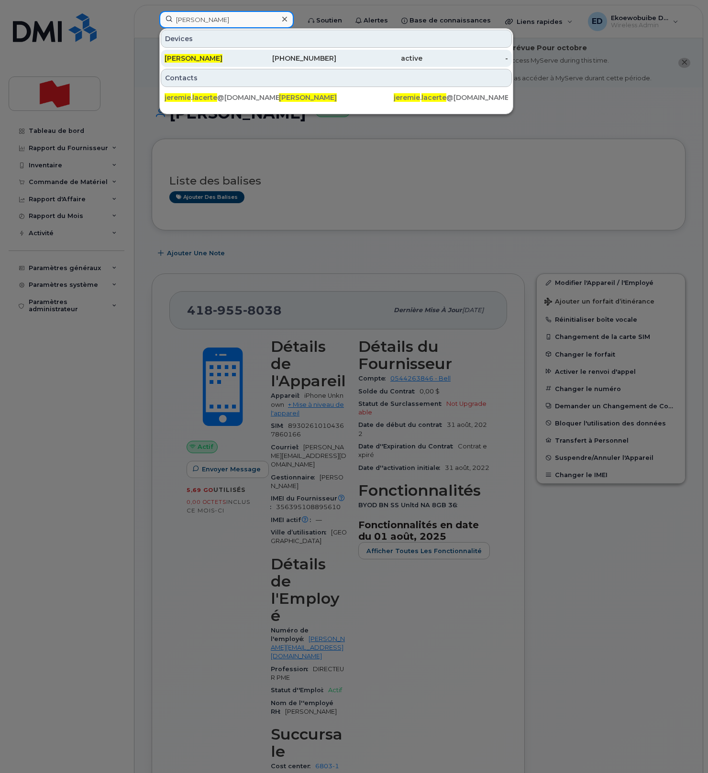
type input "[PERSON_NAME]"
click at [209, 57] on span "[PERSON_NAME]" at bounding box center [193, 58] width 58 height 9
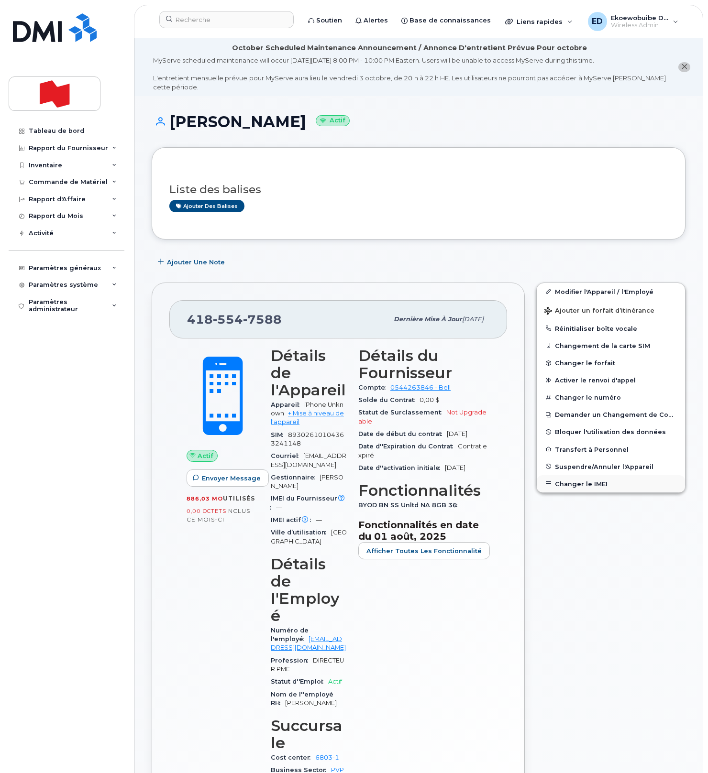
click at [575, 482] on button "Changer le IMEI" at bounding box center [610, 483] width 148 height 17
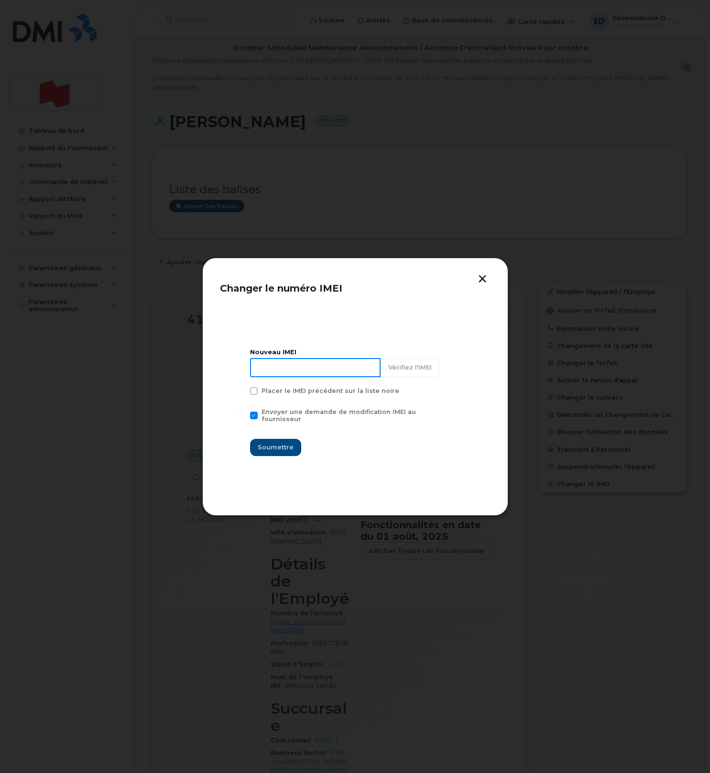
click at [287, 374] on input at bounding box center [315, 367] width 131 height 19
click at [285, 373] on input at bounding box center [315, 367] width 131 height 19
click at [312, 377] on input at bounding box center [315, 367] width 131 height 19
type input "354216331536254"
click at [280, 444] on span "Soumettre" at bounding box center [276, 447] width 36 height 9
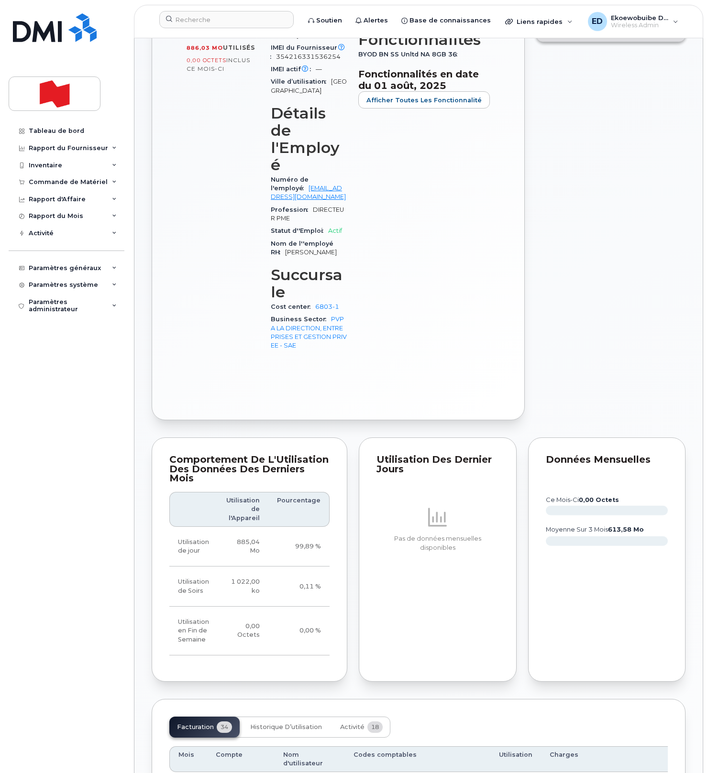
scroll to position [452, 0]
click at [355, 722] on span "Activité" at bounding box center [352, 726] width 24 height 8
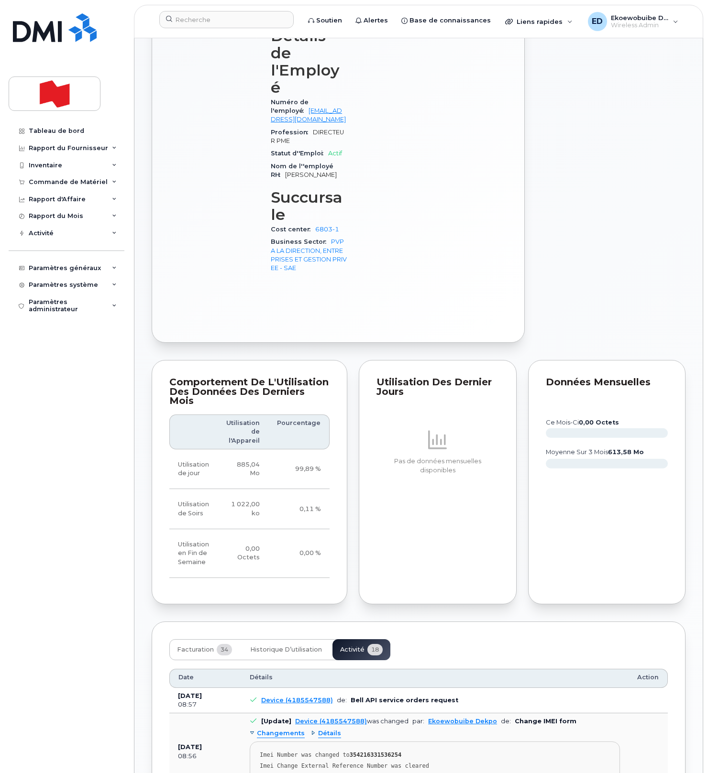
scroll to position [535, 0]
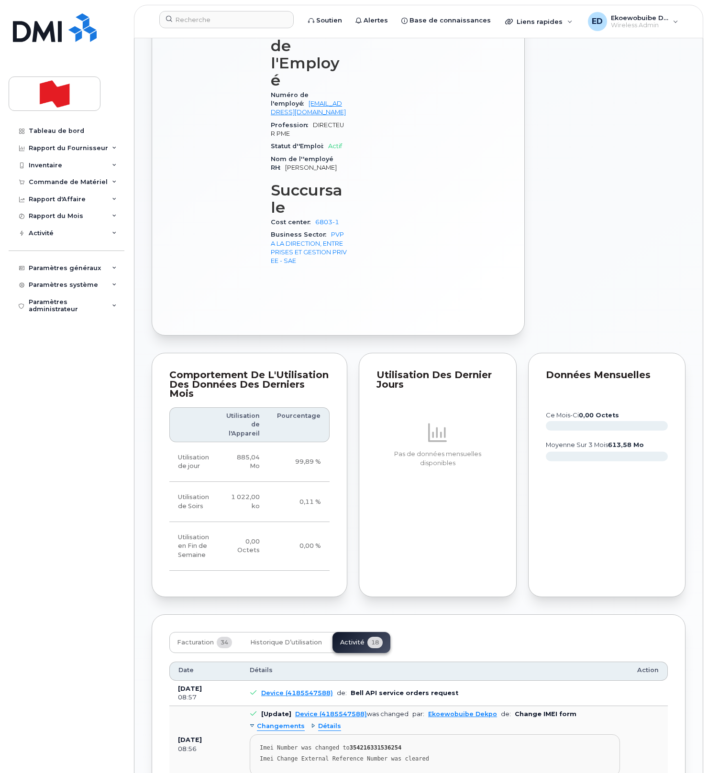
click at [450, 734] on pre "Imei Number was changed to 354216331536254 Imei Change External Reference Numbe…" at bounding box center [435, 755] width 370 height 42
drag, startPoint x: 454, startPoint y: 702, endPoint x: 259, endPoint y: 690, distance: 195.9
click at [259, 734] on pre "Imei Number was changed to 354216331536254 Imei Change External Reference Numbe…" at bounding box center [435, 755] width 370 height 42
copy pre "Imei Number was changed to 354216331536254 Imei Change External Reference Numbe…"
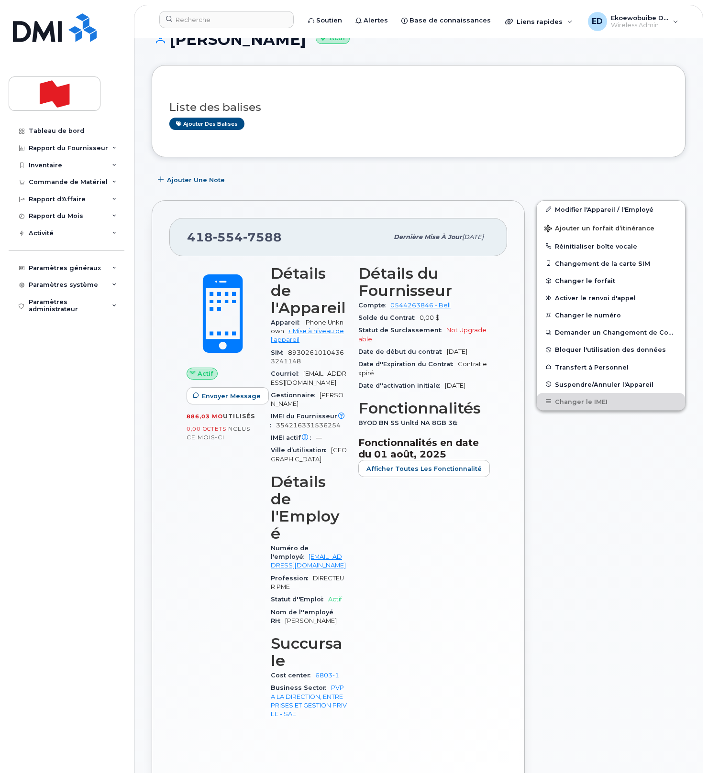
scroll to position [0, 0]
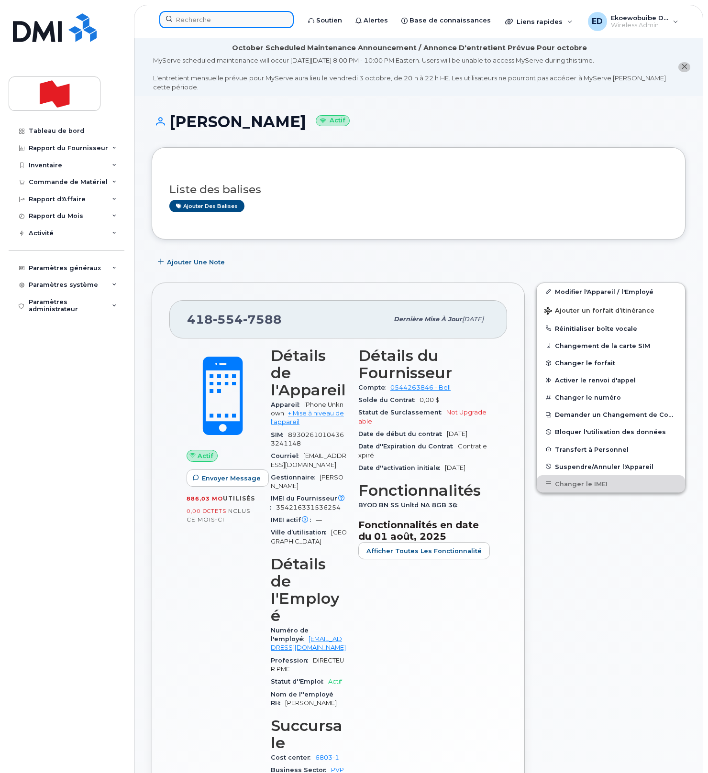
click at [192, 19] on input at bounding box center [226, 19] width 134 height 17
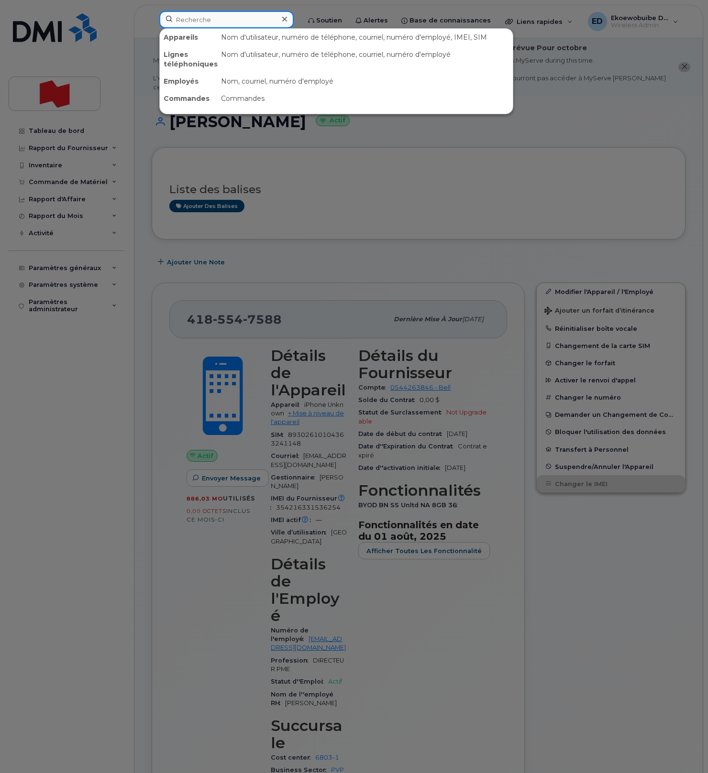
paste input "4384701465"
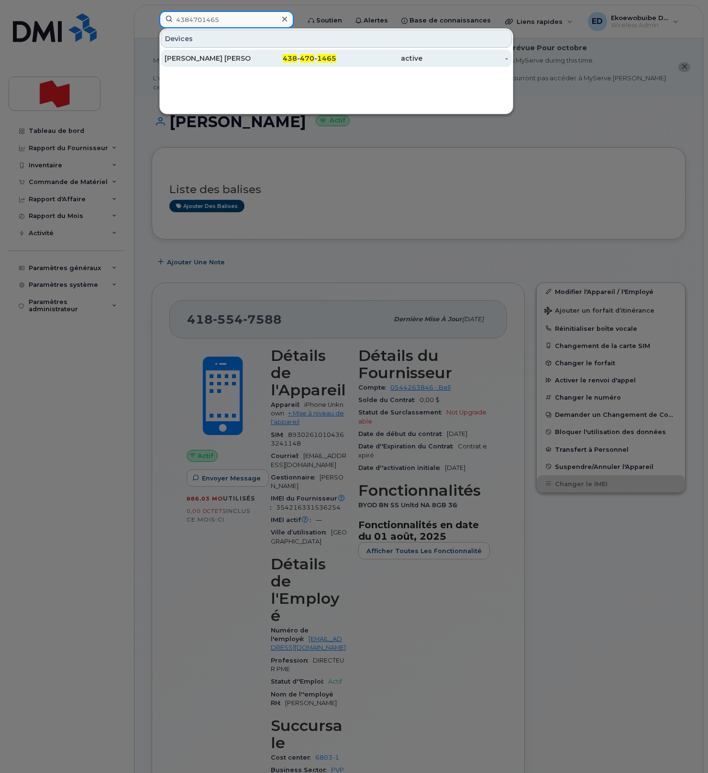
type input "4384701465"
click at [214, 55] on div "Jean-Michel L. Fortin" at bounding box center [207, 59] width 86 height 10
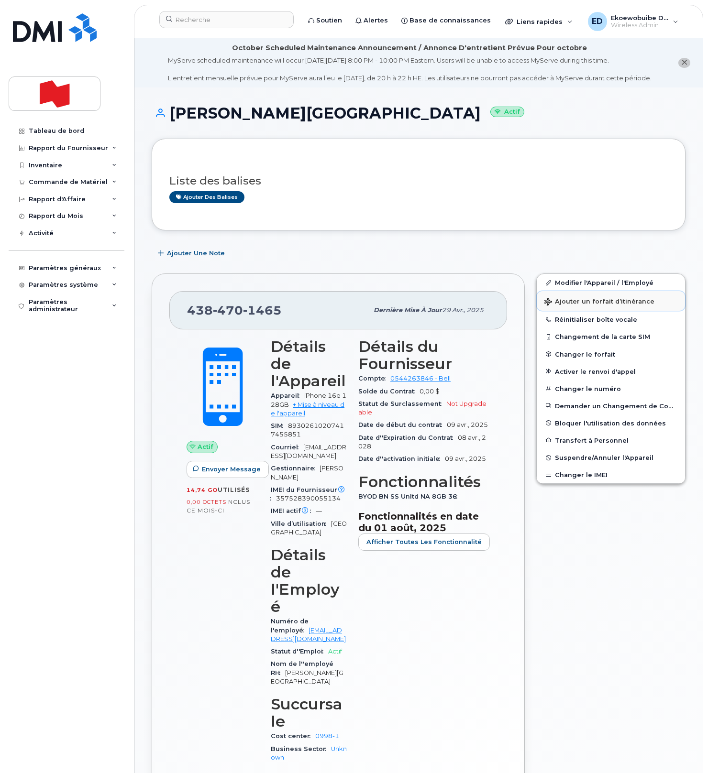
click at [562, 307] on span "Ajouter un forfait d’itinérance" at bounding box center [599, 302] width 110 height 9
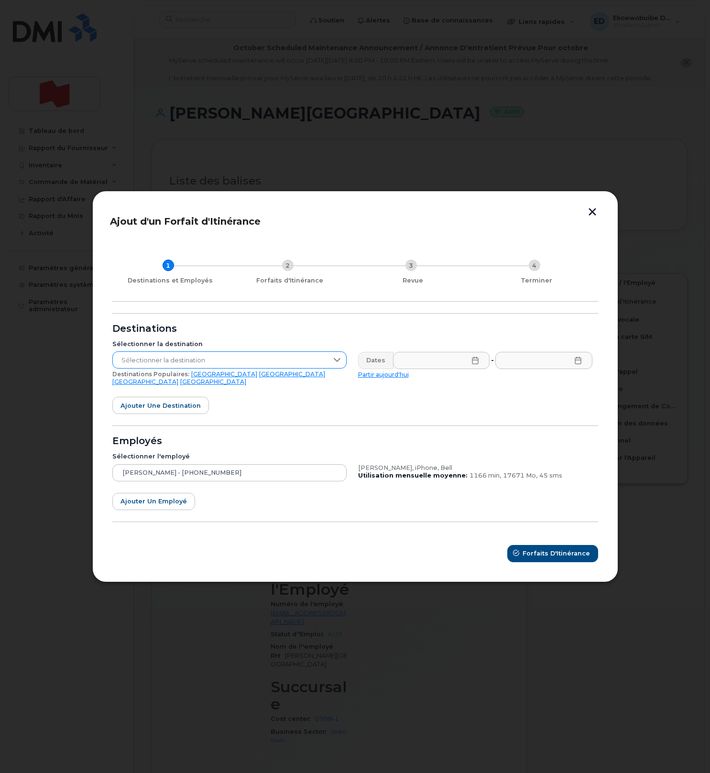
click at [246, 364] on span "Sélectionner la destination" at bounding box center [220, 360] width 215 height 17
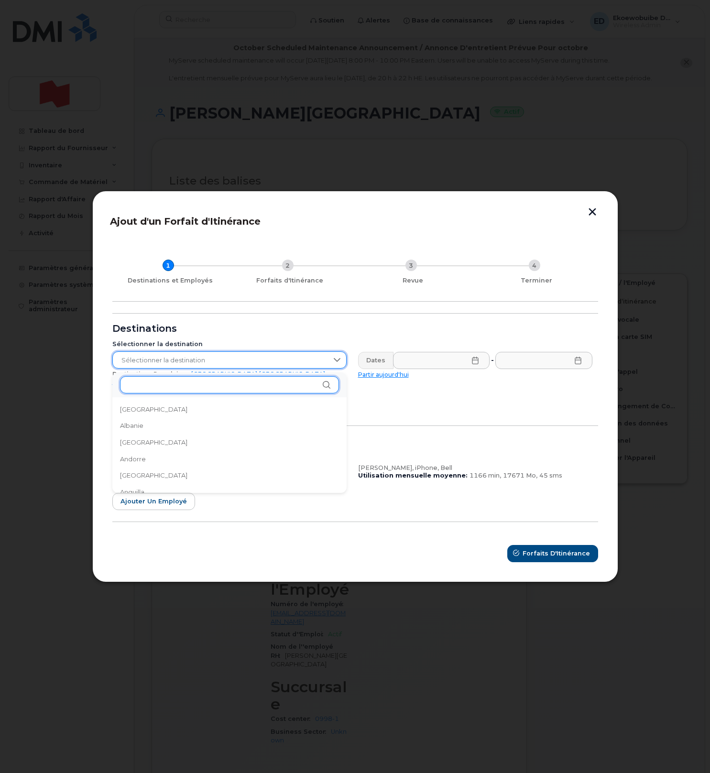
click at [226, 384] on input "text" at bounding box center [229, 384] width 219 height 17
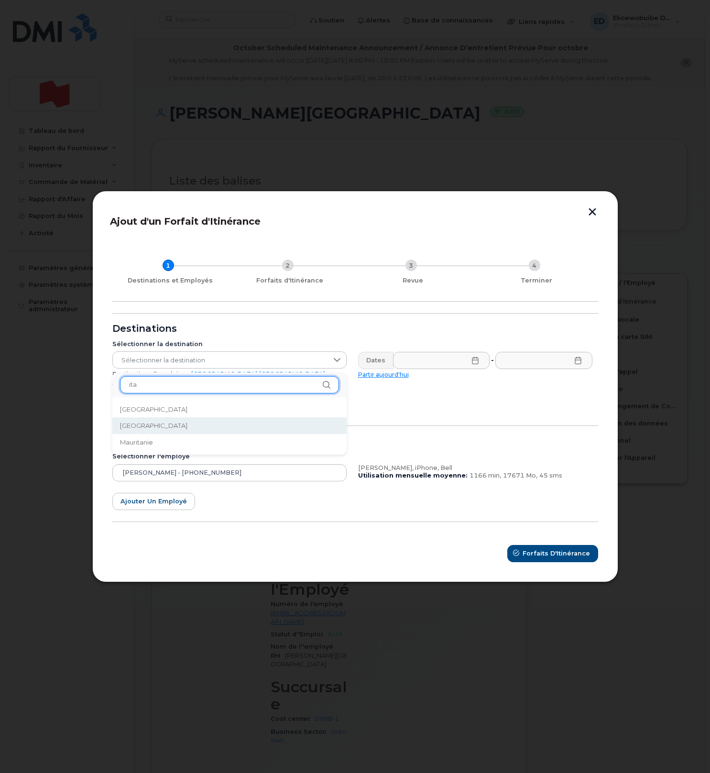
type input "ita"
click at [191, 425] on li "[GEOGRAPHIC_DATA]" at bounding box center [229, 425] width 234 height 17
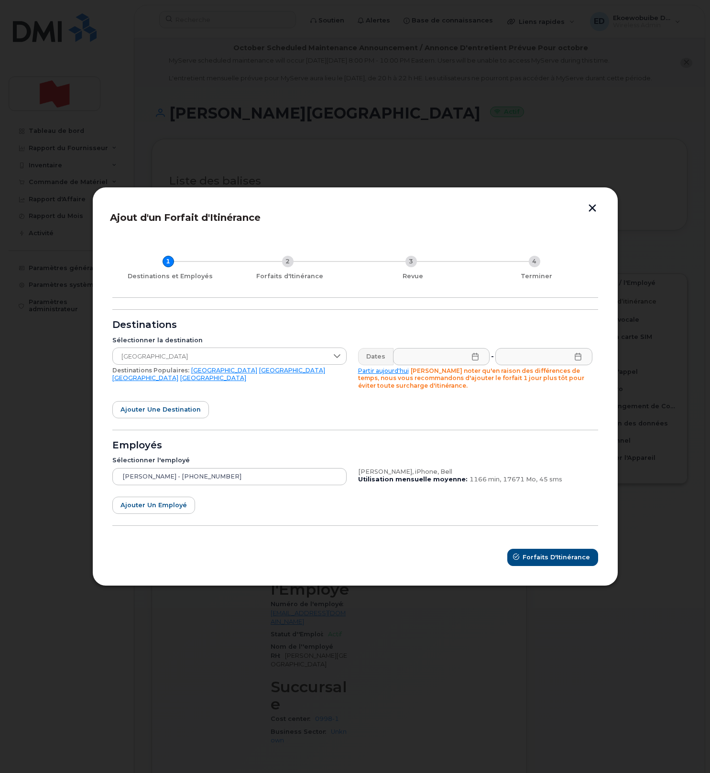
click at [474, 359] on icon at bounding box center [475, 357] width 8 height 8
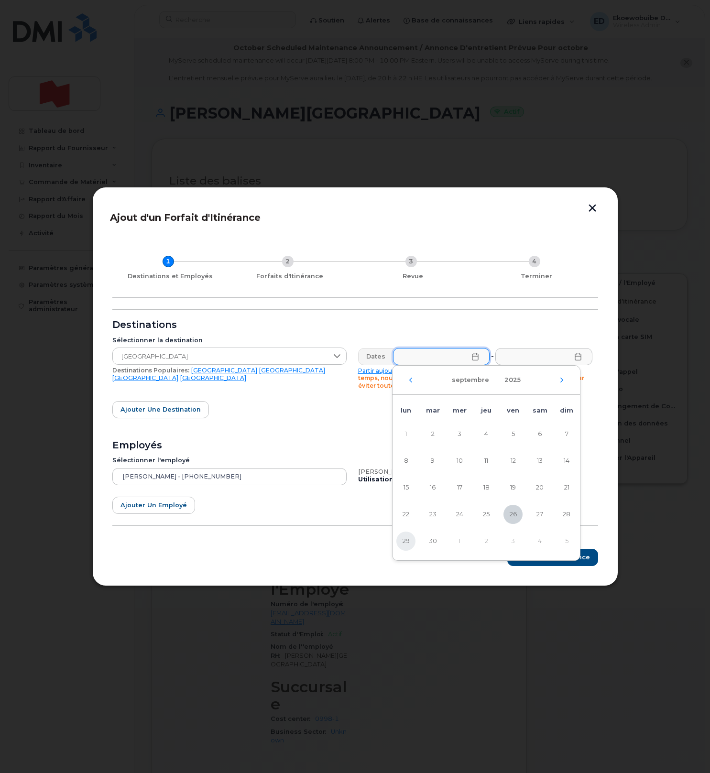
click at [410, 542] on span "29" at bounding box center [405, 541] width 19 height 19
type input "[DATE]"
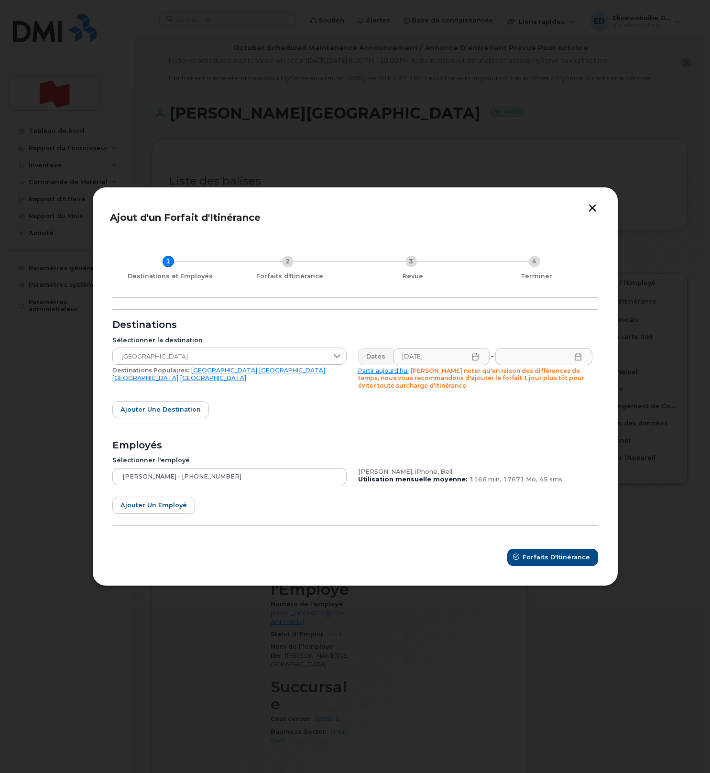
click at [576, 359] on icon at bounding box center [578, 357] width 8 height 8
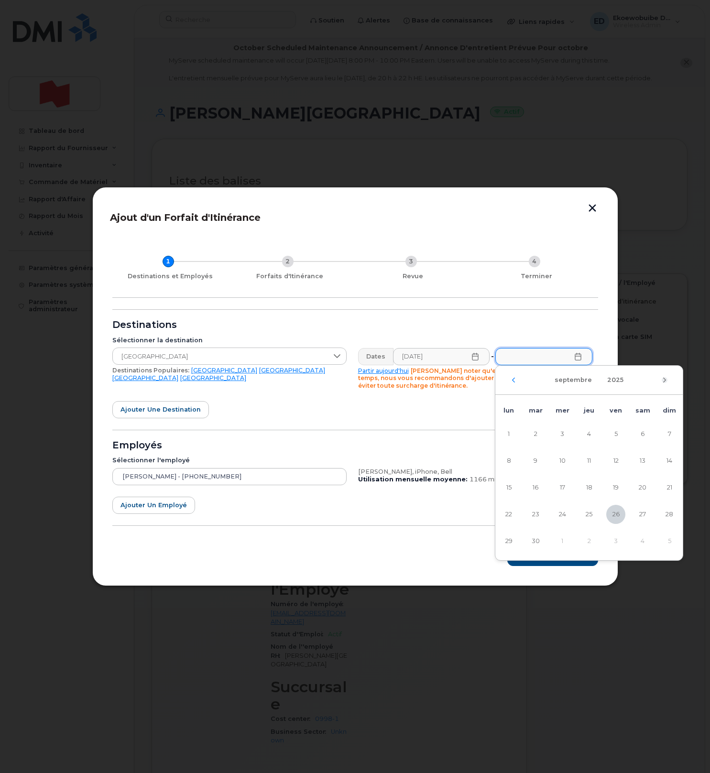
click at [665, 380] on icon "Mois suivant" at bounding box center [664, 379] width 3 height 5
click at [563, 487] on span "15" at bounding box center [562, 487] width 19 height 19
type input "[DATE]"
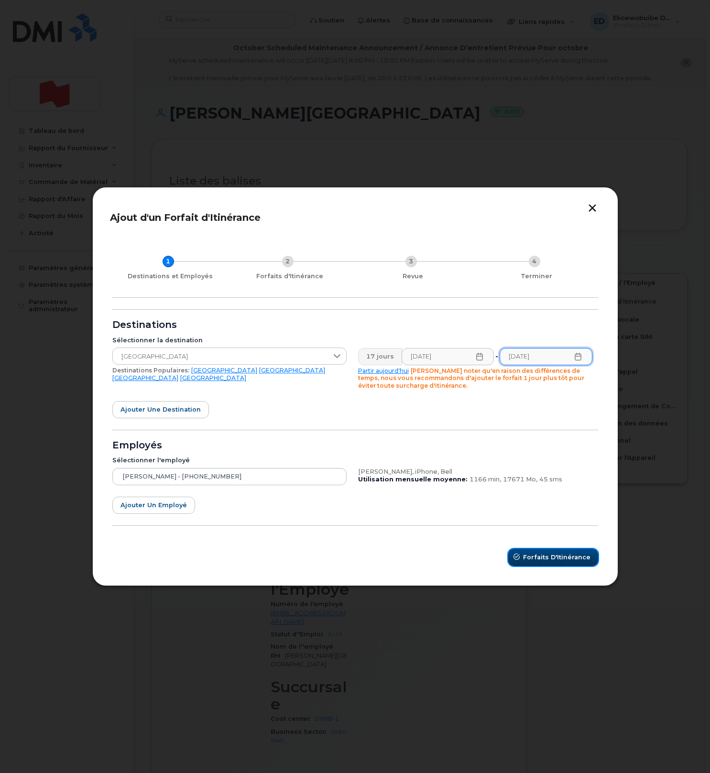
click at [560, 560] on span "Forfaits d'Itinérance" at bounding box center [556, 557] width 67 height 9
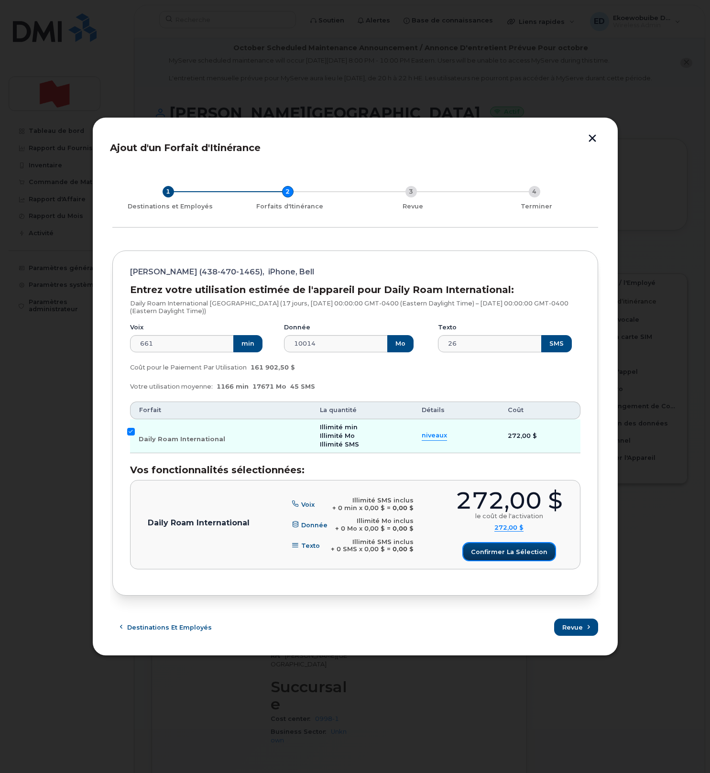
click at [505, 554] on span "Confirmer la sélection" at bounding box center [509, 551] width 76 height 9
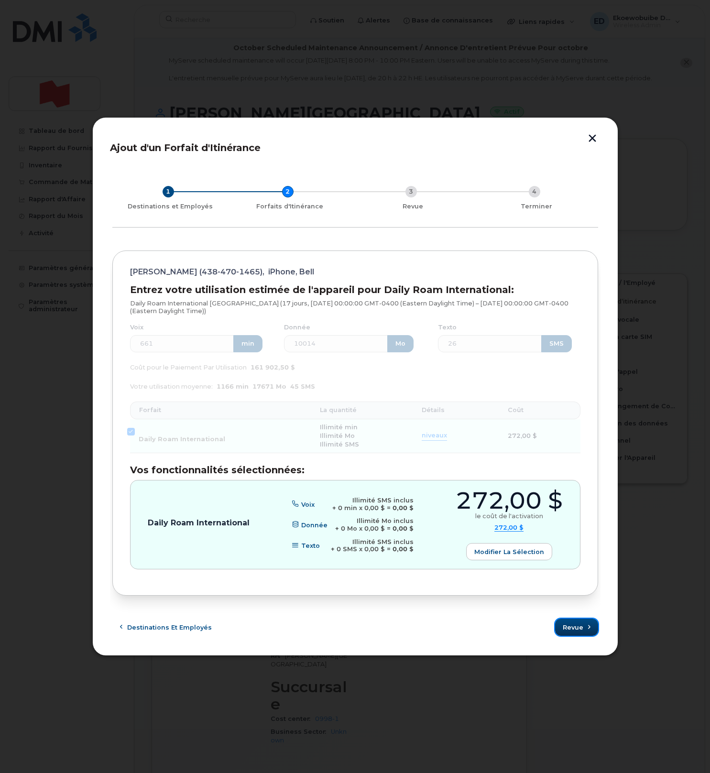
click at [575, 633] on button "Revue" at bounding box center [576, 627] width 43 height 17
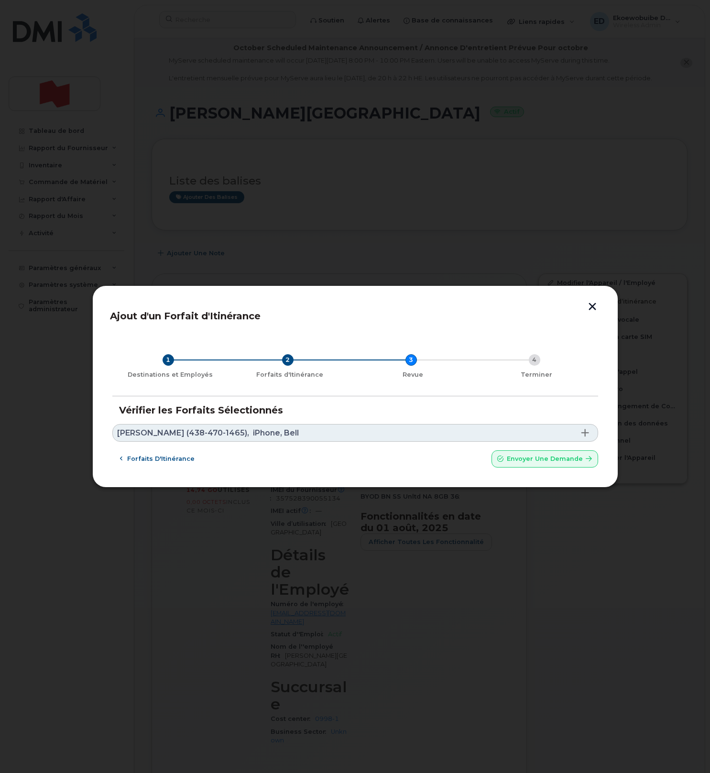
click at [346, 435] on link "[PERSON_NAME] (438-470-1465), iPhone, Bell" at bounding box center [355, 433] width 486 height 18
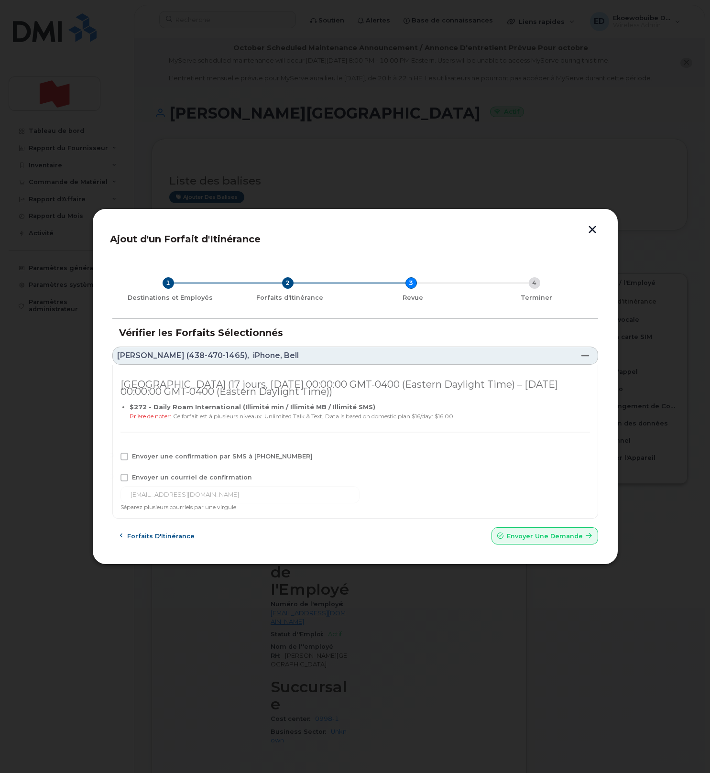
drag, startPoint x: 152, startPoint y: 458, endPoint x: 146, endPoint y: 469, distance: 12.8
click at [152, 458] on span "Envoyer une confirmation par SMS à [PHONE_NUMBER]" at bounding box center [222, 456] width 181 height 7
click at [114, 458] on input "Envoyer une confirmation par SMS à [PHONE_NUMBER]" at bounding box center [111, 455] width 5 height 5
checkbox input "true"
click at [137, 475] on span "Envoyer un courriel de confirmation" at bounding box center [192, 477] width 120 height 7
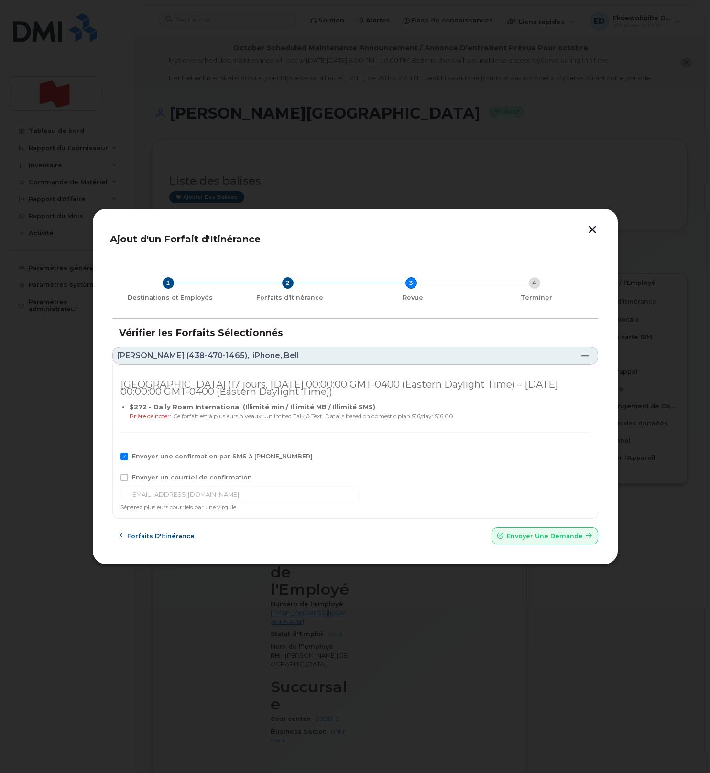
click at [114, 475] on input "Envoyer un courriel de confirmation" at bounding box center [111, 476] width 5 height 5
checkbox input "true"
drag, startPoint x: 246, startPoint y: 498, endPoint x: 126, endPoint y: 496, distance: 120.5
click at [127, 496] on input "[EMAIL_ADDRESS][DOMAIN_NAME]" at bounding box center [239, 494] width 239 height 17
paste input "[EMAIL_ADDRESS][DOMAIN_NAME]"
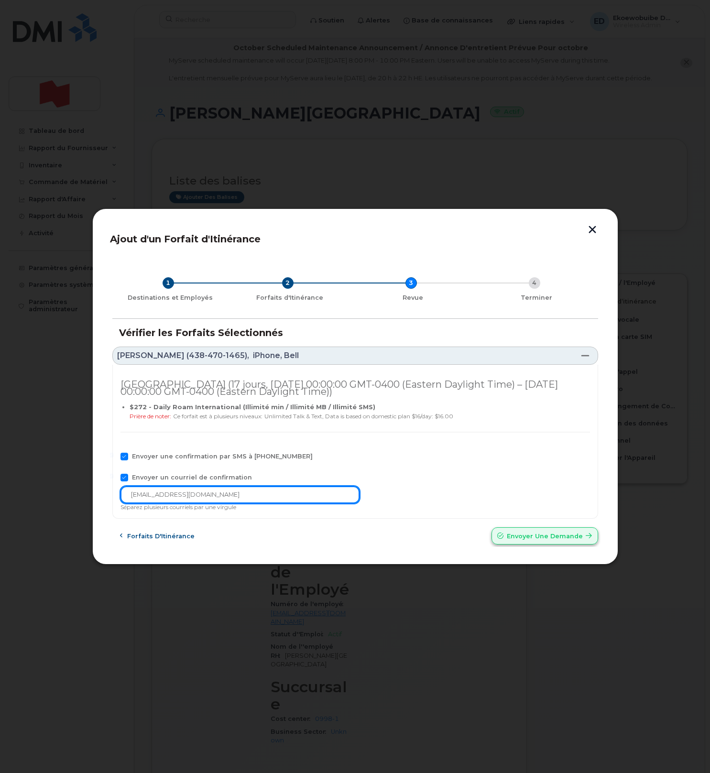
type input "[EMAIL_ADDRESS][DOMAIN_NAME]"
click at [530, 544] on button "Envoyer une Demande" at bounding box center [544, 535] width 107 height 17
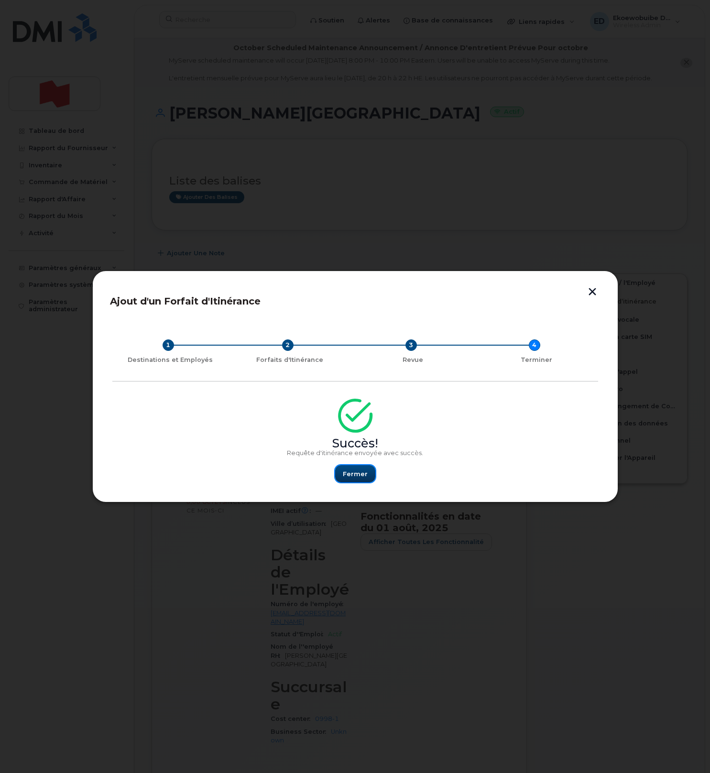
click at [364, 473] on span "Fermer" at bounding box center [355, 473] width 25 height 9
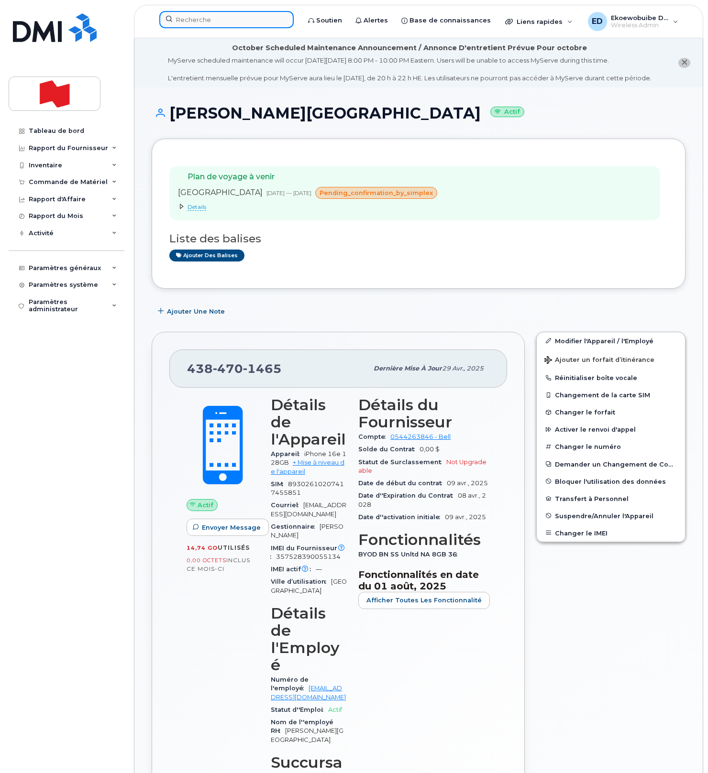
click at [221, 24] on input at bounding box center [226, 19] width 134 height 17
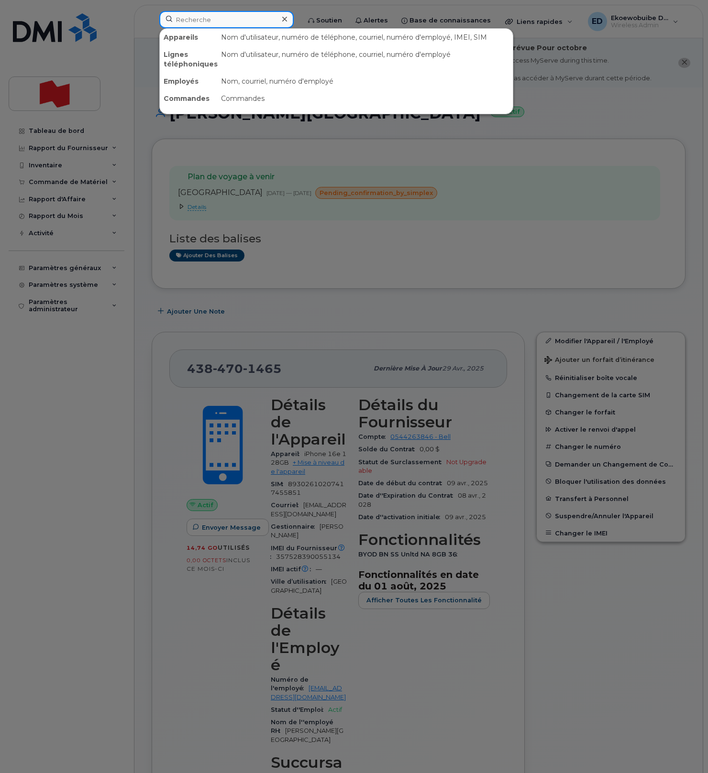
paste input "vincent.lebel@bnc.ca"
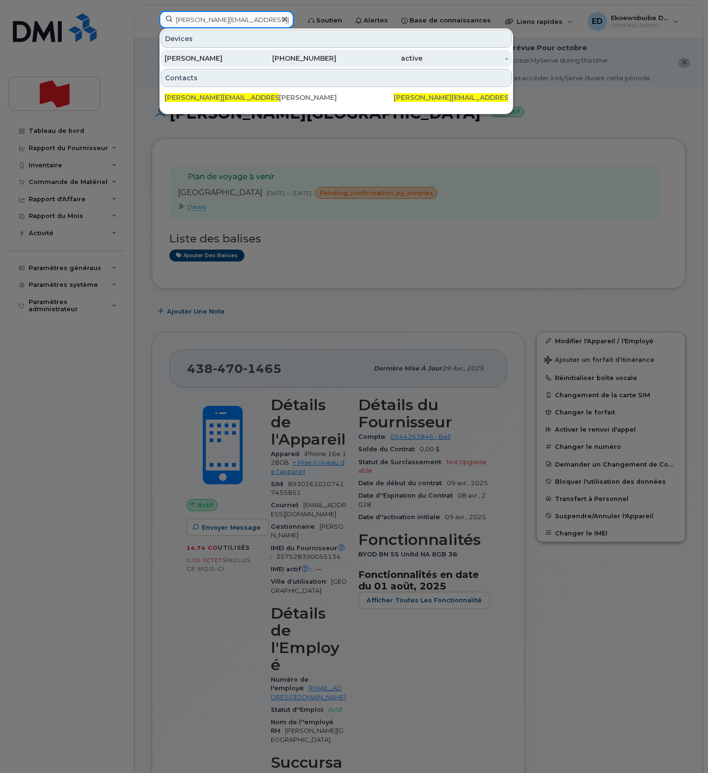
type input "vincent.lebel@bnc.ca"
click at [195, 57] on div "Vincent Lebel" at bounding box center [207, 59] width 86 height 10
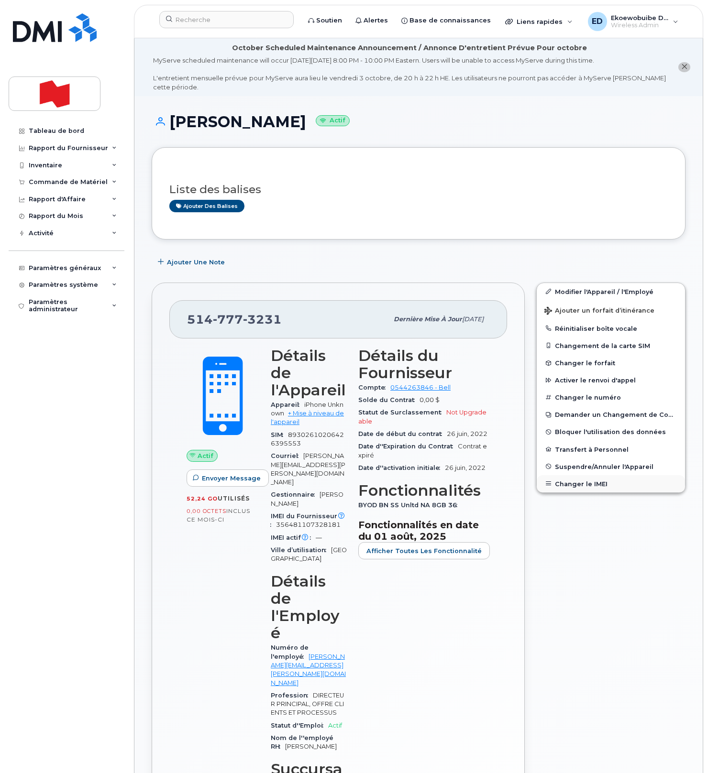
click at [569, 479] on button "Changer le IMEI" at bounding box center [610, 483] width 148 height 17
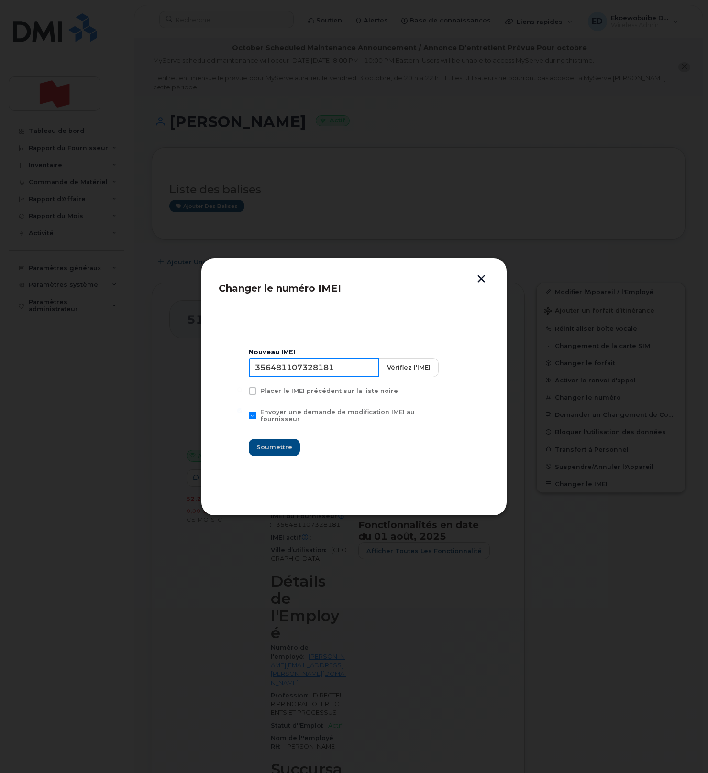
click at [309, 370] on input "356481107328181" at bounding box center [314, 367] width 131 height 19
click at [481, 281] on button "button" at bounding box center [481, 280] width 14 height 10
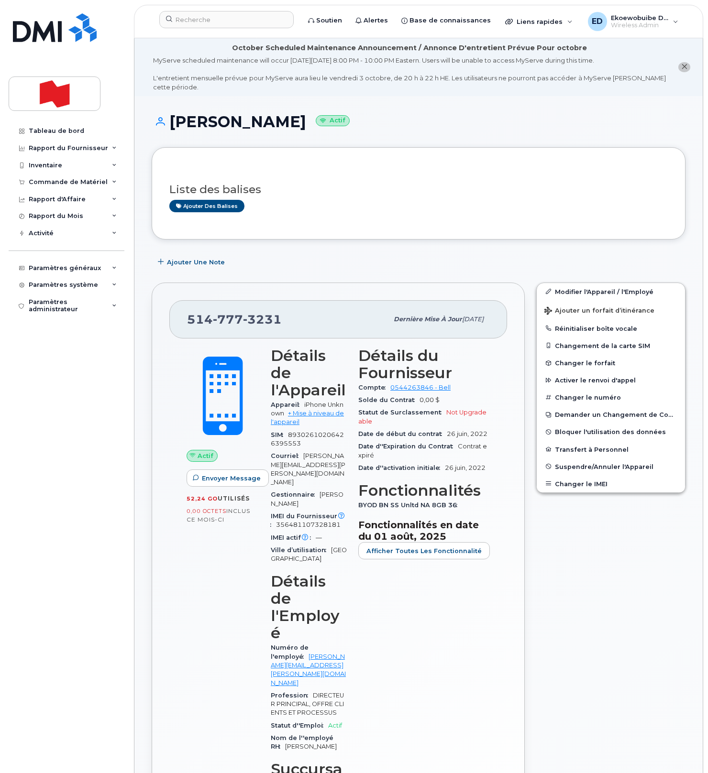
drag, startPoint x: 337, startPoint y: 186, endPoint x: 265, endPoint y: 214, distance: 76.7
click at [325, 188] on h3 "Liste des balises" at bounding box center [418, 190] width 498 height 12
click at [574, 482] on button "Changer le IMEI" at bounding box center [610, 483] width 148 height 17
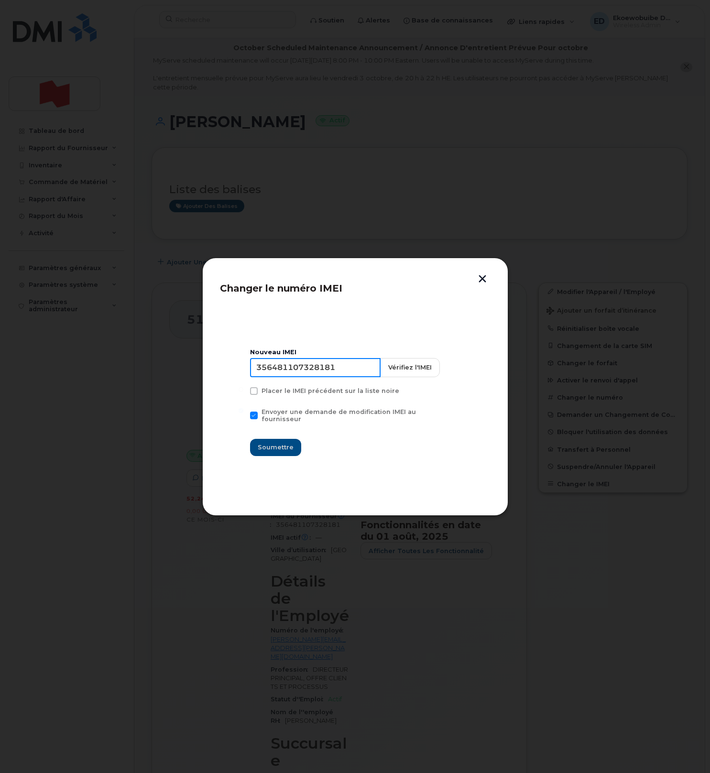
click at [324, 376] on input "356481107328181" at bounding box center [315, 367] width 131 height 19
type input "354216331323042"
click at [279, 444] on span "Soumettre" at bounding box center [276, 447] width 36 height 9
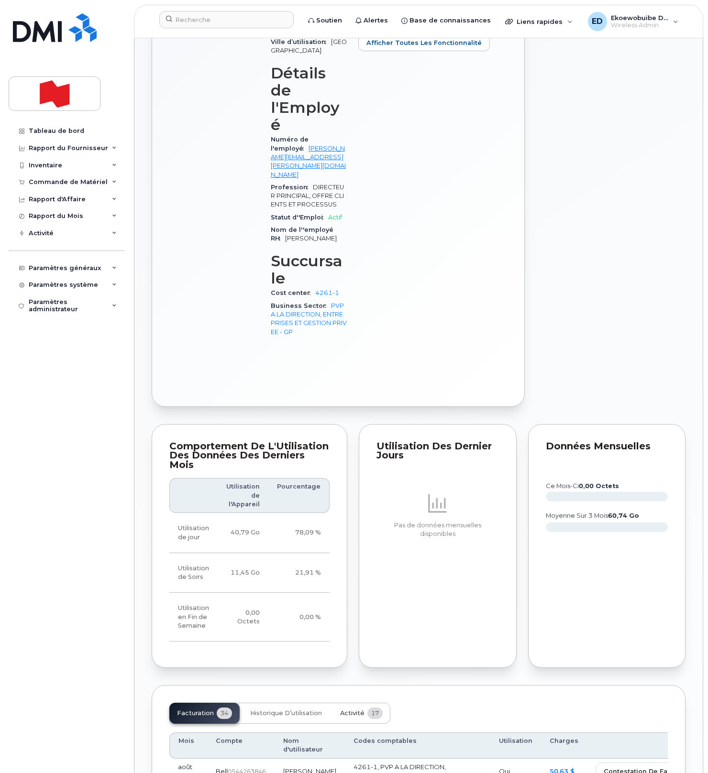
scroll to position [510, 0]
click at [351, 708] on span "Activité" at bounding box center [352, 712] width 24 height 8
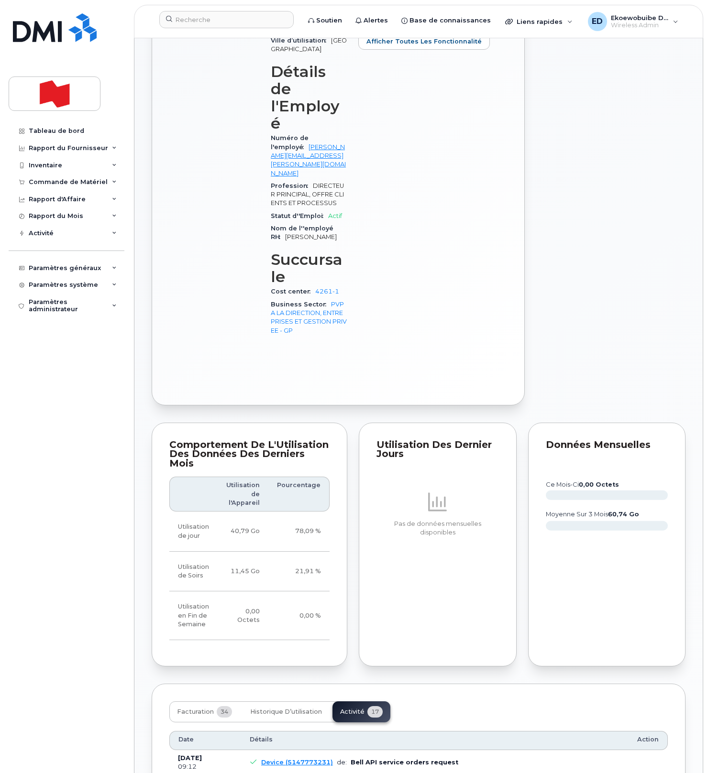
drag, startPoint x: 444, startPoint y: 736, endPoint x: 252, endPoint y: 726, distance: 192.5
copy pre "Imei Number was changed from 356481107328181 to 354216331323042 Imei Change Ext…"
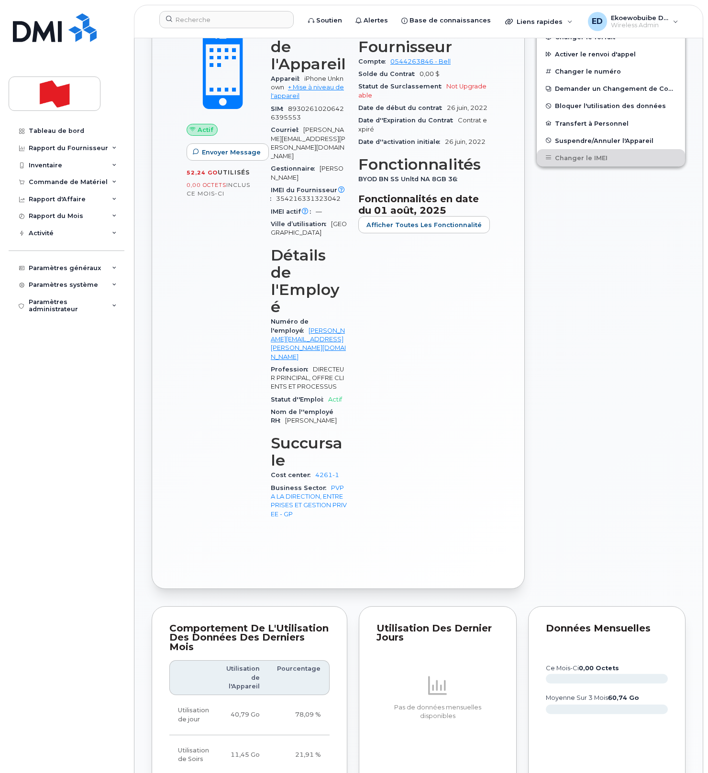
scroll to position [0, 0]
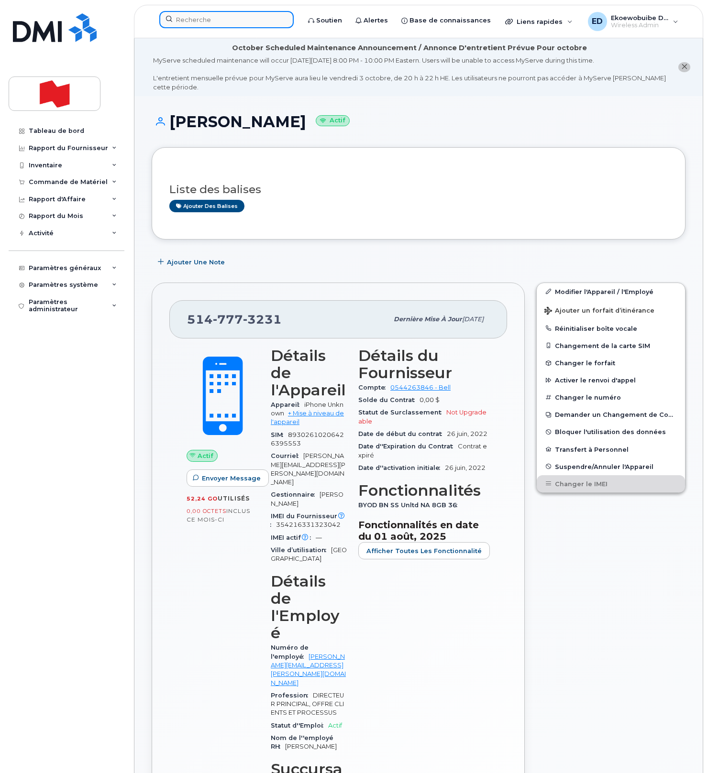
click at [213, 24] on input at bounding box center [226, 19] width 134 height 17
paste input "[PERSON_NAME]"
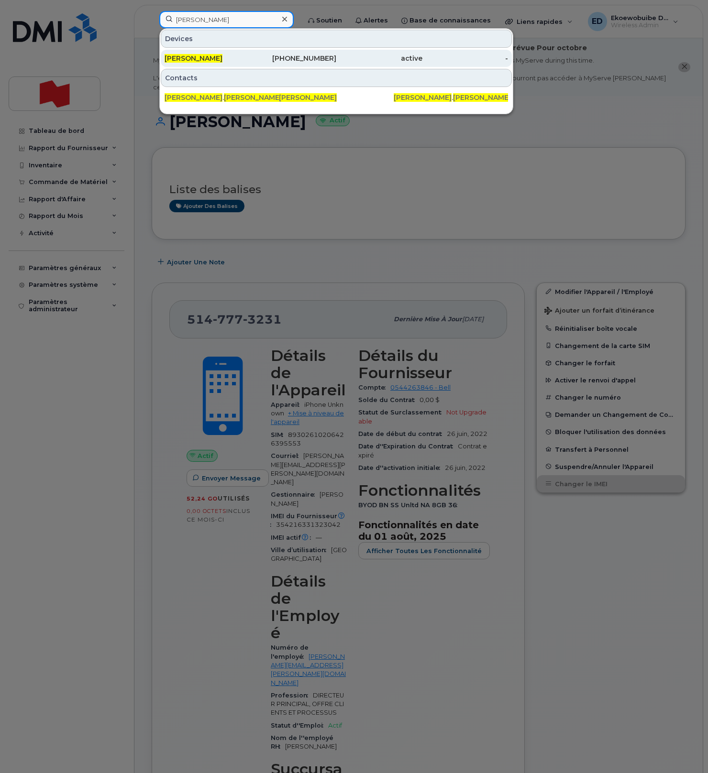
type input "[PERSON_NAME]"
drag, startPoint x: 196, startPoint y: 57, endPoint x: 204, endPoint y: 59, distance: 7.8
click at [196, 57] on span "[PERSON_NAME]" at bounding box center [193, 58] width 58 height 9
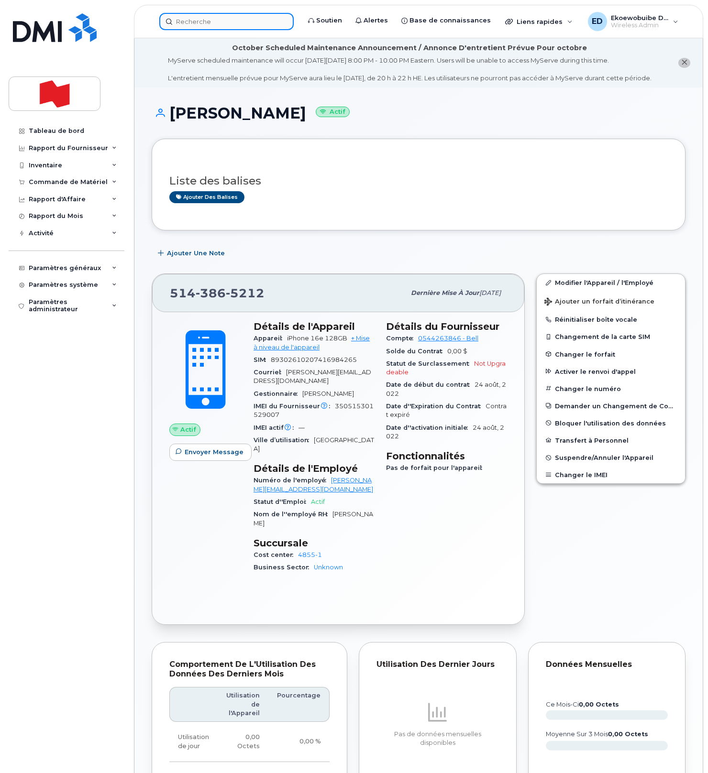
click at [211, 22] on input at bounding box center [226, 21] width 134 height 17
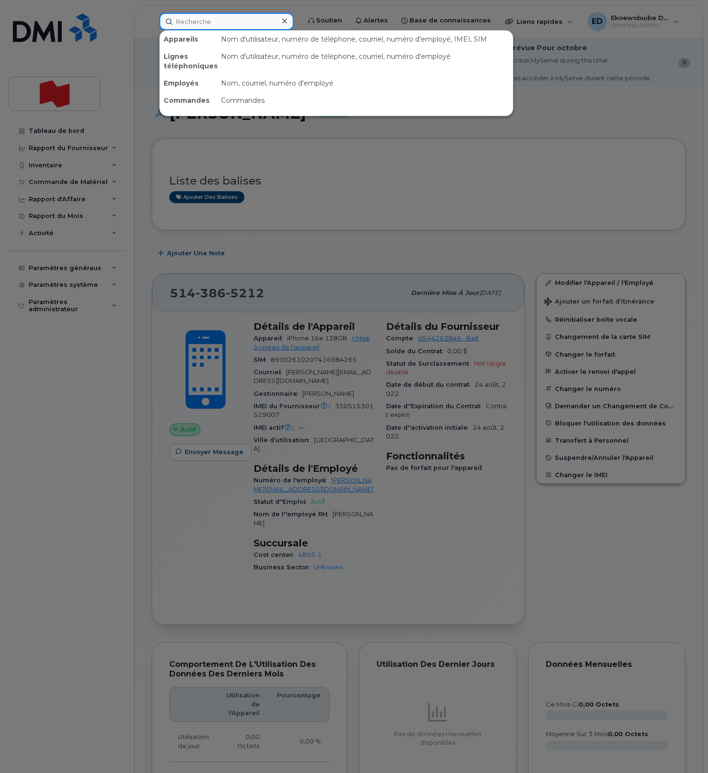
paste input "[PERSON_NAME][EMAIL_ADDRESS][DOMAIN_NAME]"
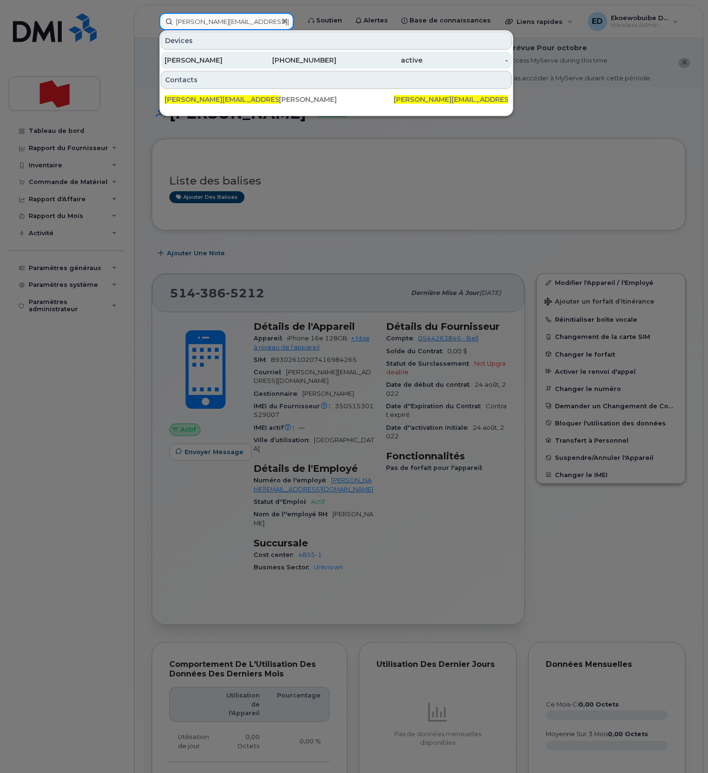
type input "[PERSON_NAME][EMAIL_ADDRESS][DOMAIN_NAME]"
click at [216, 65] on div "[PERSON_NAME]" at bounding box center [207, 60] width 86 height 17
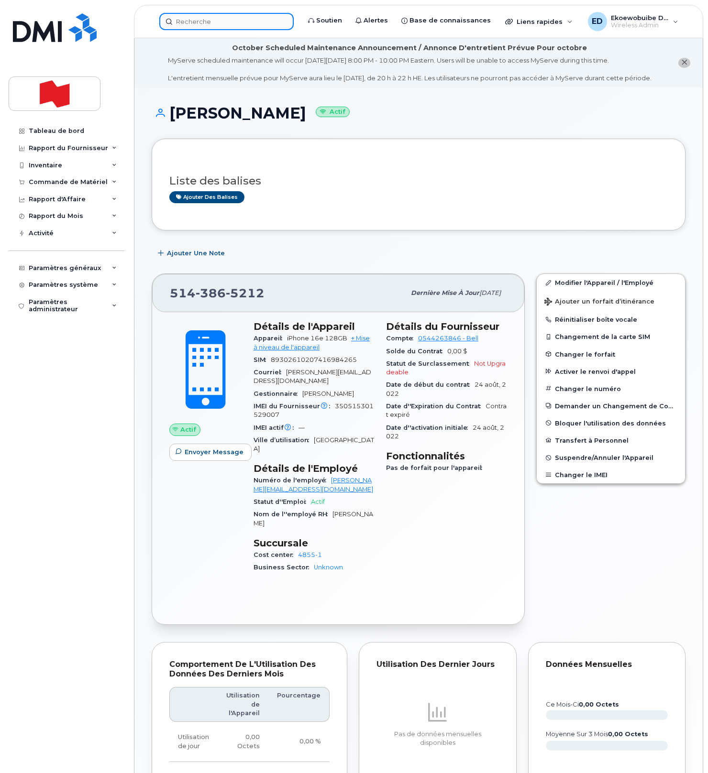
click at [205, 29] on div at bounding box center [226, 21] width 134 height 17
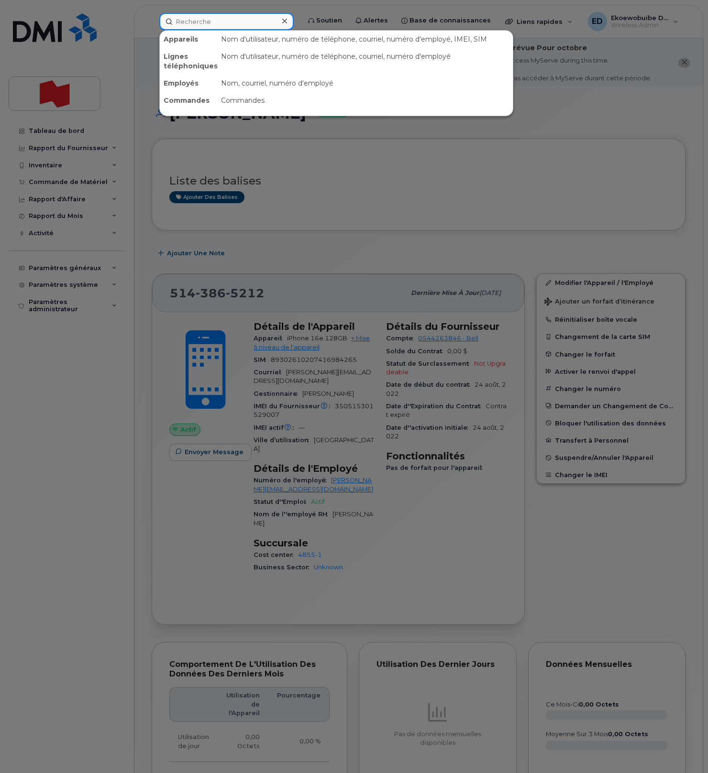
paste input "[PERSON_NAME]"
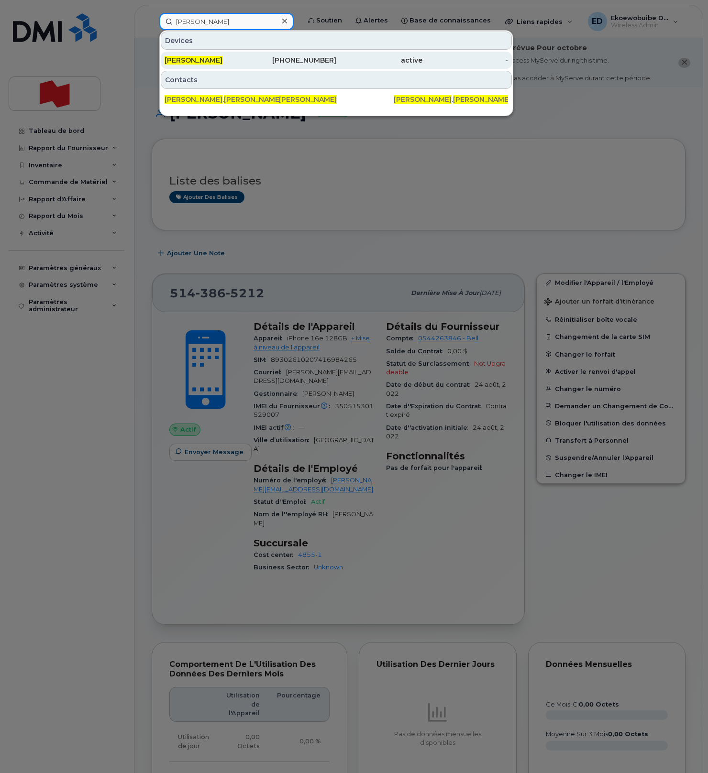
type input "[PERSON_NAME]"
click at [206, 64] on span "[PERSON_NAME]" at bounding box center [193, 60] width 58 height 9
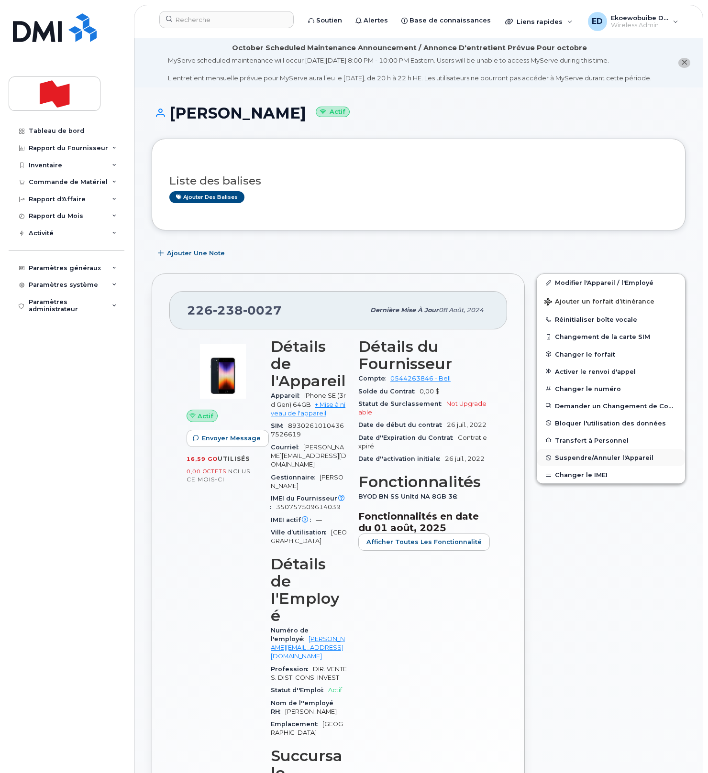
click at [573, 461] on span "Suspendre/Annuler l'Appareil" at bounding box center [604, 457] width 98 height 7
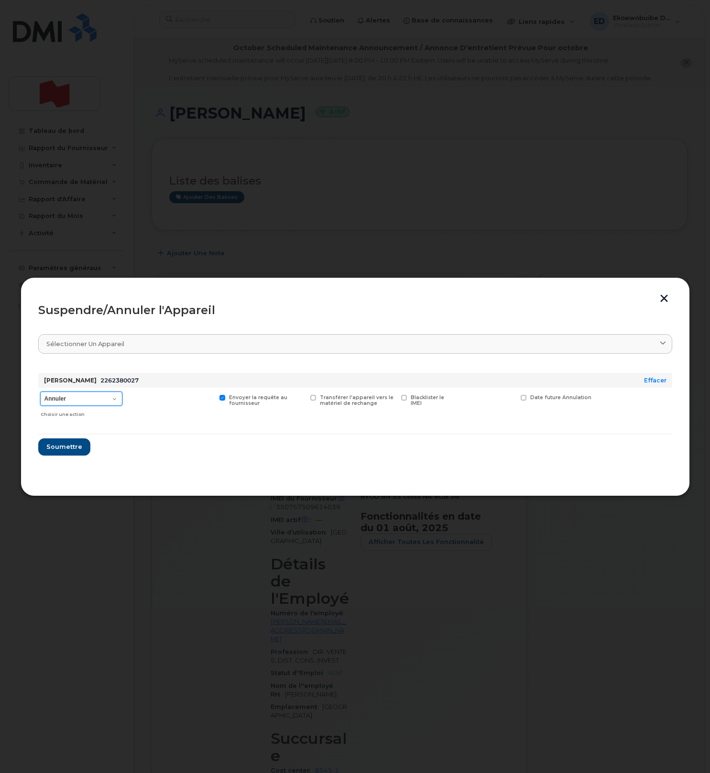
click at [115, 397] on select "Annuler Suspendre - Prolonger la suspension Suspendre - Tarif réduit Suspendre …" at bounding box center [81, 399] width 82 height 14
select select "[object Object]"
click at [40, 392] on select "Annuler Suspendre - Prolonger la suspension Suspendre - Tarif réduit Suspendre …" at bounding box center [81, 399] width 82 height 14
click at [64, 454] on button "Soumettre" at bounding box center [63, 446] width 51 height 17
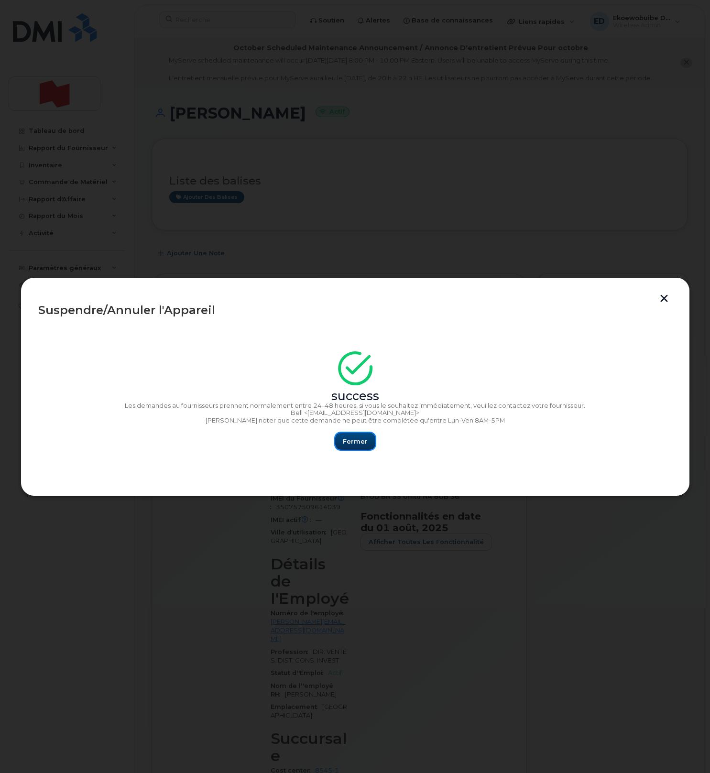
click at [360, 442] on span "Fermer" at bounding box center [355, 441] width 25 height 9
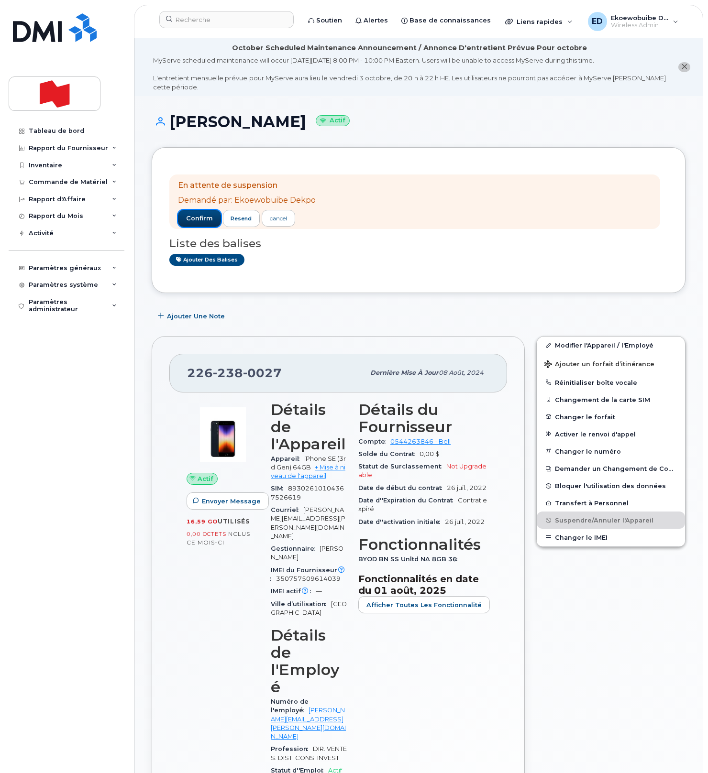
click at [206, 216] on span "confirm" at bounding box center [199, 218] width 27 height 9
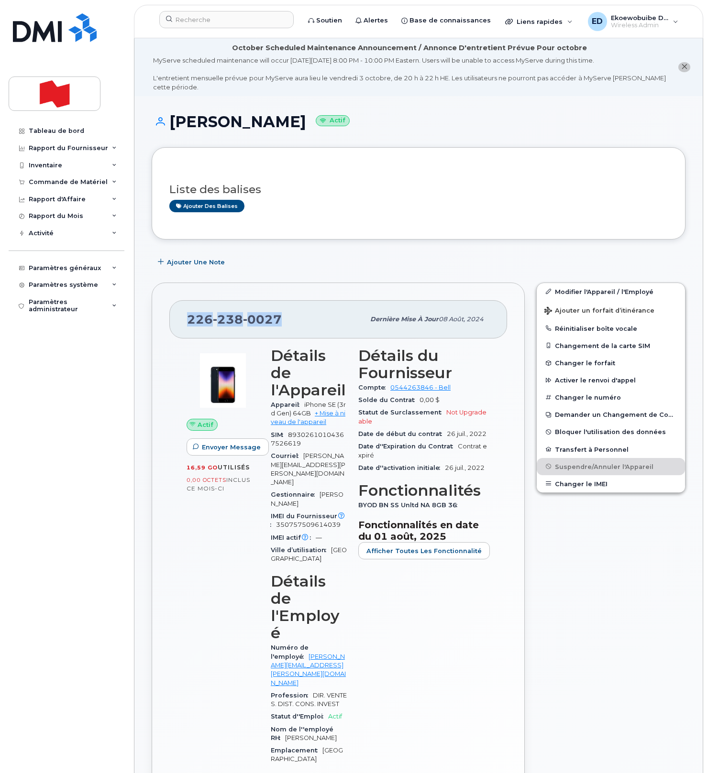
drag, startPoint x: 289, startPoint y: 321, endPoint x: 191, endPoint y: 323, distance: 98.0
click at [191, 323] on div "[PHONE_NUMBER]" at bounding box center [275, 319] width 177 height 20
copy span "[PHONE_NUMBER]"
drag, startPoint x: 318, startPoint y: 127, endPoint x: 174, endPoint y: 125, distance: 144.4
click at [174, 125] on h1 "[PERSON_NAME] Actif" at bounding box center [419, 121] width 534 height 17
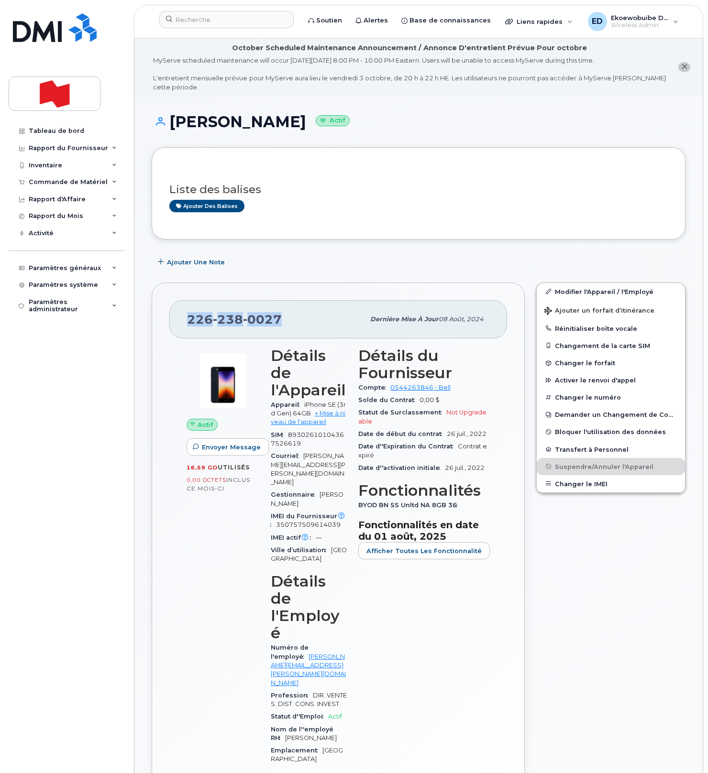
copy h1 "[PERSON_NAME]"
